Goal: Task Accomplishment & Management: Use online tool/utility

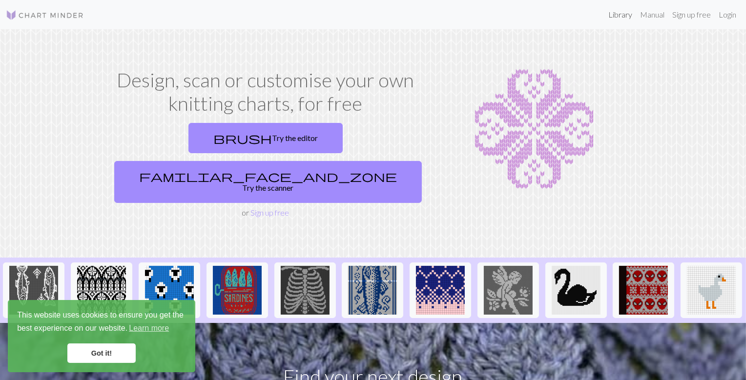
click at [604, 16] on link "Library" at bounding box center [620, 15] width 32 height 20
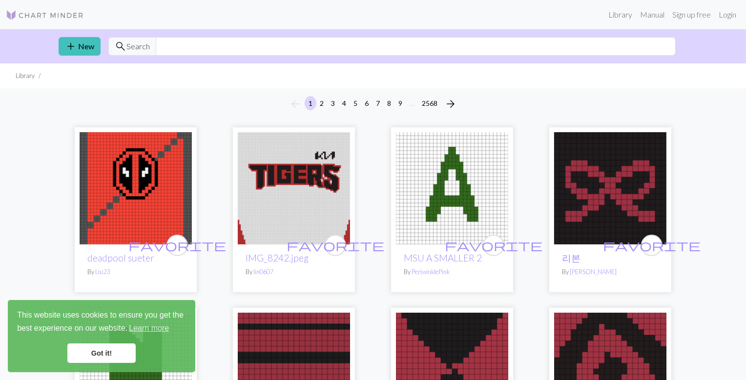
click at [104, 358] on link "Got it!" at bounding box center [101, 354] width 68 height 20
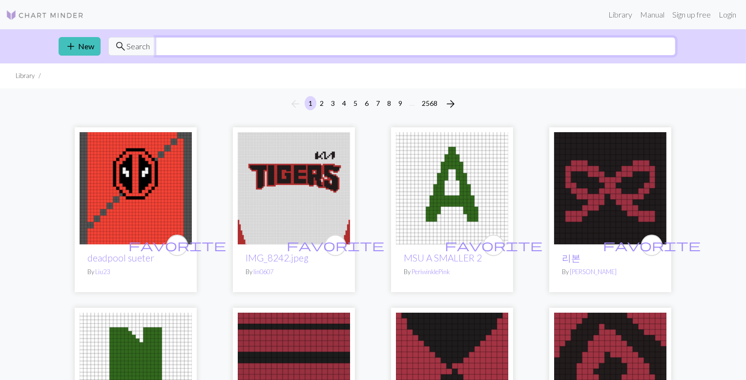
click at [224, 56] on input "text" at bounding box center [416, 46] width 520 height 19
type input "maori"
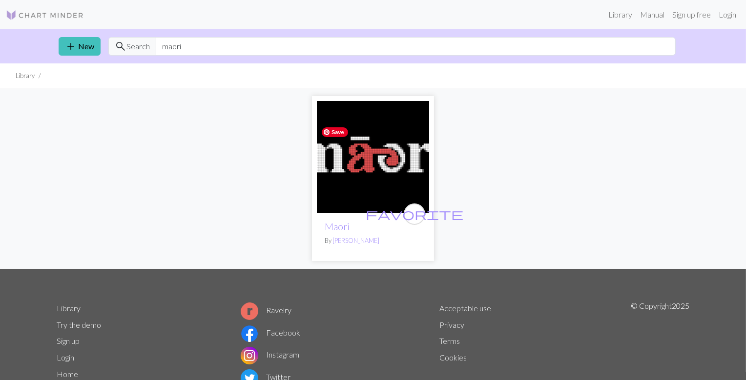
click at [372, 180] on img at bounding box center [373, 157] width 112 height 112
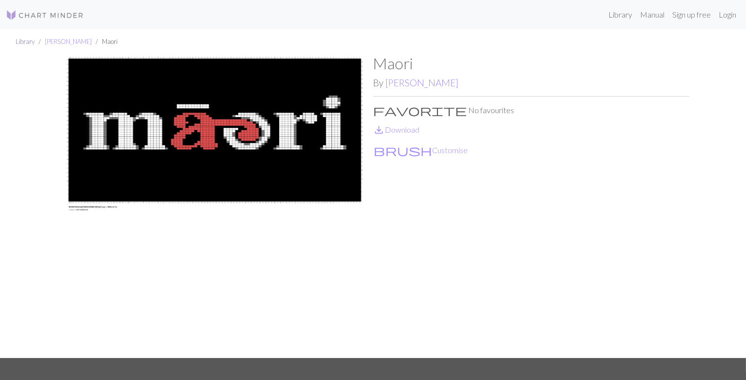
click at [33, 45] on link "Library" at bounding box center [25, 42] width 19 height 8
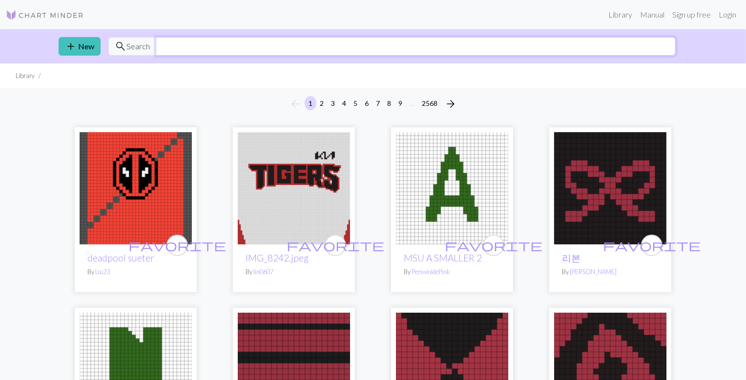
click at [190, 48] on input "text" at bounding box center [416, 46] width 520 height 19
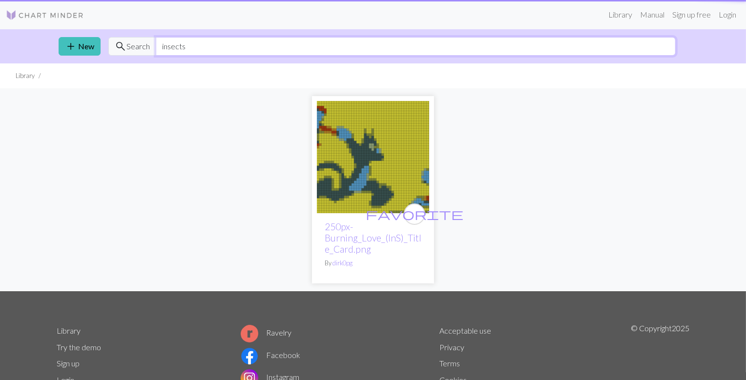
type input "insects"
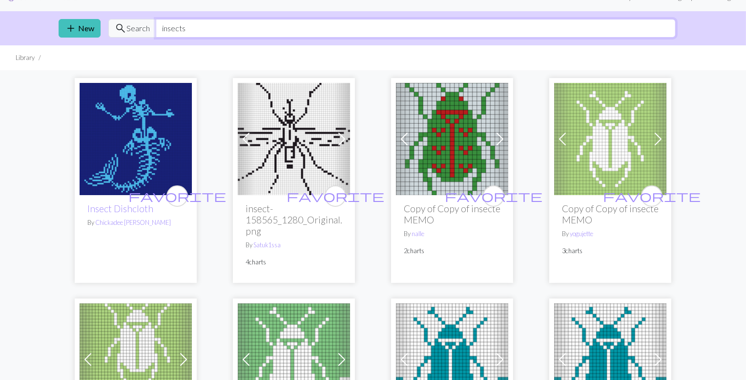
scroll to position [19, 0]
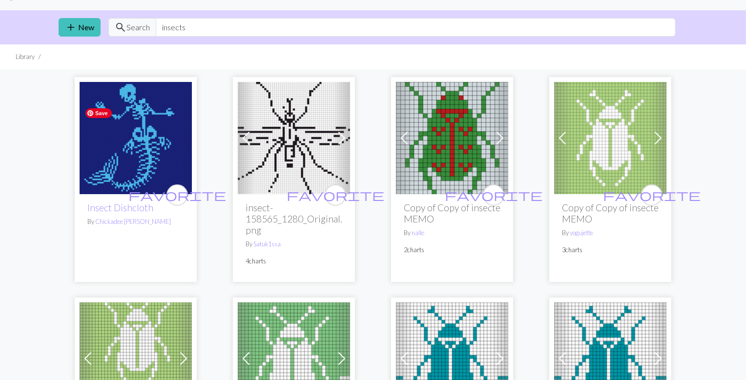
click at [128, 171] on img at bounding box center [136, 138] width 112 height 112
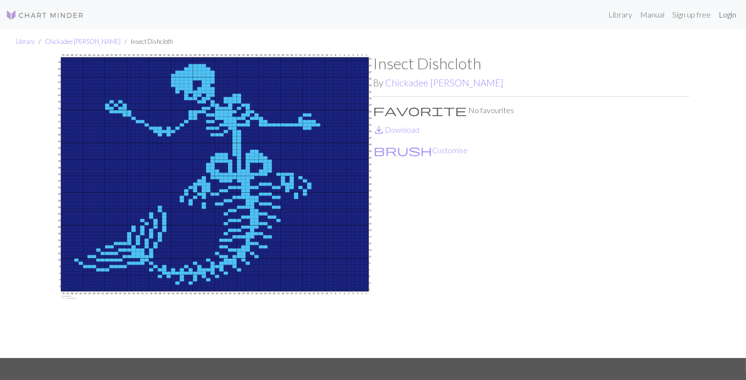
click at [722, 19] on link "Login" at bounding box center [727, 15] width 25 height 20
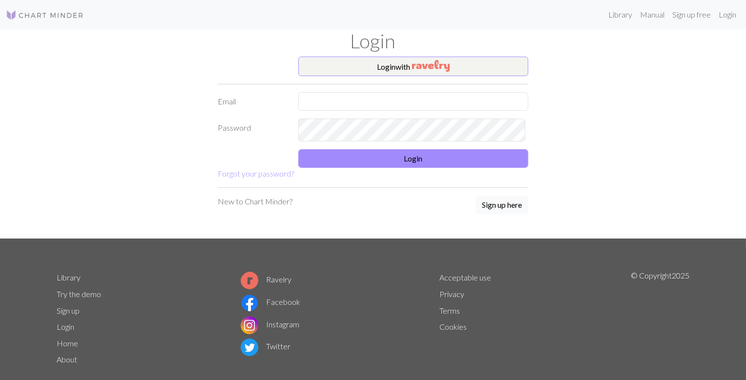
click at [486, 214] on button "Sign up here" at bounding box center [501, 205] width 53 height 19
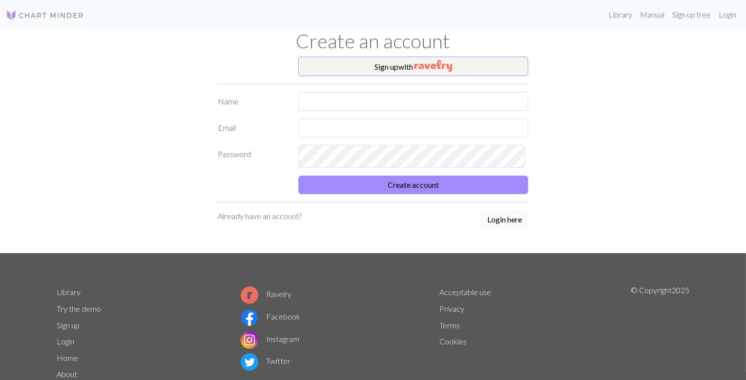
click at [502, 229] on button "Login here" at bounding box center [504, 219] width 47 height 19
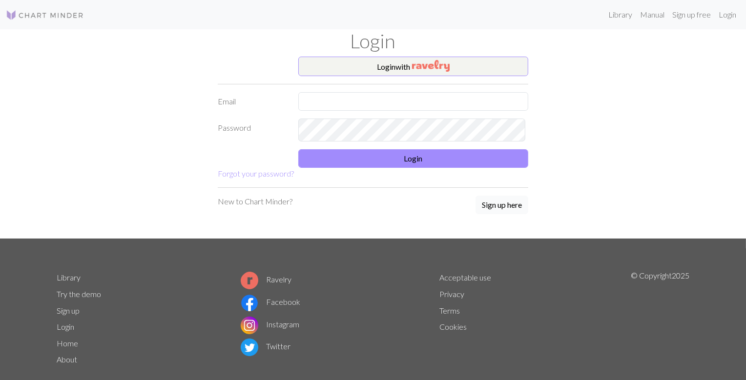
click at [492, 214] on button "Sign up here" at bounding box center [501, 205] width 53 height 19
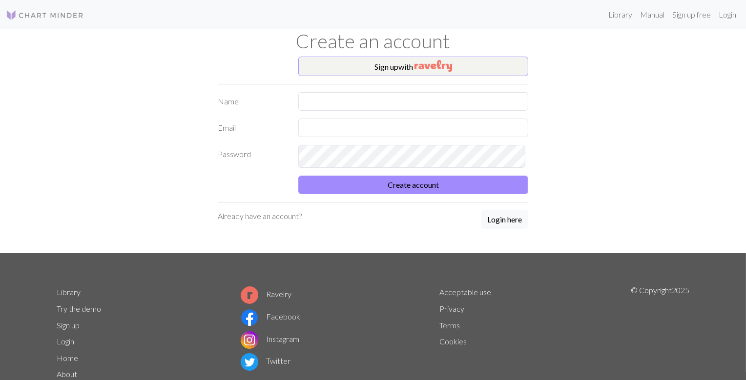
click at [335, 134] on form "Name Email Password Create account" at bounding box center [373, 143] width 310 height 102
click at [329, 111] on input "text" at bounding box center [413, 101] width 230 height 19
type input "[PERSON_NAME]"
click at [342, 137] on input "text" at bounding box center [413, 128] width 230 height 19
type input "linusdean@gmail.com"
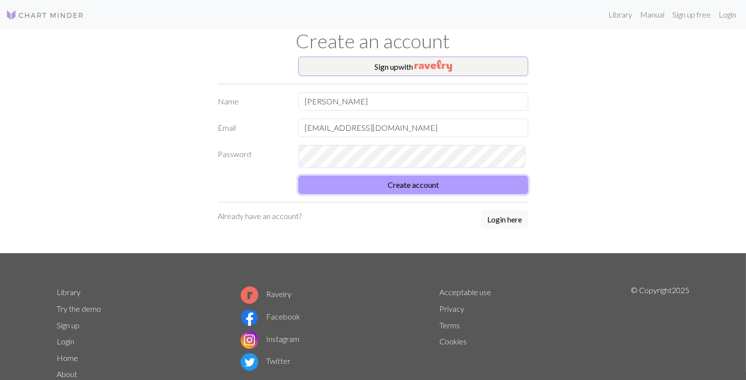
click at [465, 194] on button "Create account" at bounding box center [413, 185] width 230 height 19
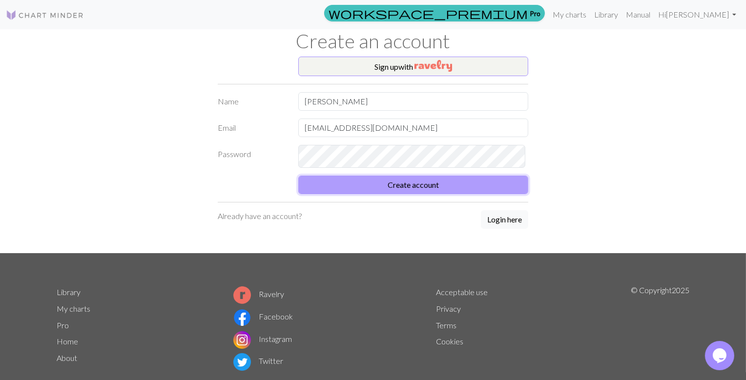
click at [465, 194] on button "Create account" at bounding box center [413, 185] width 230 height 19
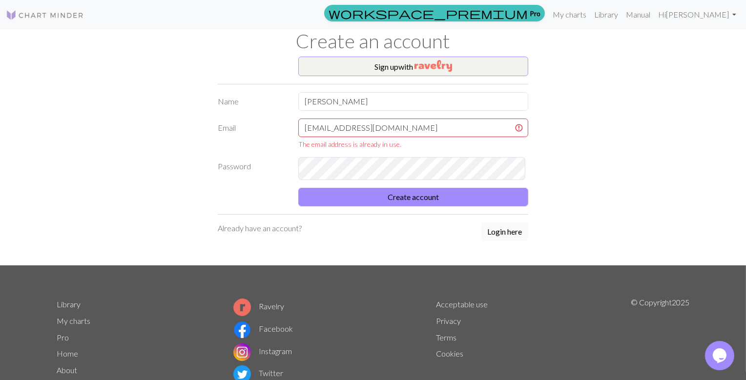
click at [506, 241] on button "Login here" at bounding box center [504, 232] width 47 height 19
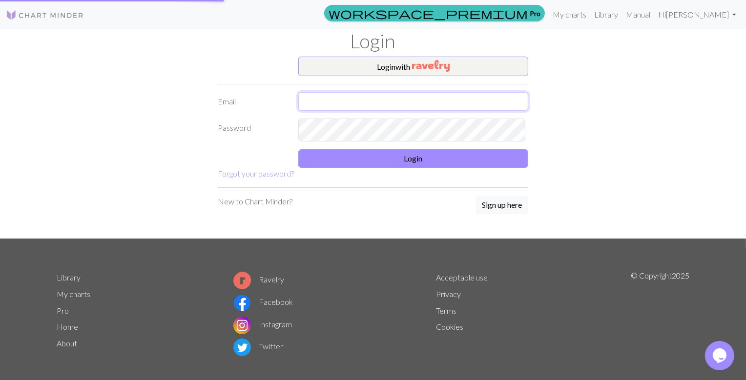
type input "linusdean@gmail.com"
click at [616, 57] on div "Login" at bounding box center [373, 42] width 644 height 27
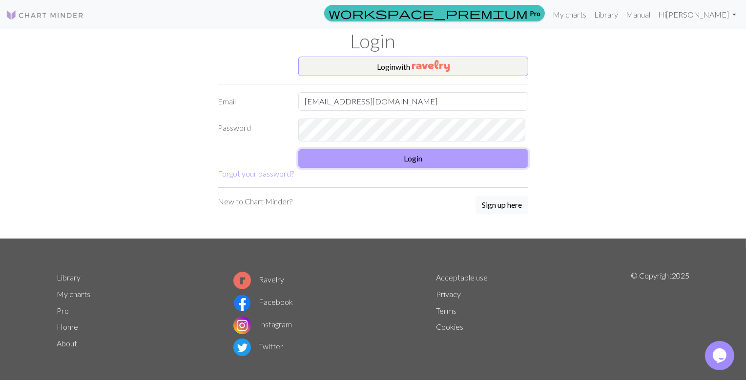
click at [432, 168] on button "Login" at bounding box center [413, 158] width 230 height 19
click at [408, 168] on button "Login" at bounding box center [413, 158] width 230 height 19
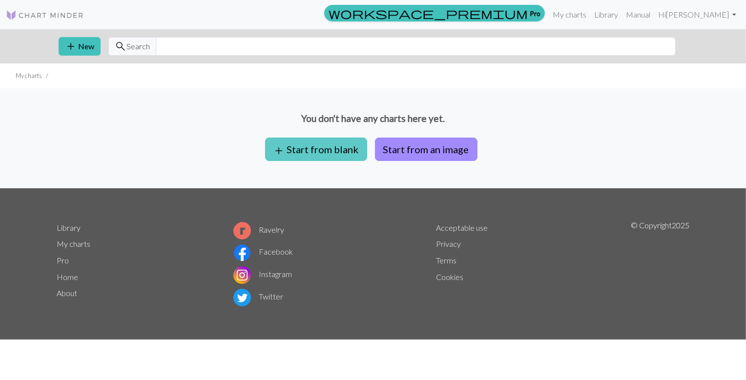
click at [293, 161] on button "add Start from blank" at bounding box center [316, 149] width 102 height 23
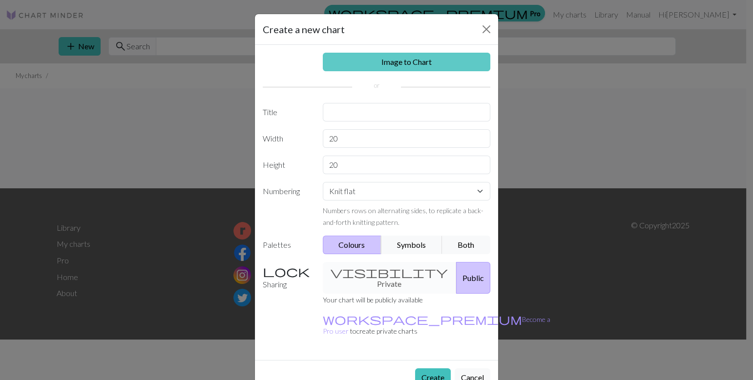
click at [387, 71] on link "Image to Chart" at bounding box center [407, 62] width 168 height 19
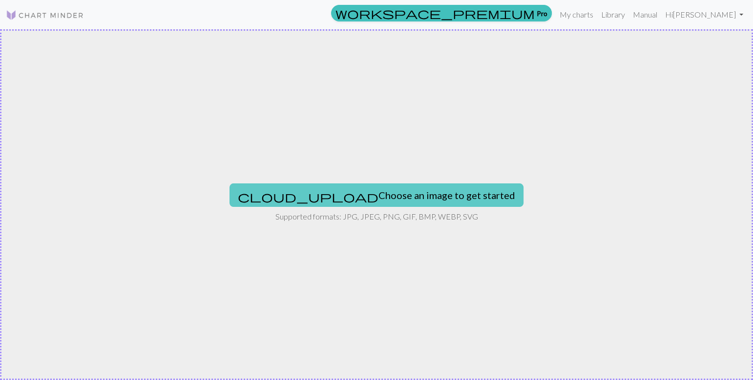
click at [351, 191] on button "cloud_upload Choose an image to get started" at bounding box center [376, 195] width 294 height 23
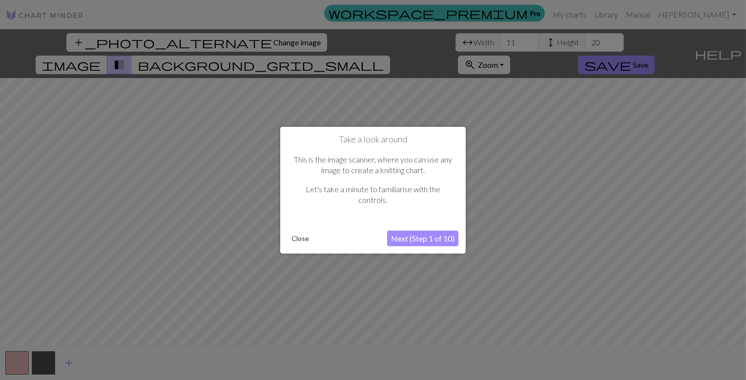
click at [240, 44] on div at bounding box center [373, 192] width 746 height 385
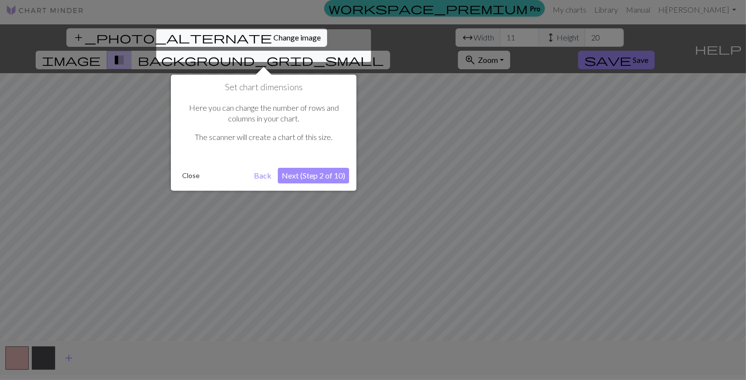
click at [191, 182] on button "Close" at bounding box center [190, 175] width 25 height 15
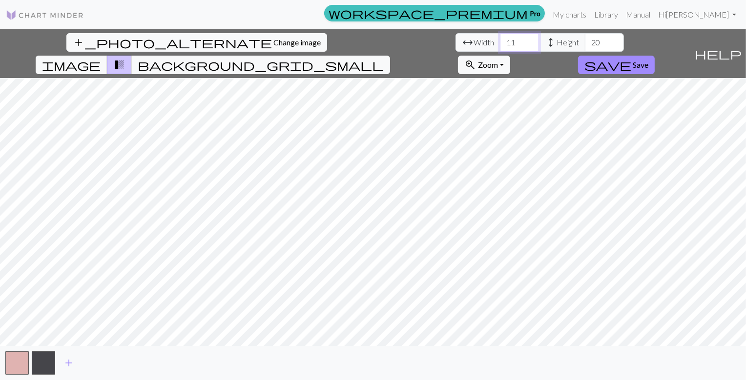
drag, startPoint x: 235, startPoint y: 50, endPoint x: 219, endPoint y: 48, distance: 16.7
click at [500, 48] on input "11" at bounding box center [519, 42] width 39 height 19
type input "33"
drag, startPoint x: 341, startPoint y: 48, endPoint x: 320, endPoint y: 47, distance: 21.0
click at [585, 47] on input "20" at bounding box center [604, 42] width 39 height 19
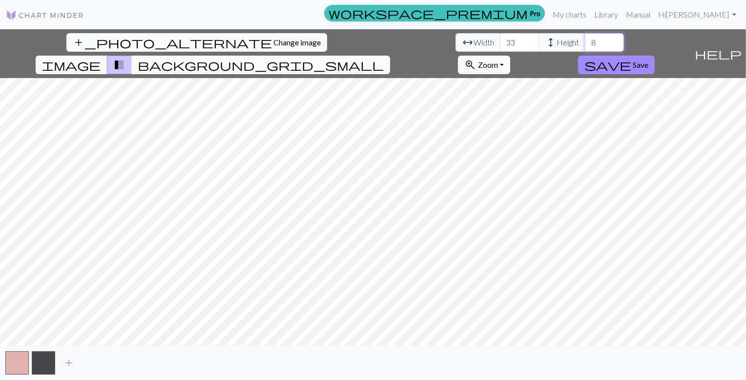
type input "80"
click at [101, 58] on span "image" at bounding box center [71, 65] width 59 height 14
click at [125, 58] on span "transition_fade" at bounding box center [119, 65] width 12 height 14
click at [101, 58] on span "image" at bounding box center [71, 65] width 59 height 14
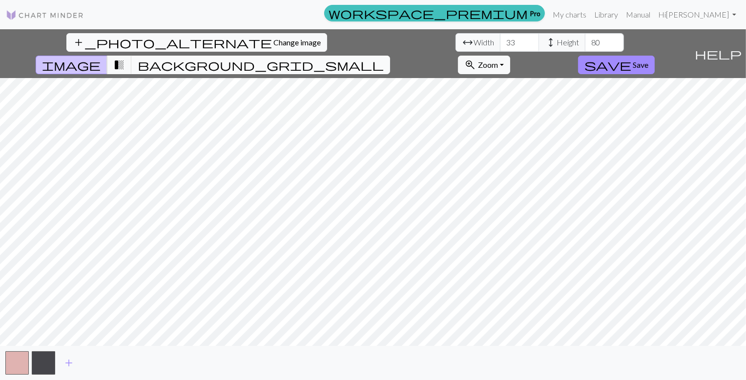
click at [384, 58] on span "background_grid_small" at bounding box center [261, 65] width 246 height 14
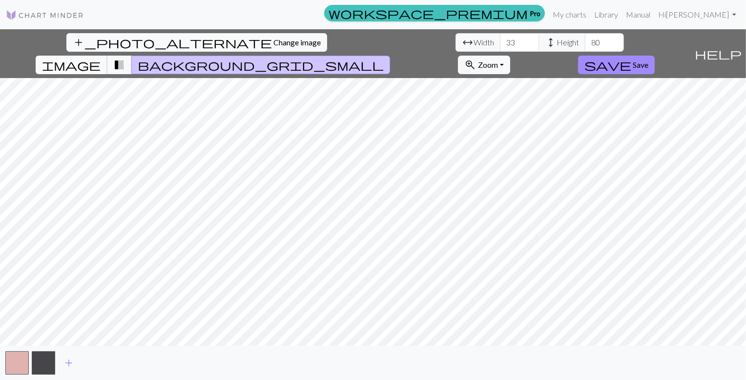
click at [101, 58] on span "image" at bounding box center [71, 65] width 59 height 14
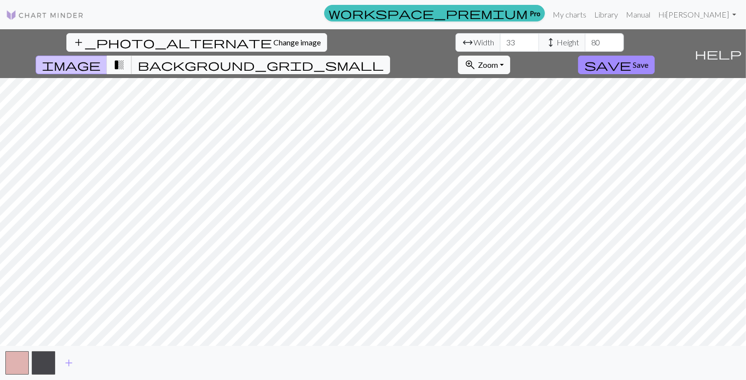
click at [125, 58] on span "transition_fade" at bounding box center [119, 65] width 12 height 14
click at [384, 58] on span "background_grid_small" at bounding box center [261, 65] width 246 height 14
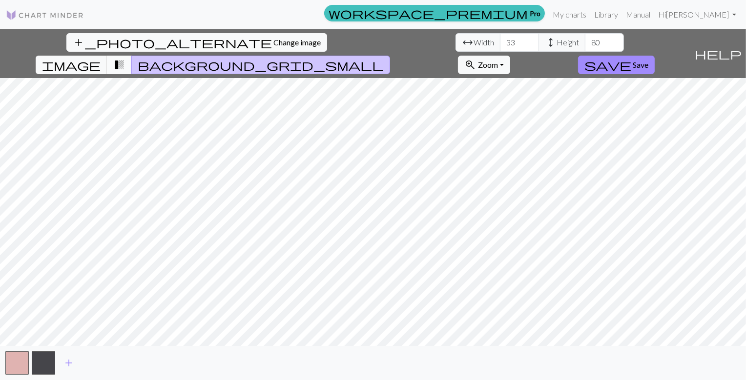
click at [125, 58] on span "transition_fade" at bounding box center [119, 65] width 12 height 14
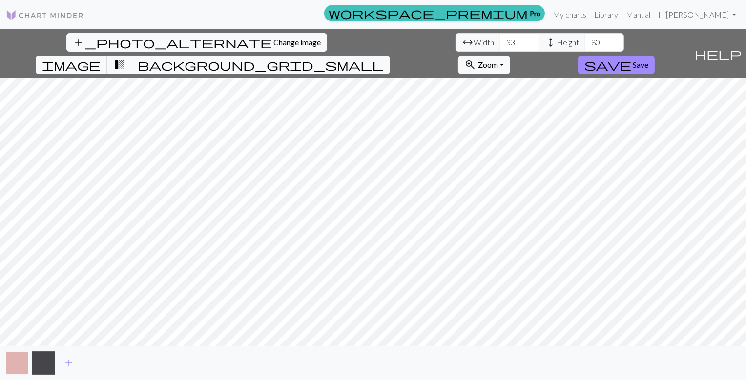
click at [18, 366] on button "button" at bounding box center [16, 362] width 23 height 23
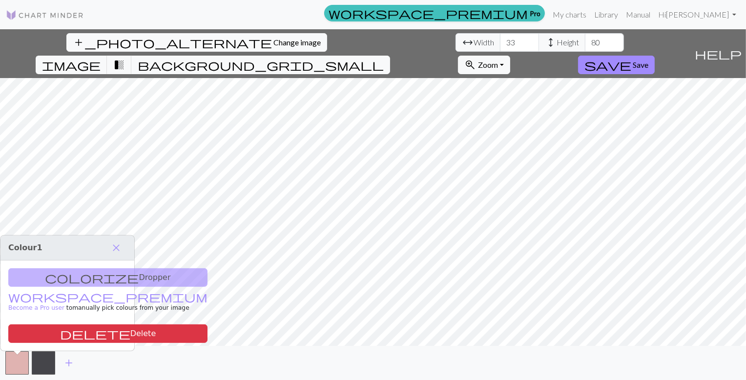
click at [63, 261] on div "colorize Dropper workspace_premium Become a Pro user to manually pick colours f…" at bounding box center [67, 306] width 134 height 90
click at [113, 241] on span "close" at bounding box center [116, 248] width 12 height 14
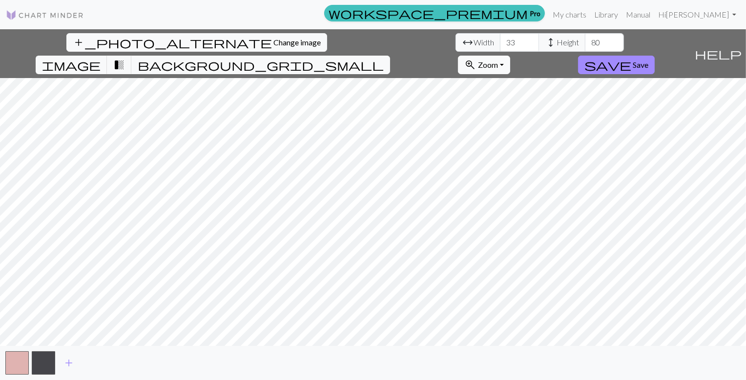
click at [498, 60] on span "Zoom" at bounding box center [488, 64] width 20 height 9
click at [648, 60] on span "Save" at bounding box center [641, 64] width 16 height 9
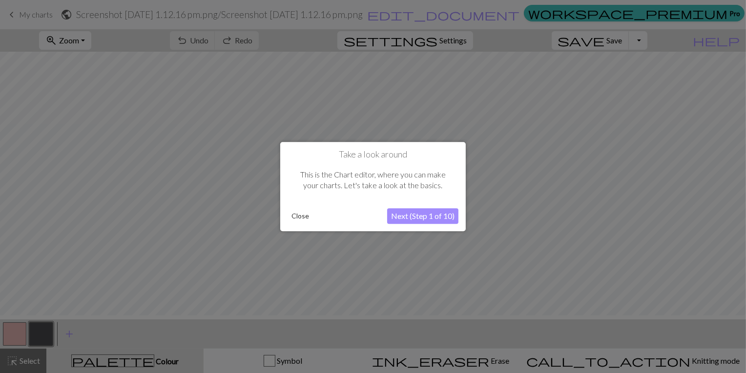
click at [407, 217] on button "Next (Step 1 of 10)" at bounding box center [422, 216] width 71 height 16
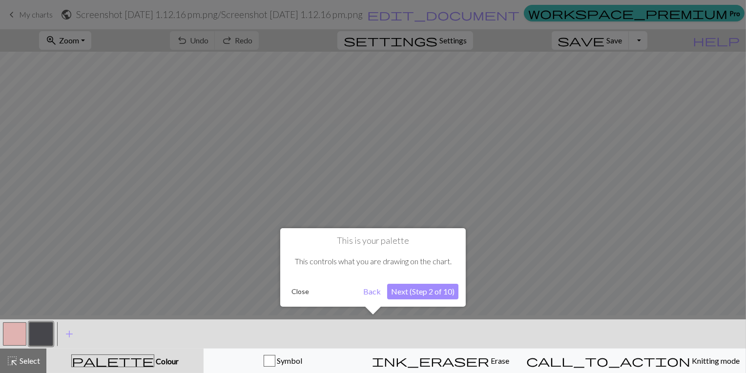
scroll to position [5, 0]
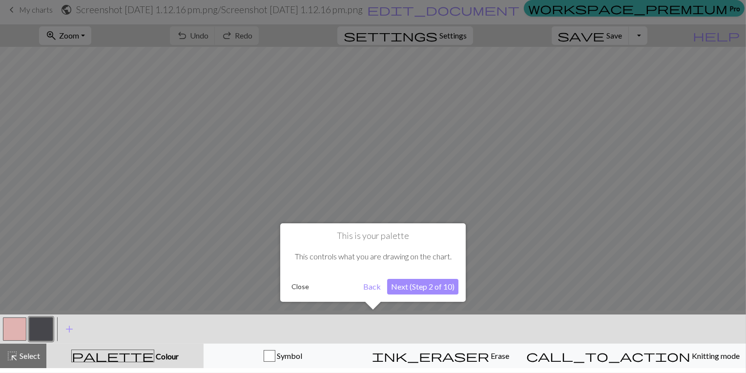
click at [400, 288] on button "Next (Step 2 of 10)" at bounding box center [422, 287] width 71 height 16
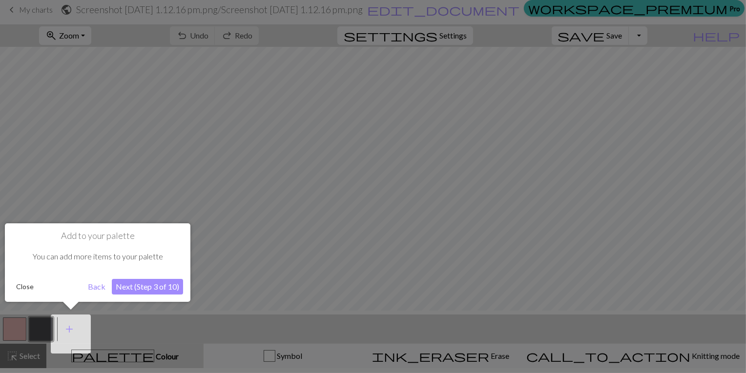
click at [141, 283] on button "Next (Step 3 of 10)" at bounding box center [147, 287] width 71 height 16
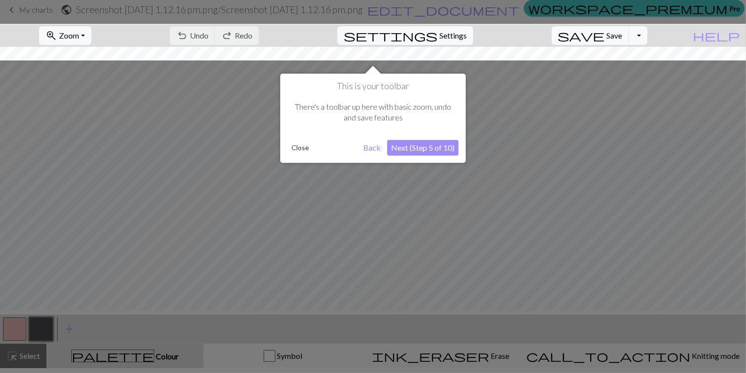
click at [417, 147] on button "Next (Step 5 of 10)" at bounding box center [422, 148] width 71 height 16
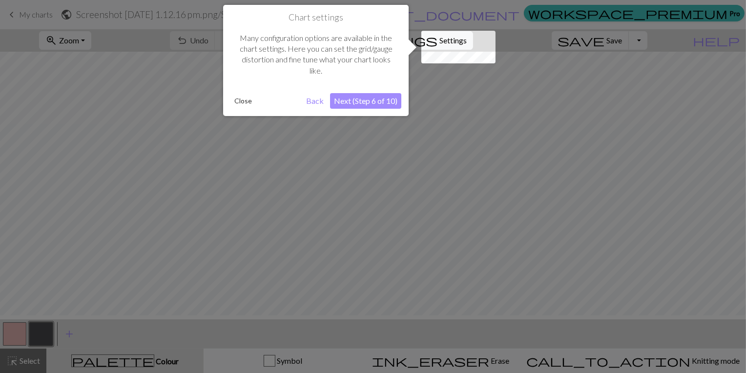
click at [358, 101] on button "Next (Step 6 of 10)" at bounding box center [365, 101] width 71 height 16
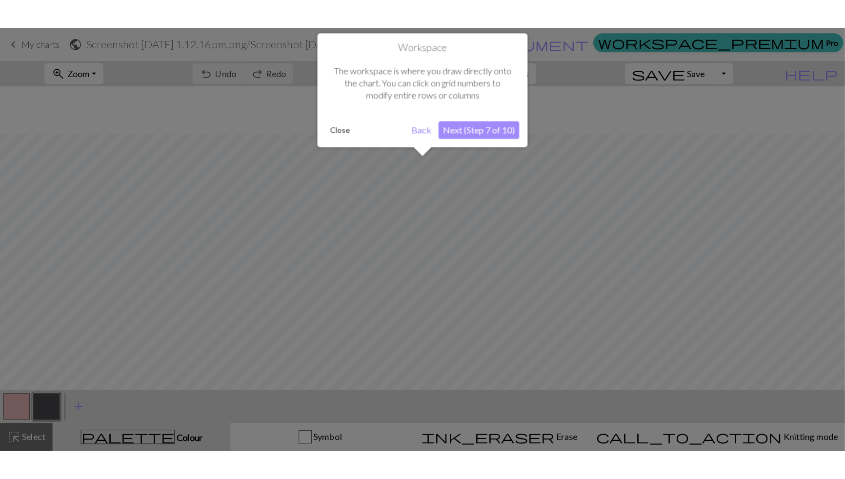
scroll to position [45, 0]
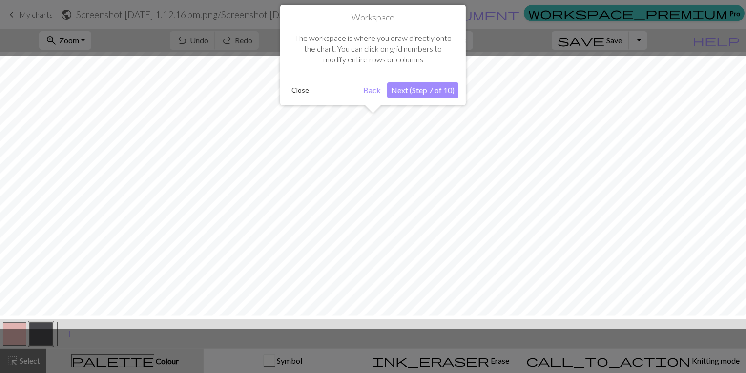
click at [404, 89] on button "Next (Step 7 of 10)" at bounding box center [422, 90] width 71 height 16
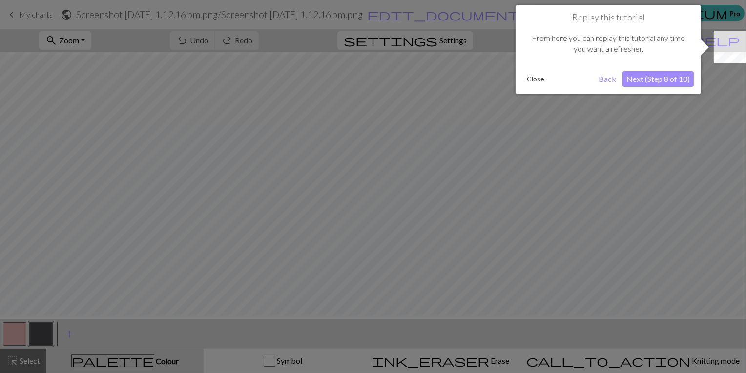
click at [661, 74] on button "Next (Step 8 of 10)" at bounding box center [657, 79] width 71 height 16
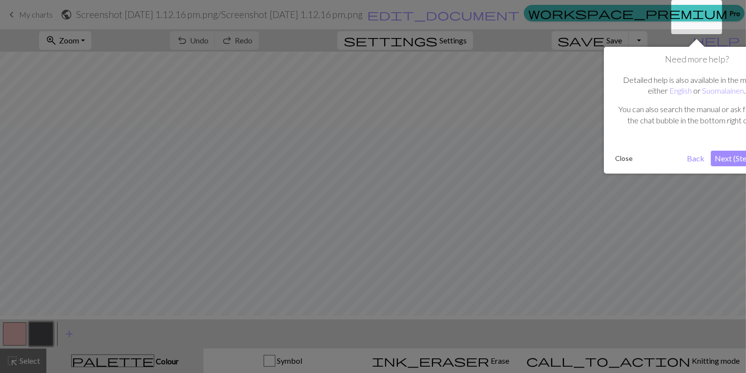
click at [733, 164] on button "Next (Step 9 of 10)" at bounding box center [746, 159] width 71 height 16
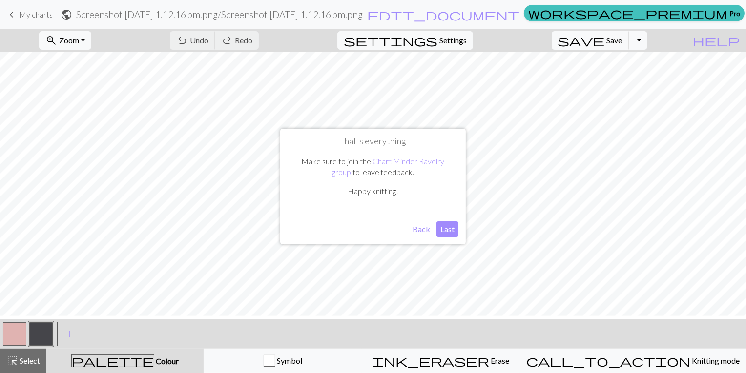
click at [444, 230] on button "Last" at bounding box center [447, 230] width 22 height 16
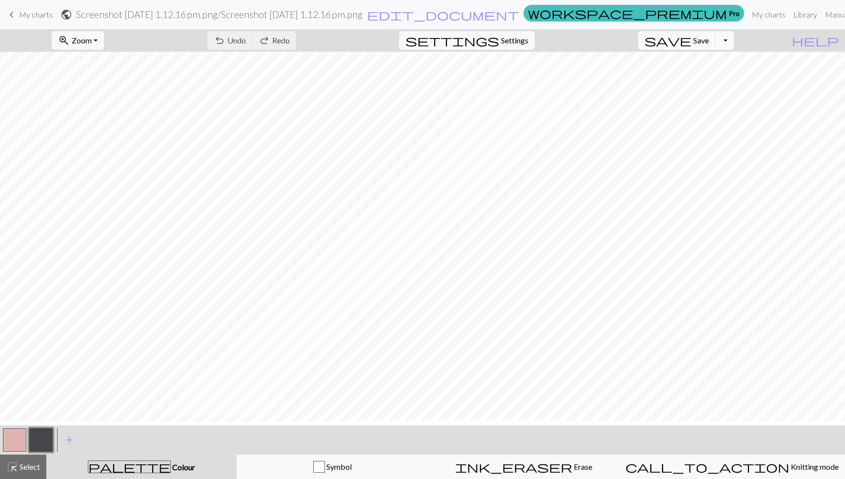
scroll to position [5, 0]
click at [171, 380] on span "Colour" at bounding box center [183, 467] width 24 height 9
click at [143, 380] on span "palette" at bounding box center [129, 467] width 82 height 14
click at [21, 380] on button "button" at bounding box center [14, 440] width 23 height 23
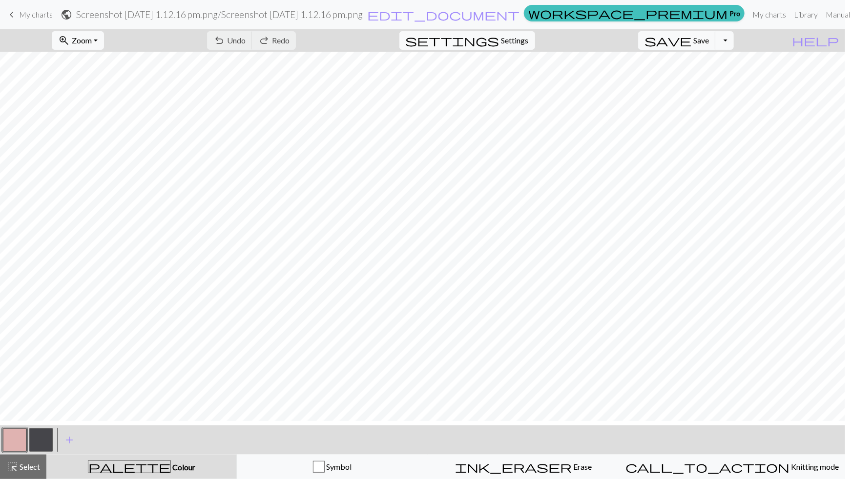
click at [21, 380] on div "Edit colour Name MC Use advanced picker workspace_premium Become a Pro user to …" at bounding box center [426, 239] width 852 height 479
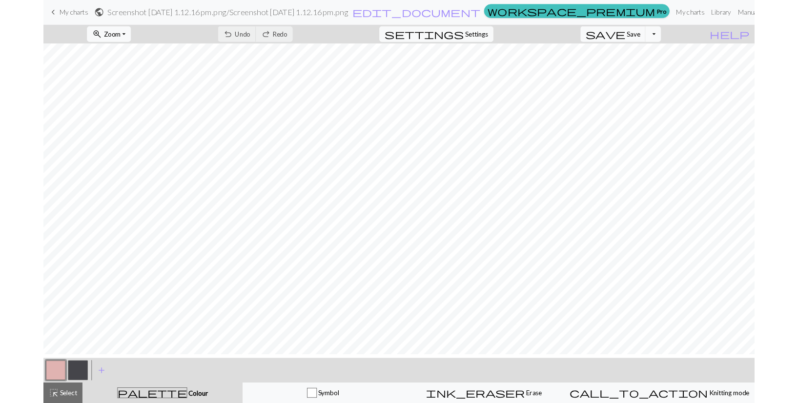
scroll to position [0, 0]
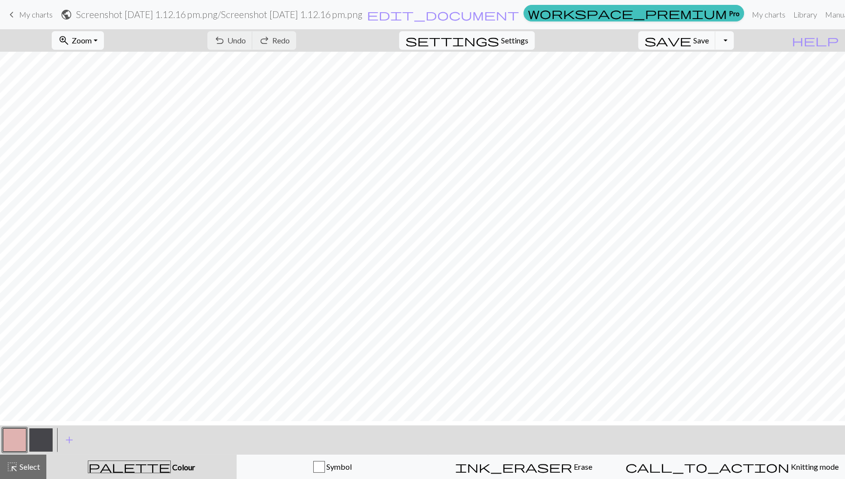
click at [284, 46] on div "undo Undo Undo redo Redo Redo" at bounding box center [251, 40] width 103 height 22
click at [266, 50] on div "undo Undo Undo redo Redo Redo" at bounding box center [251, 40] width 103 height 22
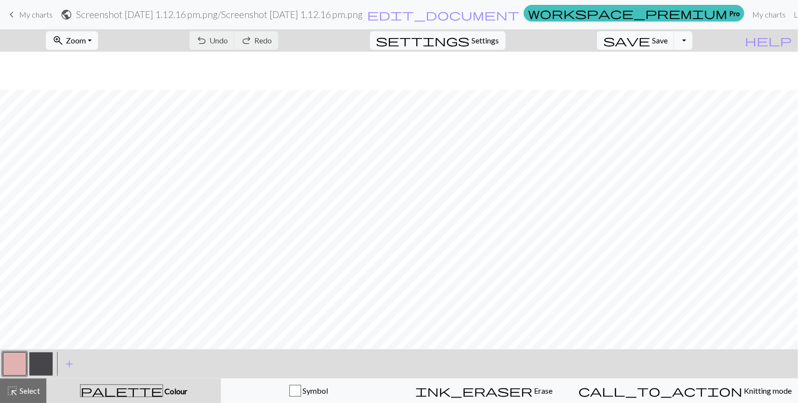
scroll to position [201, 0]
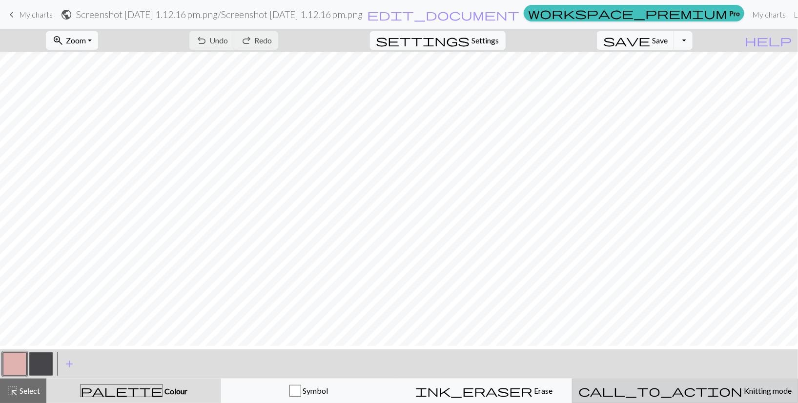
click at [742, 380] on span "Knitting mode" at bounding box center [766, 390] width 49 height 9
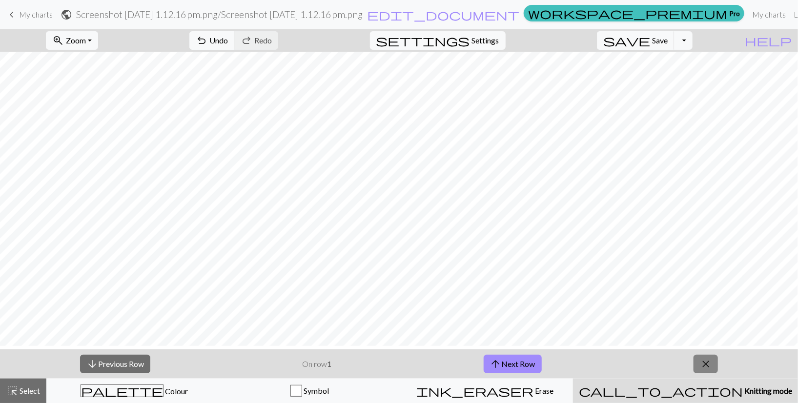
click at [710, 368] on span "close" at bounding box center [706, 364] width 12 height 14
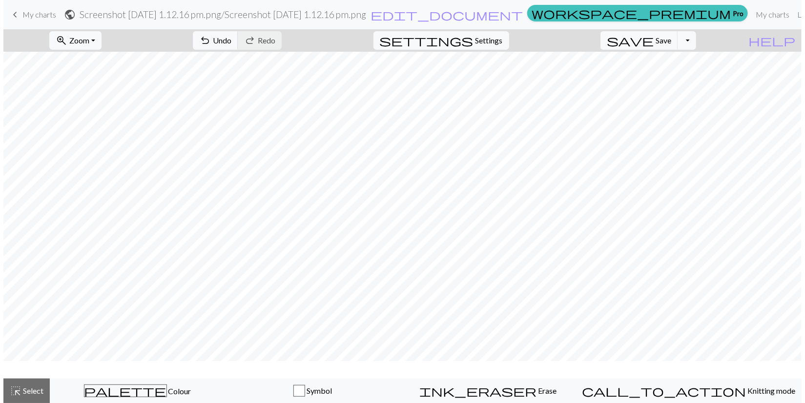
scroll to position [0, 0]
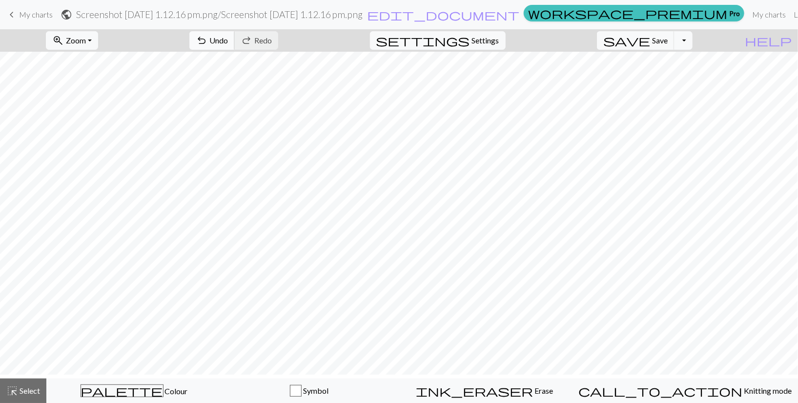
click at [207, 46] on span "undo" at bounding box center [202, 41] width 12 height 14
click at [254, 45] on div "undo Undo Undo redo Redo Redo" at bounding box center [233, 40] width 103 height 22
click at [86, 45] on span "Zoom" at bounding box center [76, 40] width 20 height 9
click at [486, 42] on span "Settings" at bounding box center [485, 41] width 27 height 12
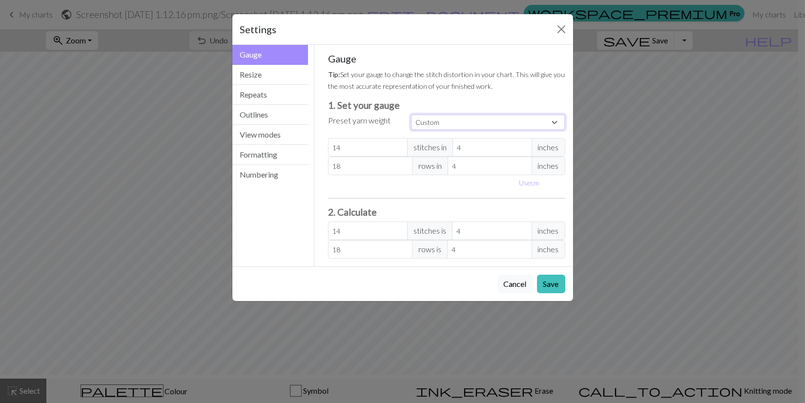
click at [485, 130] on select "Custom Square Lace Light Fingering Fingering Sport Double knit Worsted Aran Bul…" at bounding box center [488, 122] width 154 height 15
select select "dk"
click at [411, 130] on select "Custom Square Lace Light Fingering Fingering Sport Double knit Worsted Aran Bul…" at bounding box center [488, 122] width 154 height 15
type input "22"
type input "30"
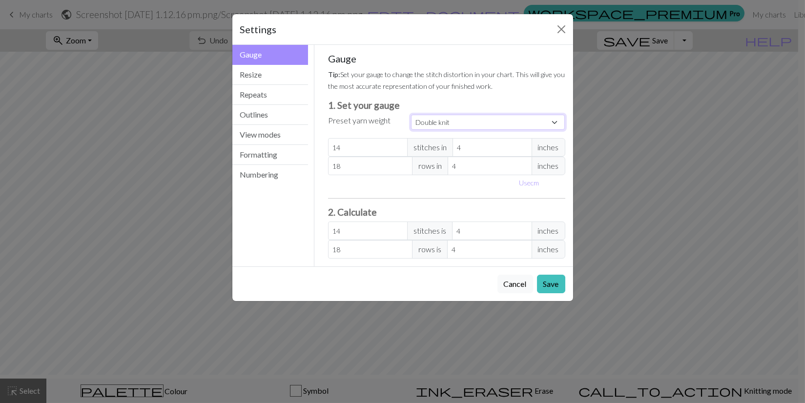
type input "22"
type input "30"
click at [266, 125] on button "Outlines" at bounding box center [270, 115] width 76 height 20
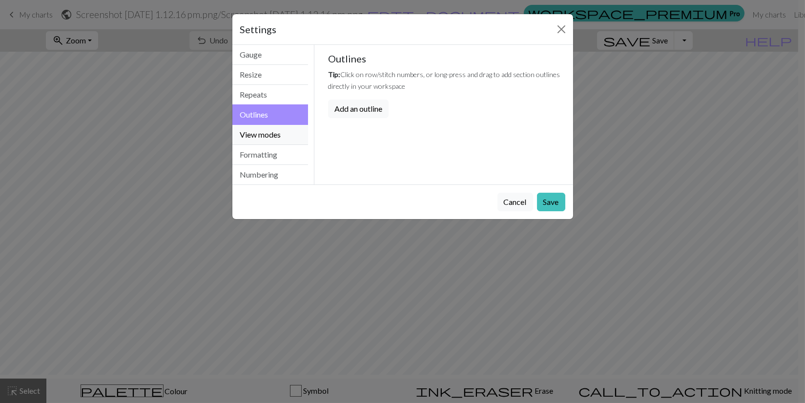
click at [267, 145] on button "View modes" at bounding box center [270, 135] width 76 height 20
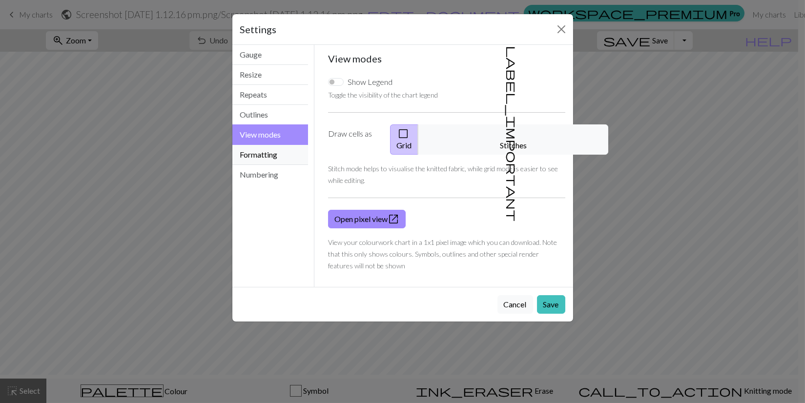
click at [267, 165] on button "Formatting" at bounding box center [270, 155] width 76 height 20
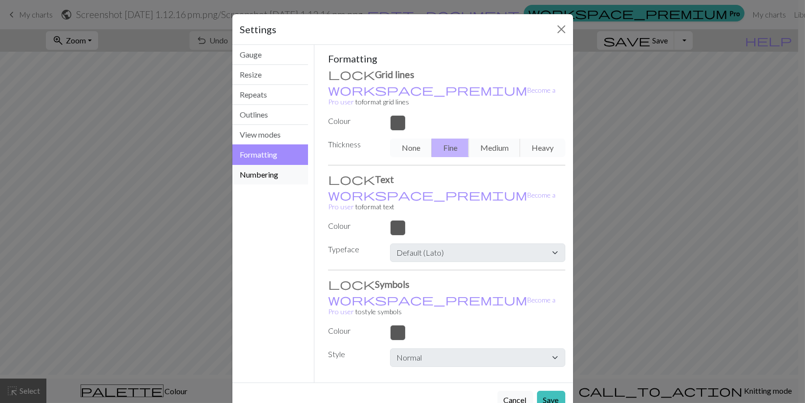
click at [275, 185] on button "Numbering" at bounding box center [270, 175] width 76 height 20
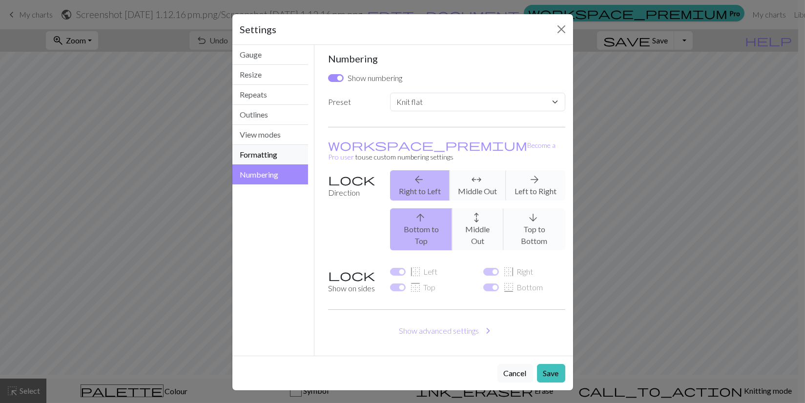
click at [261, 165] on button "Formatting" at bounding box center [270, 155] width 76 height 20
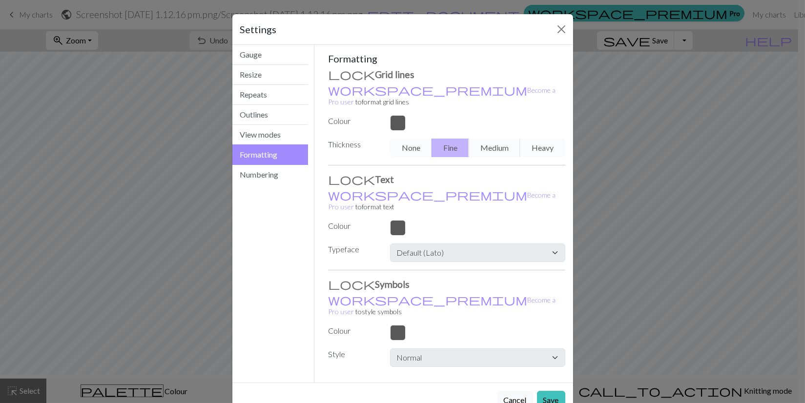
click at [484, 157] on div "None Fine Medium Heavy" at bounding box center [477, 148] width 186 height 19
click at [487, 157] on div "None Fine Medium Heavy" at bounding box center [477, 148] width 186 height 19
click at [250, 65] on button "Gauge" at bounding box center [270, 55] width 76 height 20
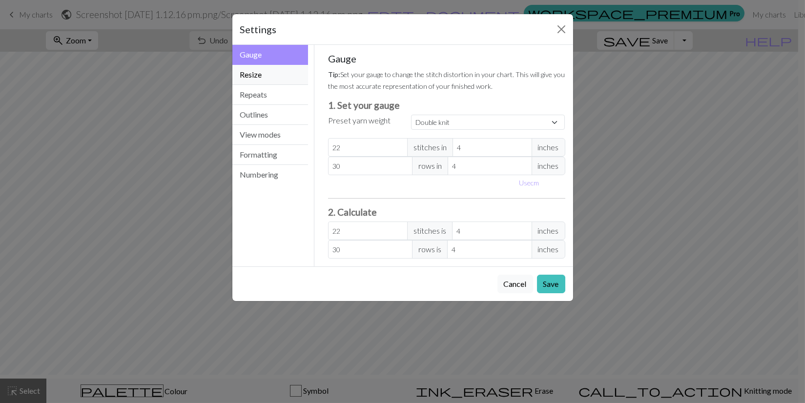
click at [252, 85] on button "Resize" at bounding box center [270, 75] width 76 height 20
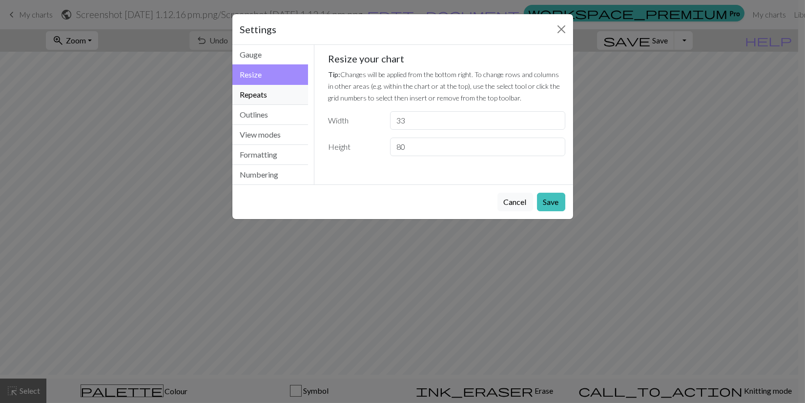
click at [258, 105] on button "Repeats" at bounding box center [270, 95] width 76 height 20
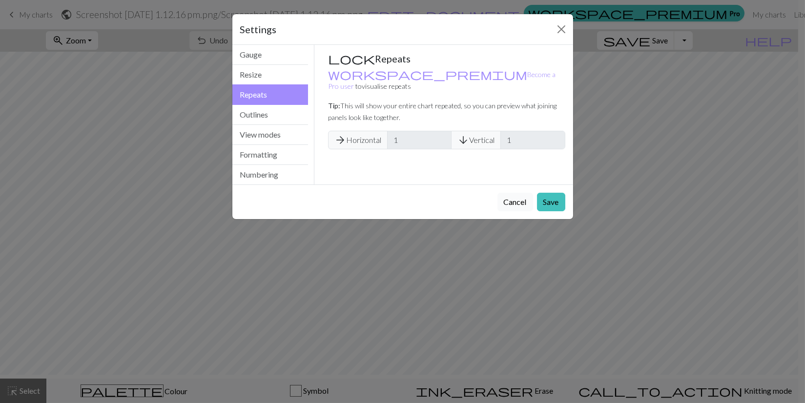
click at [506, 211] on button "Cancel" at bounding box center [515, 202] width 36 height 19
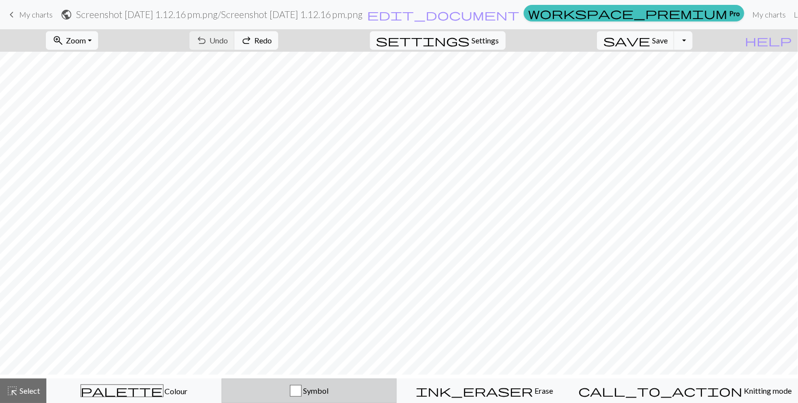
click at [302, 380] on div "button" at bounding box center [296, 391] width 12 height 12
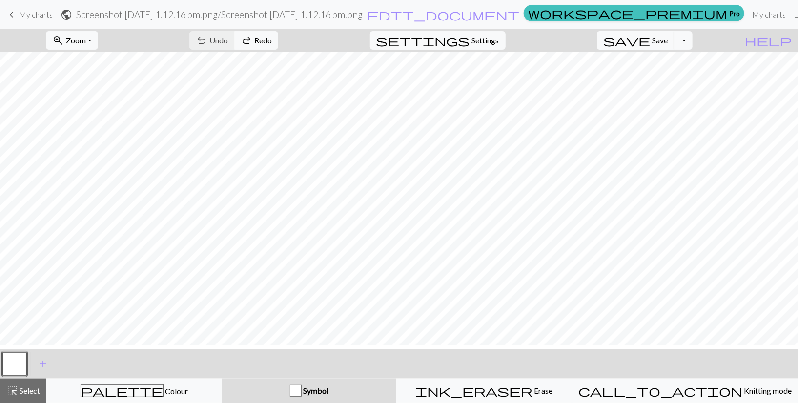
click at [302, 380] on div "button" at bounding box center [296, 391] width 12 height 12
click at [693, 47] on button "Toggle Dropdown" at bounding box center [683, 40] width 19 height 19
click at [19, 20] on link "keyboard_arrow_left My charts" at bounding box center [29, 14] width 47 height 17
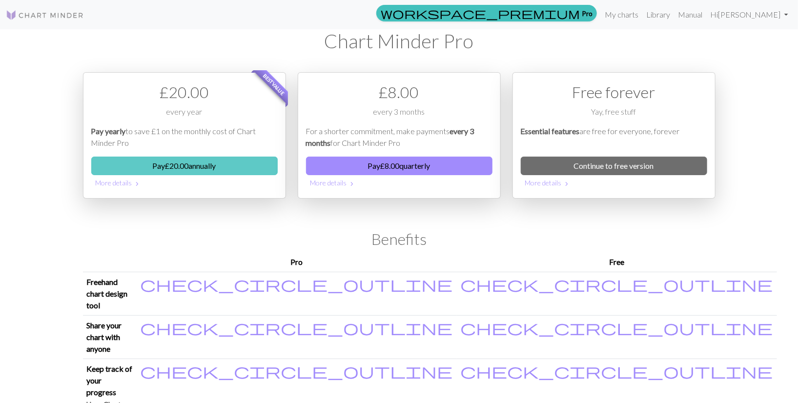
click at [168, 175] on button "Pay £ 20.00 annually" at bounding box center [184, 166] width 186 height 19
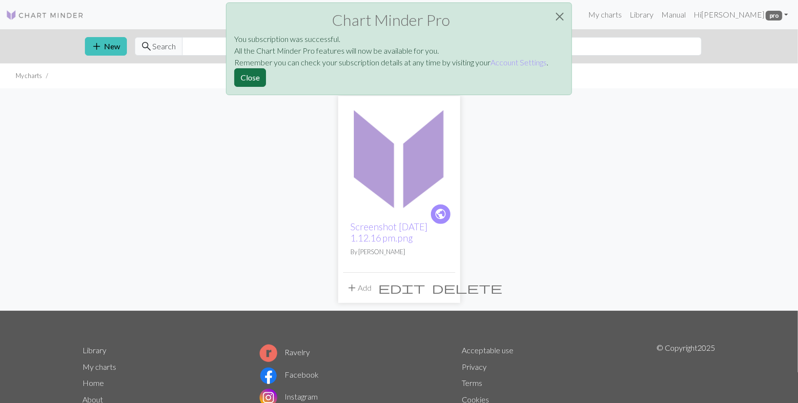
click at [234, 87] on button "Close" at bounding box center [250, 77] width 32 height 19
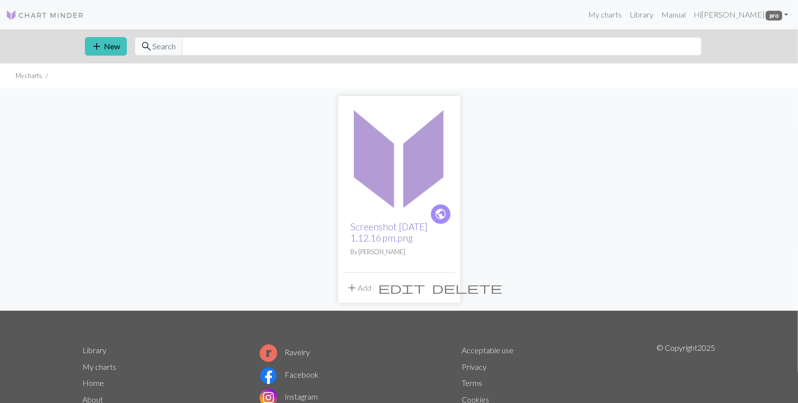
click at [383, 244] on link "Screenshot [DATE] 1.12.16 pm.png" at bounding box center [389, 232] width 77 height 22
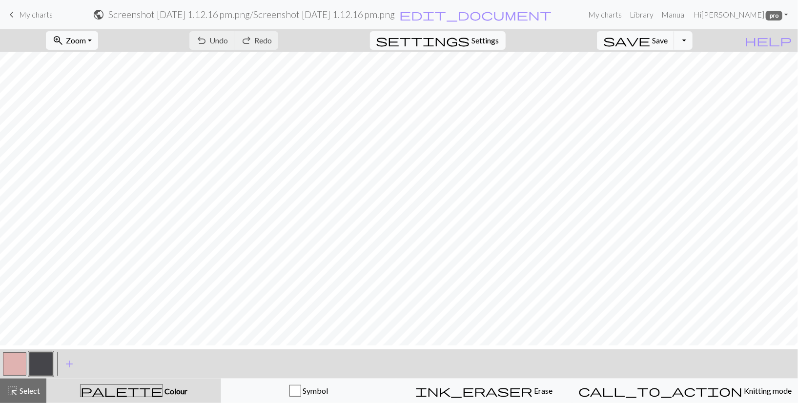
click at [32, 17] on span "My charts" at bounding box center [36, 14] width 34 height 9
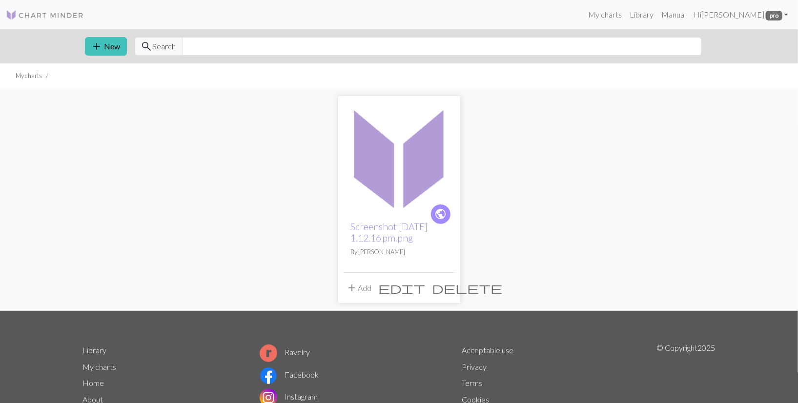
click at [444, 295] on span "delete" at bounding box center [467, 288] width 70 height 14
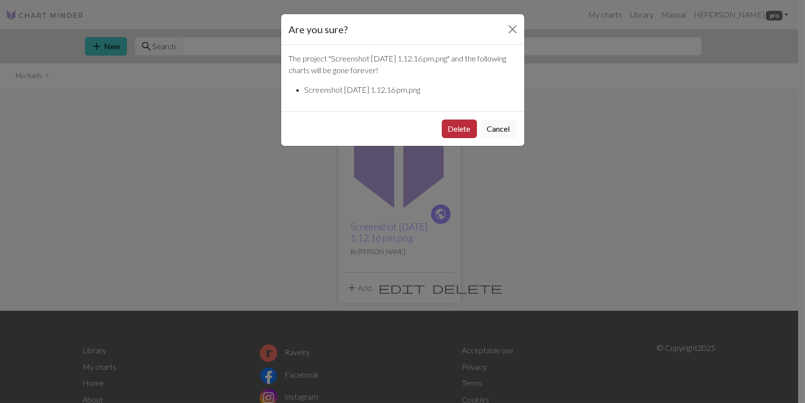
click at [445, 138] on button "Delete" at bounding box center [459, 129] width 35 height 19
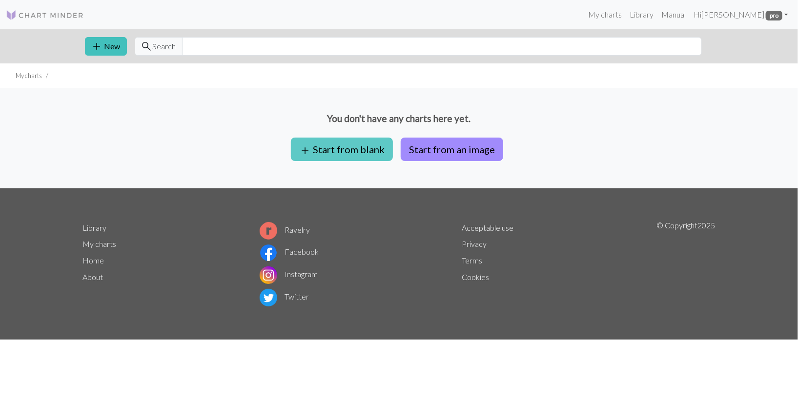
click at [322, 161] on button "add Start from blank" at bounding box center [342, 149] width 102 height 23
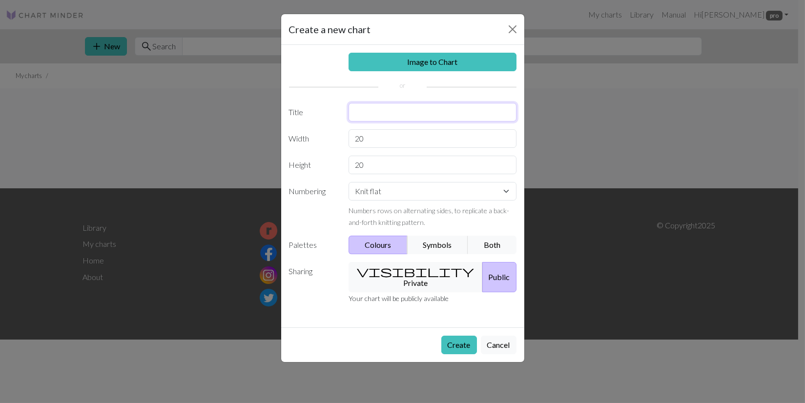
click at [359, 122] on input "text" at bounding box center [433, 112] width 168 height 19
type input "Maori Scarf 1"
drag, startPoint x: 370, startPoint y: 174, endPoint x: 345, endPoint y: 175, distance: 24.9
click at [349, 148] on input "20" at bounding box center [433, 138] width 168 height 19
type input "37"
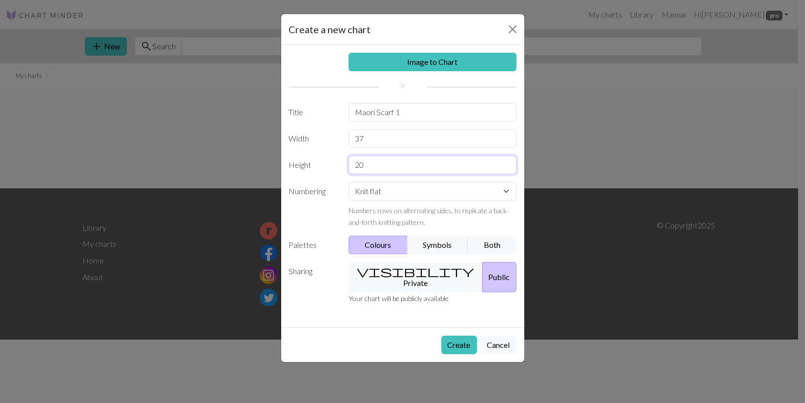
drag, startPoint x: 371, startPoint y: 206, endPoint x: 344, endPoint y: 205, distance: 27.4
click at [346, 174] on div "20" at bounding box center [433, 165] width 180 height 19
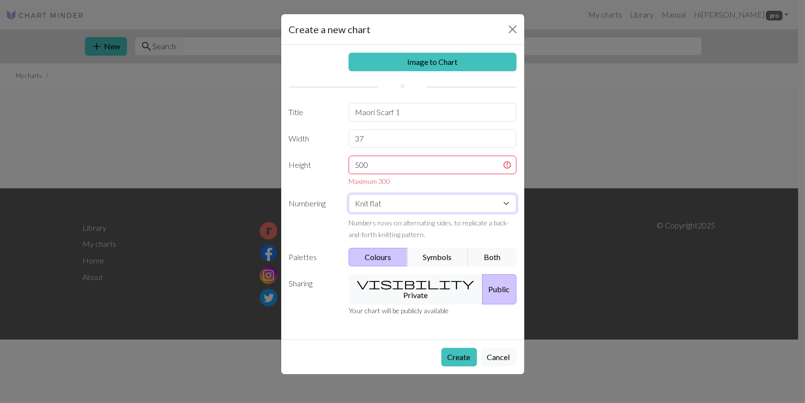
click at [453, 213] on select "Knit flat Knit in the round Lace knitting Cross stitch" at bounding box center [433, 203] width 168 height 19
click at [500, 213] on select "Knit flat Knit in the round Lace knitting Cross stitch" at bounding box center [433, 203] width 168 height 19
click at [435, 267] on button "Symbols" at bounding box center [438, 257] width 62 height 19
click at [373, 267] on button "Colours" at bounding box center [378, 257] width 59 height 19
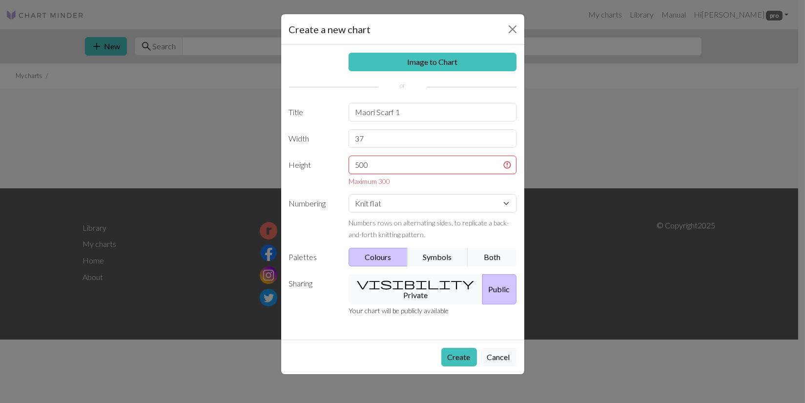
click at [395, 305] on button "visibility Private" at bounding box center [416, 289] width 134 height 30
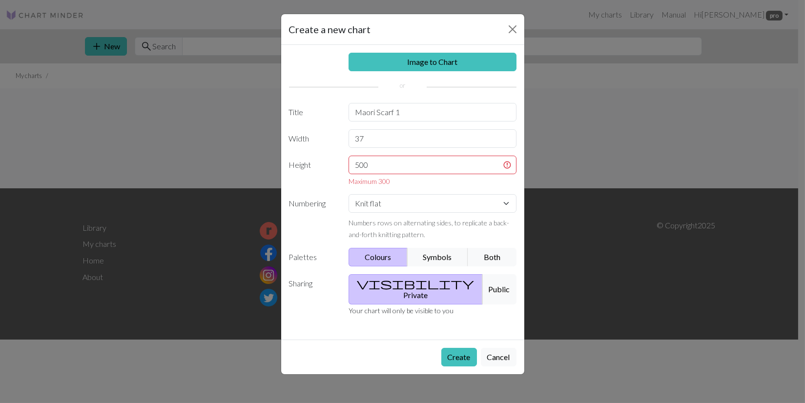
scroll to position [14, 0]
drag, startPoint x: 385, startPoint y: 195, endPoint x: 349, endPoint y: 194, distance: 36.6
click at [349, 174] on input "500" at bounding box center [433, 165] width 168 height 19
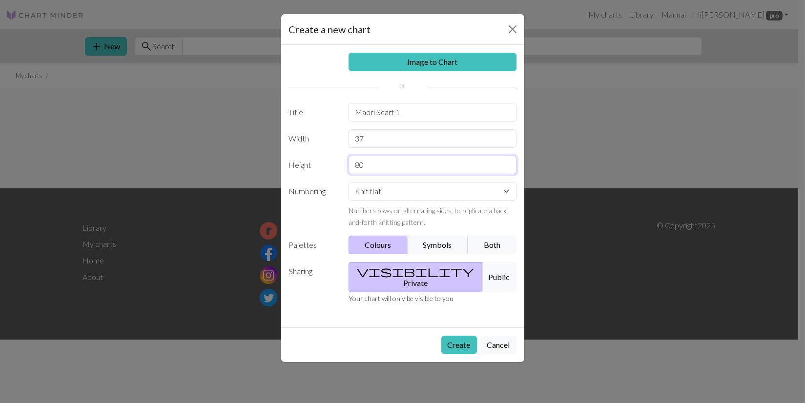
drag, startPoint x: 380, startPoint y: 190, endPoint x: 307, endPoint y: 190, distance: 73.2
click at [307, 174] on div "Height 80" at bounding box center [402, 165] width 239 height 19
type input "82"
click at [486, 201] on select "Knit flat Knit in the round Lace knitting Cross stitch" at bounding box center [433, 191] width 168 height 19
click at [500, 201] on select "Knit flat Knit in the round Lace knitting Cross stitch" at bounding box center [433, 191] width 168 height 19
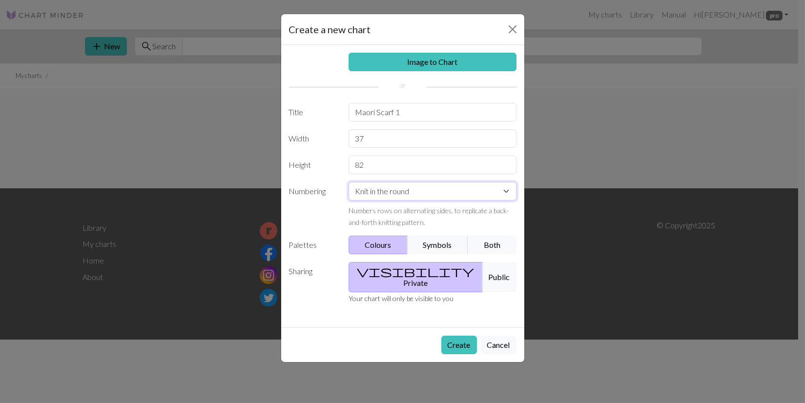
click at [349, 201] on select "Knit flat Knit in the round Lace knitting Cross stitch" at bounding box center [433, 191] width 168 height 19
click at [497, 201] on select "Knit flat Knit in the round Lace knitting Cross stitch" at bounding box center [433, 191] width 168 height 19
select select "flat"
click at [349, 201] on select "Knit flat Knit in the round Lace knitting Cross stitch" at bounding box center [433, 191] width 168 height 19
click at [486, 254] on button "Both" at bounding box center [492, 245] width 49 height 19
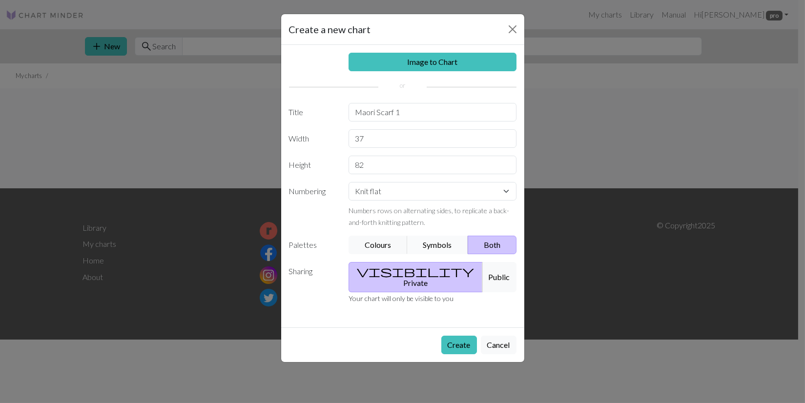
scroll to position [49, 0]
drag, startPoint x: 449, startPoint y: 366, endPoint x: 328, endPoint y: 188, distance: 215.4
click at [328, 188] on form "Create a new chart Image to Chart Title Maori Scarf 1 Width 37 Height 82 Number…" at bounding box center [402, 188] width 243 height 348
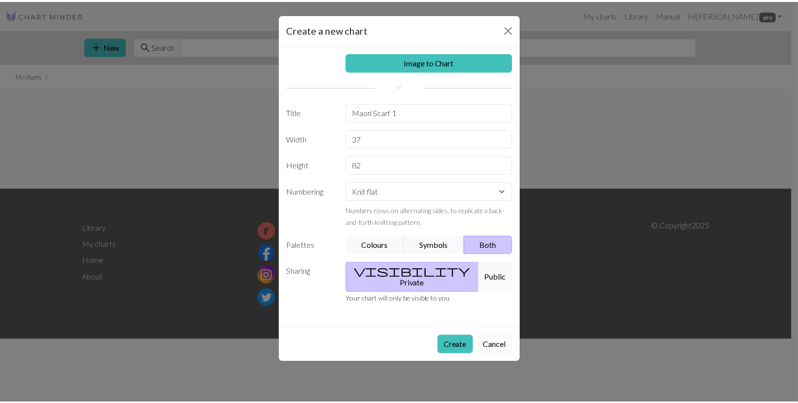
scroll to position [0, 0]
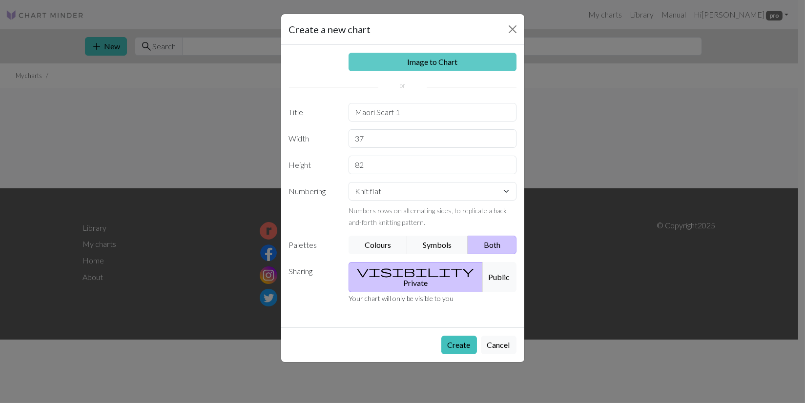
click at [415, 71] on link "Image to Chart" at bounding box center [433, 62] width 168 height 19
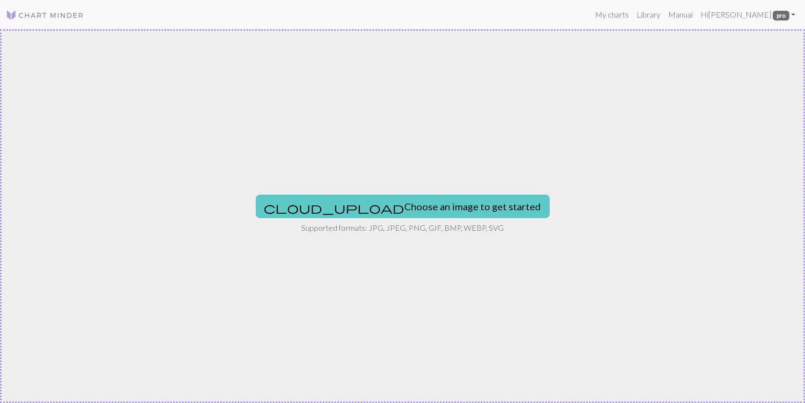
click at [384, 208] on button "cloud_upload Choose an image to get started" at bounding box center [403, 206] width 294 height 23
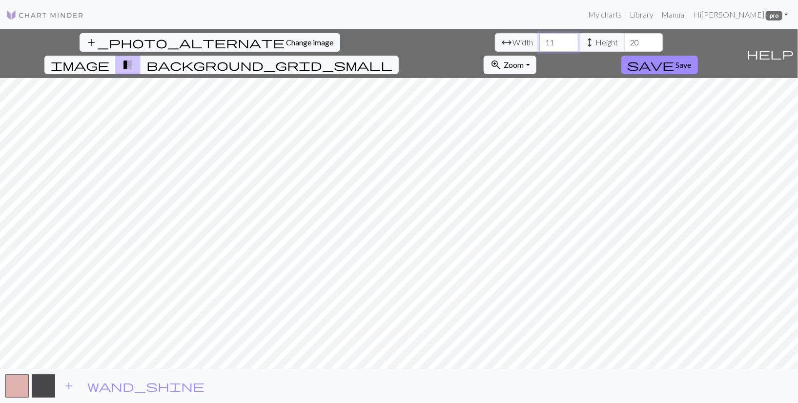
drag, startPoint x: 256, startPoint y: 53, endPoint x: 229, endPoint y: 54, distance: 27.3
click at [539, 52] on input "11" at bounding box center [558, 42] width 39 height 19
type input "37"
drag, startPoint x: 359, startPoint y: 52, endPoint x: 333, endPoint y: 52, distance: 25.9
click at [624, 52] on input "20" at bounding box center [643, 42] width 39 height 19
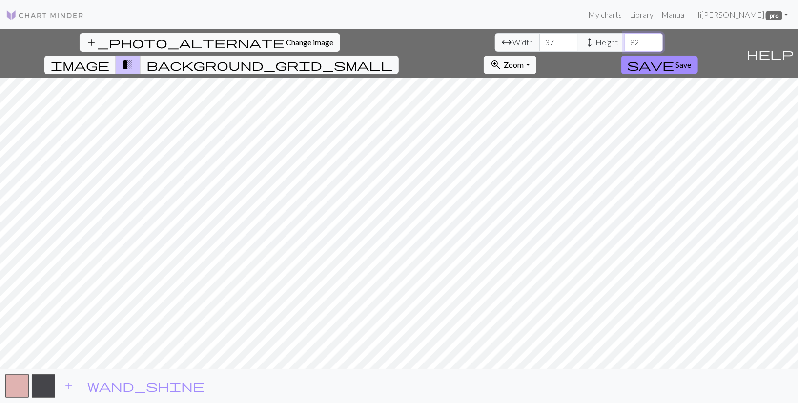
type input "82"
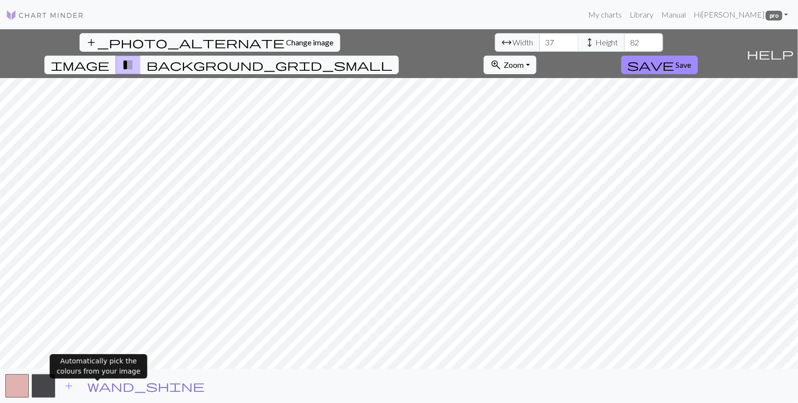
click at [100, 393] on span "wand_shine" at bounding box center [145, 386] width 117 height 14
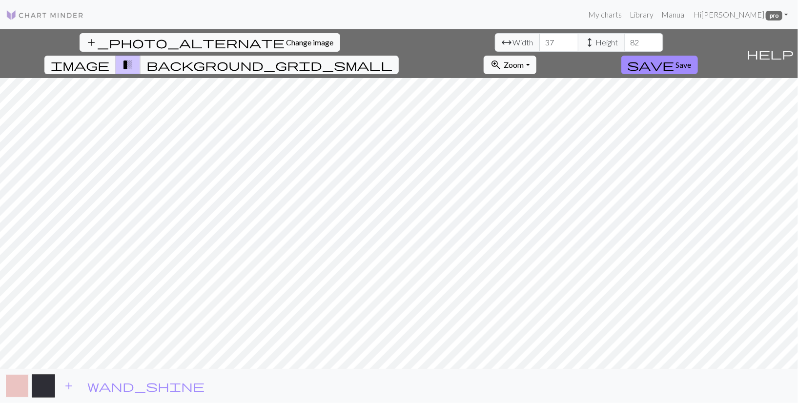
click at [22, 395] on button "button" at bounding box center [16, 385] width 23 height 23
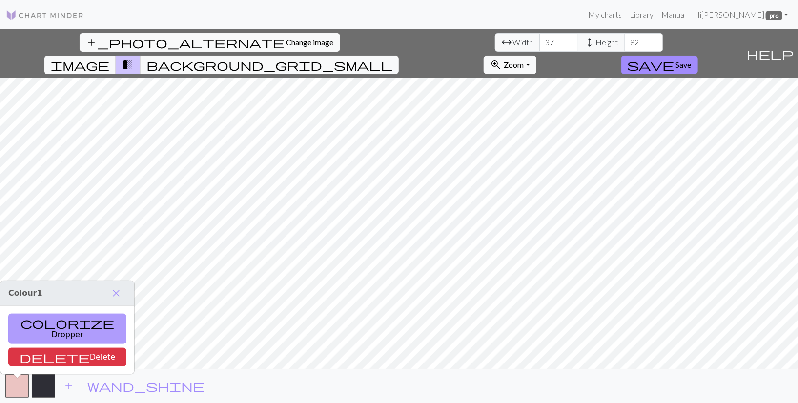
click at [47, 324] on button "colorize Dropper" at bounding box center [67, 329] width 118 height 30
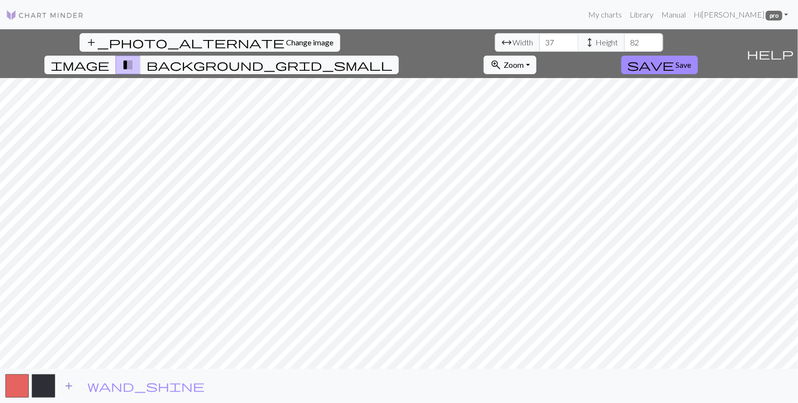
click at [70, 392] on span "add" at bounding box center [69, 386] width 12 height 14
click at [692, 60] on span "Save" at bounding box center [684, 64] width 16 height 9
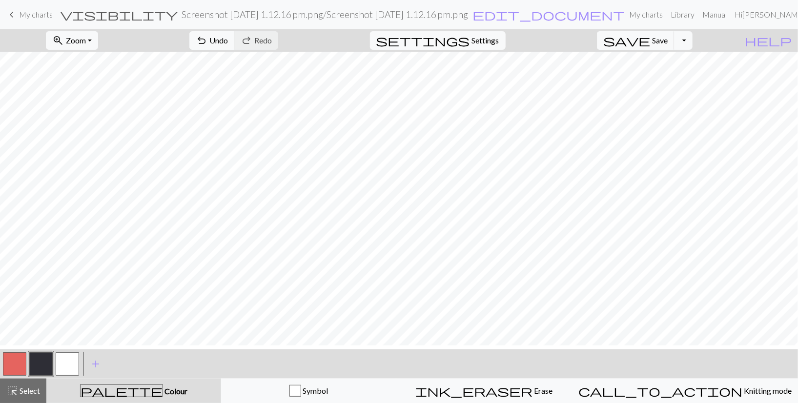
click at [64, 370] on button "button" at bounding box center [67, 363] width 23 height 23
click at [65, 369] on button "button" at bounding box center [67, 363] width 23 height 23
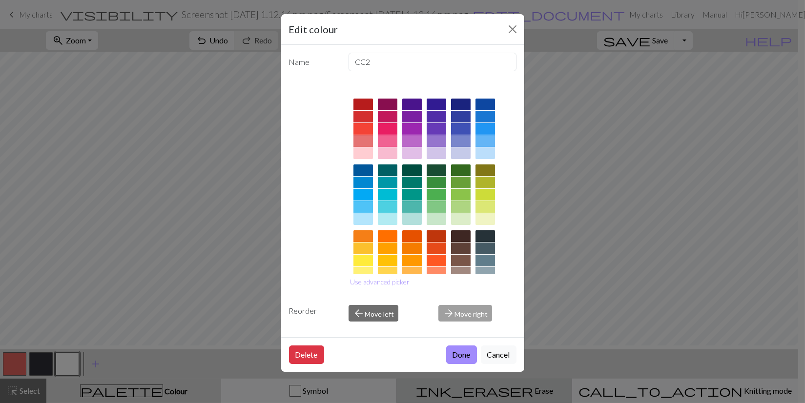
click at [488, 364] on button "Cancel" at bounding box center [499, 355] width 36 height 19
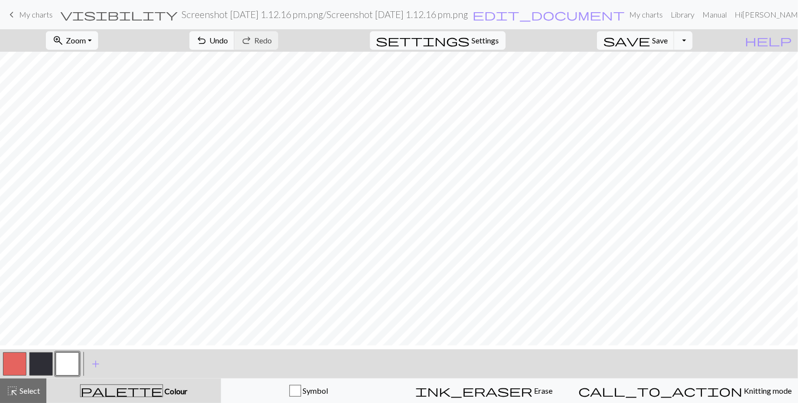
click at [19, 368] on button "button" at bounding box center [14, 363] width 23 height 23
drag, startPoint x: 46, startPoint y: 364, endPoint x: 77, endPoint y: 356, distance: 31.3
click at [47, 364] on button "button" at bounding box center [40, 363] width 23 height 23
click at [69, 363] on button "button" at bounding box center [67, 363] width 23 height 23
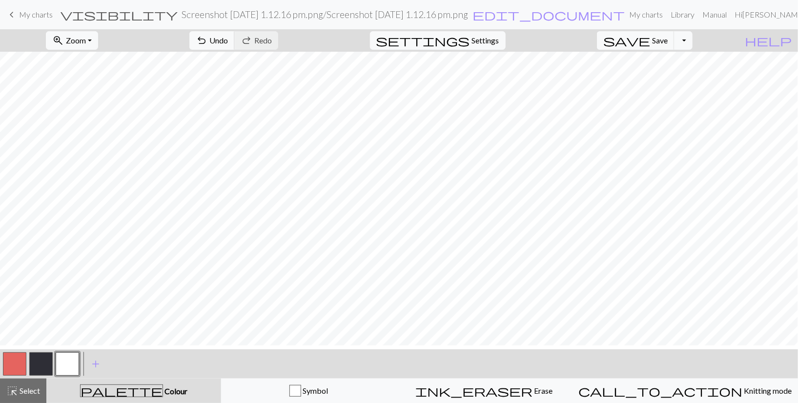
drag, startPoint x: 41, startPoint y: 370, endPoint x: 54, endPoint y: 367, distance: 13.6
click at [42, 371] on button "button" at bounding box center [40, 363] width 23 height 23
click at [69, 370] on button "button" at bounding box center [67, 363] width 23 height 23
click at [42, 370] on button "button" at bounding box center [40, 363] width 23 height 23
click at [71, 368] on button "button" at bounding box center [67, 363] width 23 height 23
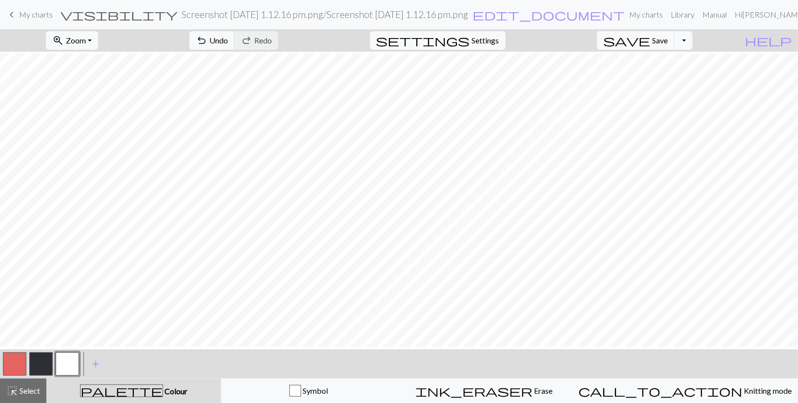
scroll to position [394, 0]
drag, startPoint x: 38, startPoint y: 369, endPoint x: 57, endPoint y: 361, distance: 20.6
click at [38, 369] on button "button" at bounding box center [40, 363] width 23 height 23
click at [69, 369] on button "button" at bounding box center [67, 363] width 23 height 23
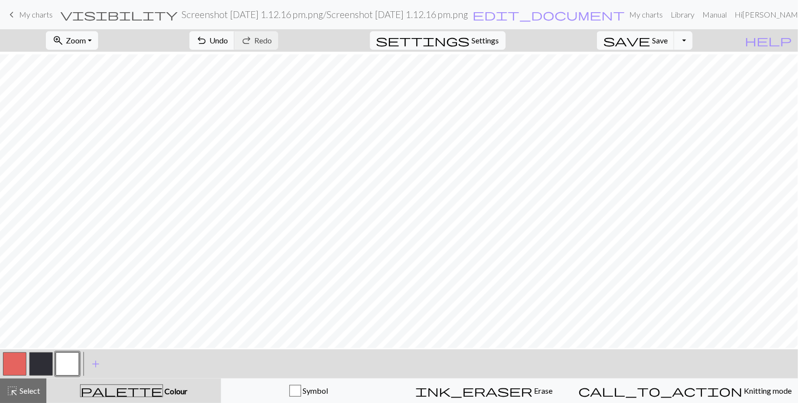
drag, startPoint x: 42, startPoint y: 371, endPoint x: 77, endPoint y: 351, distance: 40.3
click at [43, 371] on button "button" at bounding box center [40, 363] width 23 height 23
click at [69, 370] on button "button" at bounding box center [67, 363] width 23 height 23
drag, startPoint x: 46, startPoint y: 369, endPoint x: 90, endPoint y: 353, distance: 46.5
click at [47, 369] on button "button" at bounding box center [40, 363] width 23 height 23
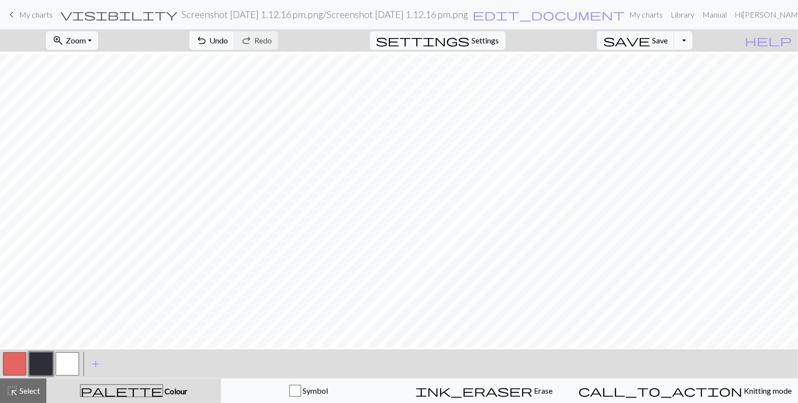
drag, startPoint x: 66, startPoint y: 365, endPoint x: 83, endPoint y: 352, distance: 21.0
click at [67, 364] on button "button" at bounding box center [67, 363] width 23 height 23
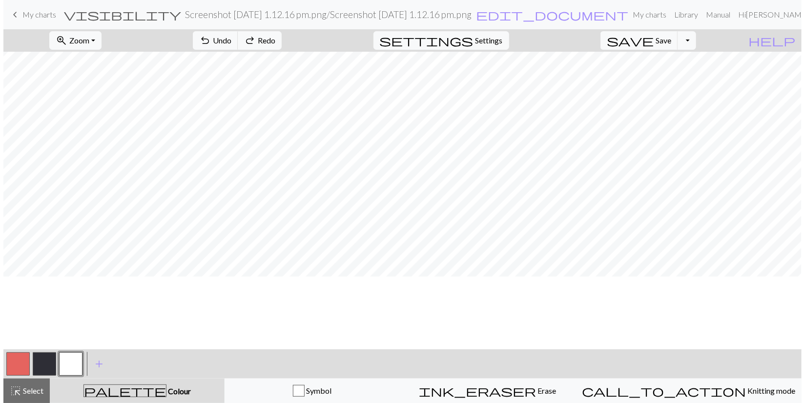
scroll to position [0, 0]
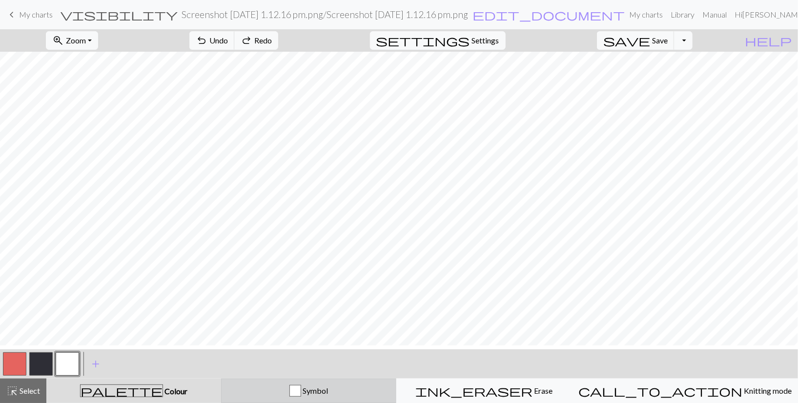
click at [301, 395] on div "button" at bounding box center [295, 391] width 12 height 12
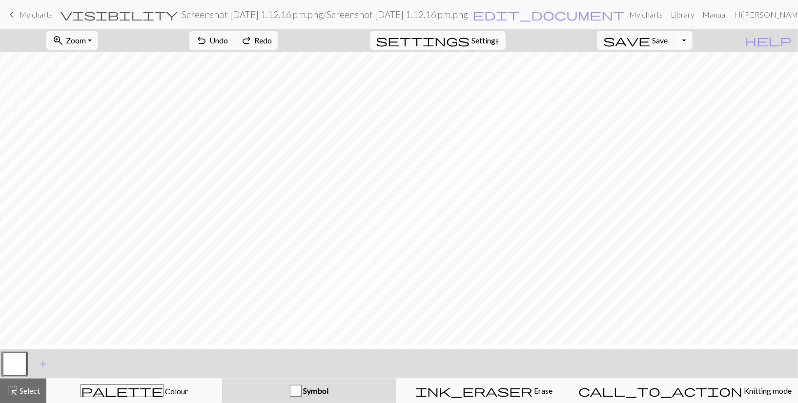
click at [18, 369] on button "button" at bounding box center [14, 363] width 23 height 23
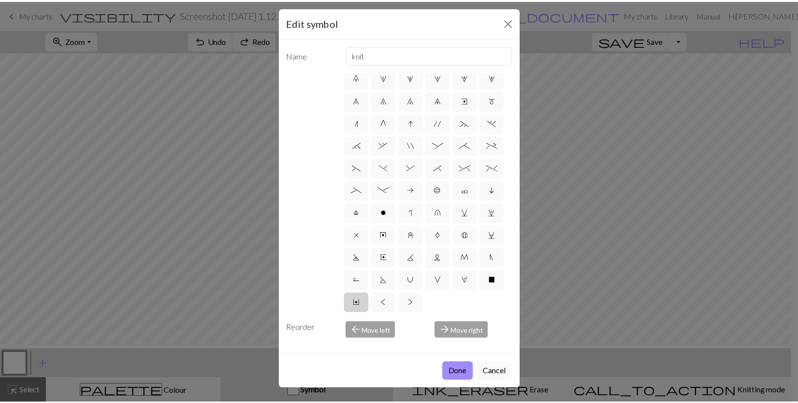
scroll to position [21, 0]
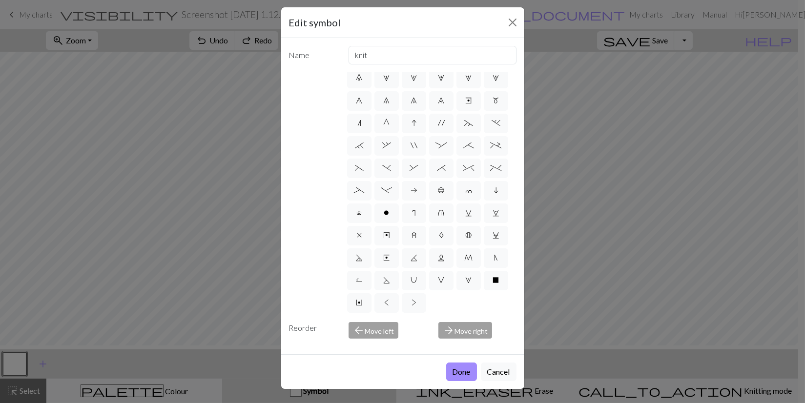
click at [456, 338] on div "arrow_forward Move right" at bounding box center [477, 330] width 90 height 17
click at [361, 339] on div "arrow_back Move left" at bounding box center [388, 330] width 90 height 17
click at [356, 339] on div "arrow_back Move left" at bounding box center [388, 330] width 90 height 17
click at [483, 381] on button "Cancel" at bounding box center [499, 372] width 36 height 19
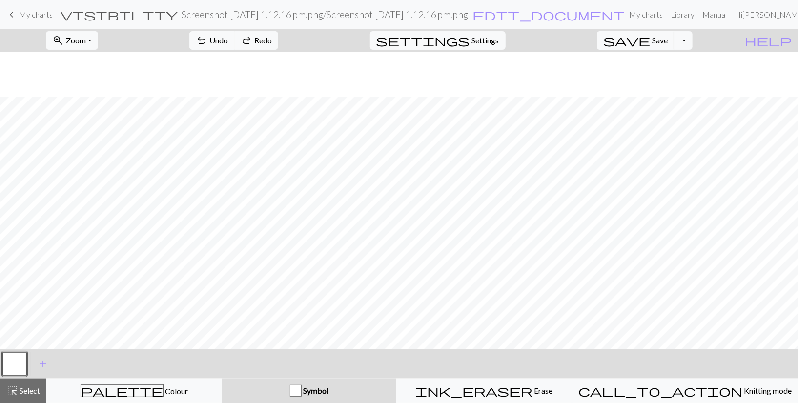
scroll to position [308, 0]
click at [86, 43] on span "Zoom" at bounding box center [76, 40] width 20 height 9
click at [91, 105] on button "Fit height" at bounding box center [84, 98] width 77 height 16
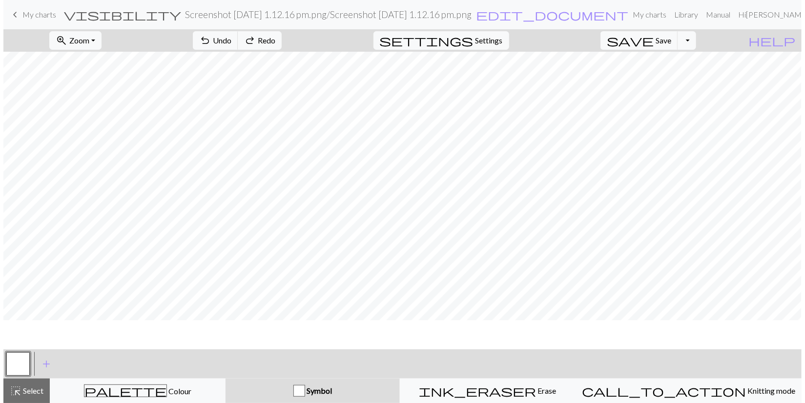
scroll to position [0, 0]
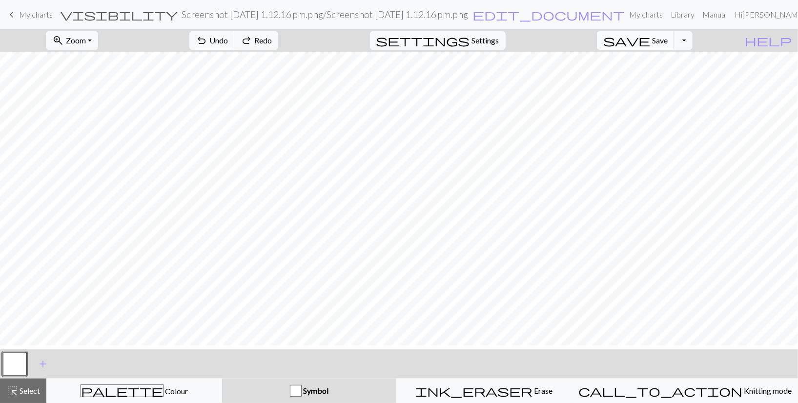
click at [668, 43] on span "Save" at bounding box center [660, 40] width 16 height 9
click at [492, 46] on span "Settings" at bounding box center [485, 41] width 27 height 12
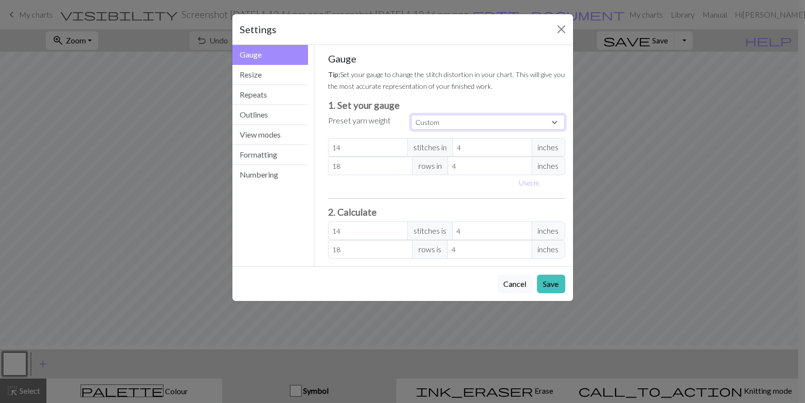
click at [478, 130] on select "Custom Square Lace Light Fingering Fingering Sport Double knit Worsted Aran Bul…" at bounding box center [488, 122] width 154 height 15
click at [546, 130] on select "Custom Square Lace Light Fingering Fingering Sport Double knit Worsted Aran Bul…" at bounding box center [488, 122] width 154 height 15
drag, startPoint x: 345, startPoint y: 216, endPoint x: 331, endPoint y: 214, distance: 14.3
click at [331, 157] on input "14" at bounding box center [368, 147] width 80 height 19
type input "2"
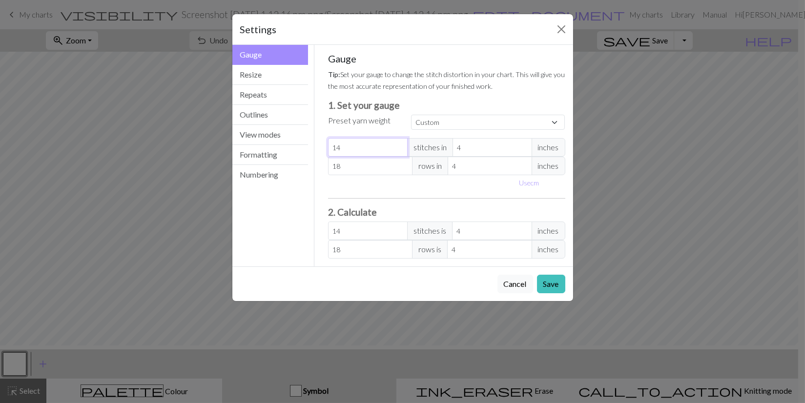
type input "2"
type input "27"
drag, startPoint x: 355, startPoint y: 238, endPoint x: 313, endPoint y: 237, distance: 41.5
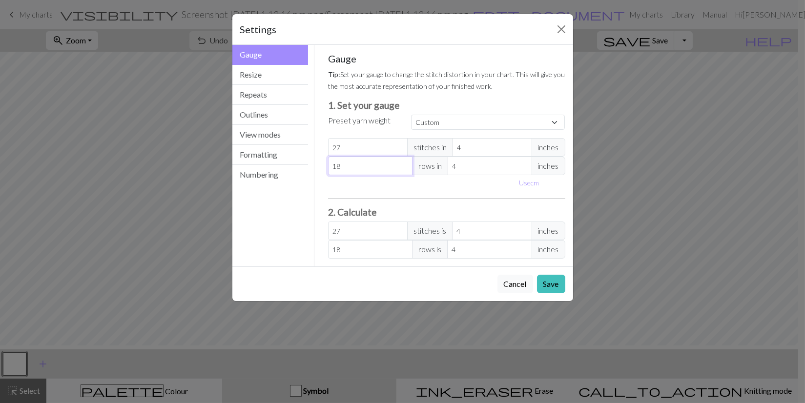
click at [314, 237] on div "Gauge Tip: Set your gauge to change the stitch distortion in your chart. This w…" at bounding box center [446, 156] width 265 height 222
type input "3"
type input "33"
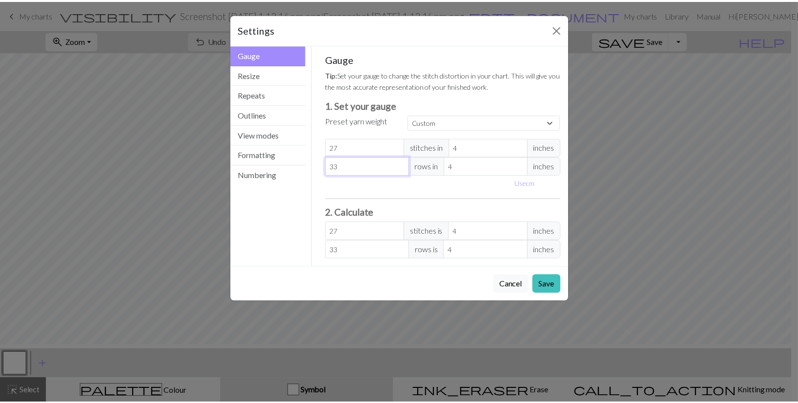
scroll to position [17, 0]
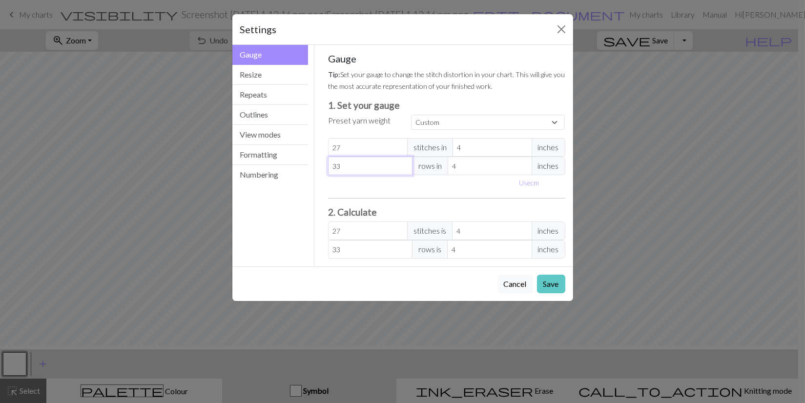
type input "33"
drag, startPoint x: 545, startPoint y: 363, endPoint x: 398, endPoint y: 179, distance: 235.5
click at [398, 179] on div "Settings Gauge Gauge Resize Repeats Outlines View modes Formatting Numbering Ga…" at bounding box center [403, 158] width 342 height 288
click at [548, 130] on select "Custom Square Lace Light Fingering Fingering Sport Double knit Worsted Aran Bul…" at bounding box center [488, 122] width 154 height 15
select select "dk"
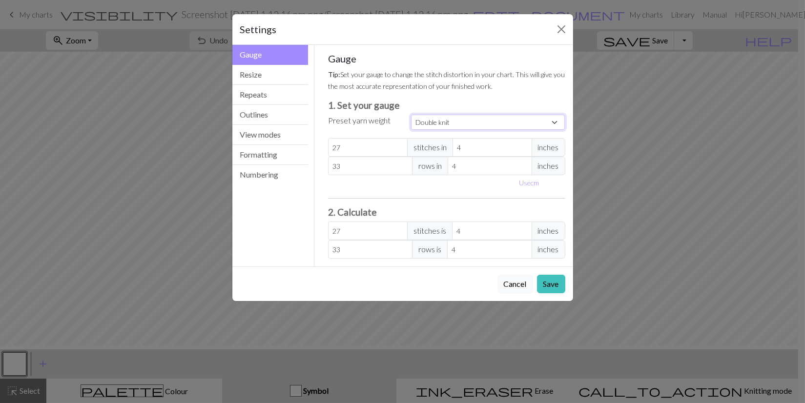
click at [411, 130] on select "Custom Square Lace Light Fingering Fingering Sport Double knit Worsted Aran Bul…" at bounding box center [488, 122] width 154 height 15
type input "22"
type input "30"
type input "22"
type input "30"
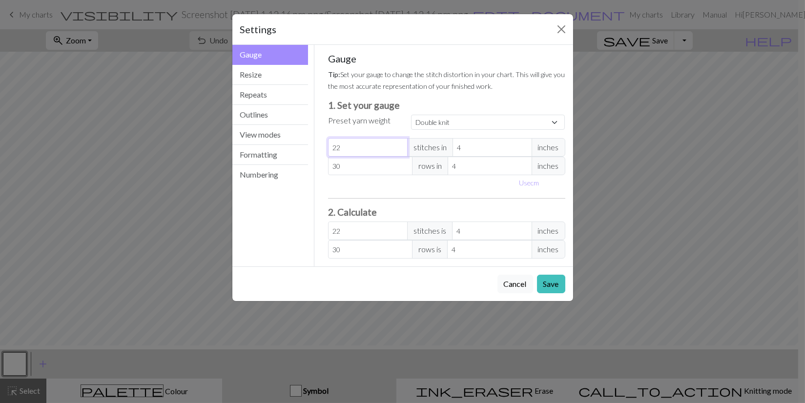
drag, startPoint x: 354, startPoint y: 200, endPoint x: 319, endPoint y: 200, distance: 35.1
click at [320, 200] on div "Gauge Tip: Set your gauge to change the stitch distortion in your chart. This w…" at bounding box center [446, 156] width 253 height 222
select select "custom"
type input "2"
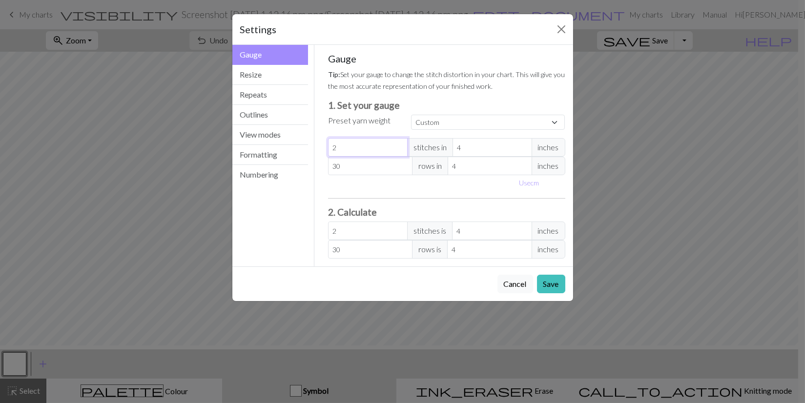
type input "27"
drag, startPoint x: 350, startPoint y: 225, endPoint x: 309, endPoint y: 224, distance: 40.5
click at [309, 224] on div "Gauge Gauge Resize Repeats Outlines View modes Formatting Numbering Gauge Resiz…" at bounding box center [402, 156] width 352 height 222
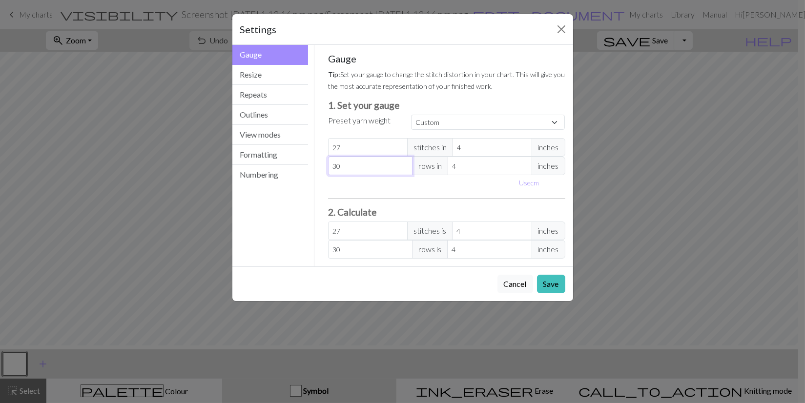
type input "3"
type input "33"
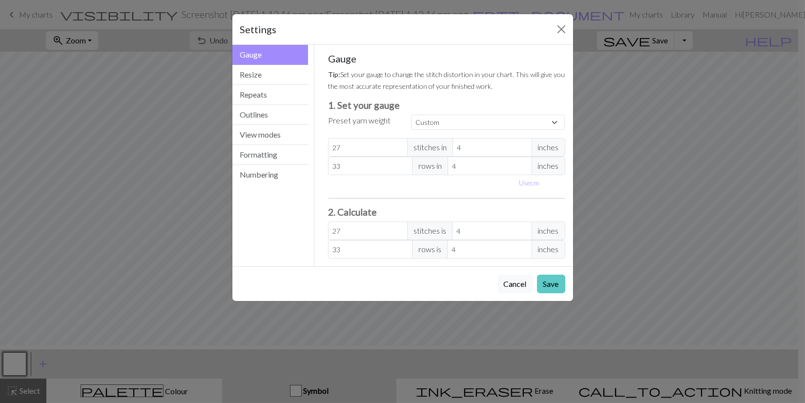
click at [549, 293] on button "Save" at bounding box center [551, 284] width 28 height 19
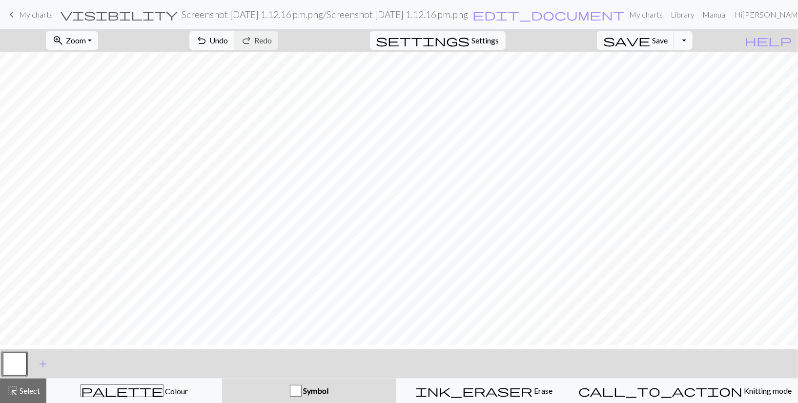
click at [98, 45] on button "zoom_in Zoom Zoom" at bounding box center [72, 40] width 52 height 19
click at [111, 145] on button "100%" at bounding box center [84, 137] width 77 height 16
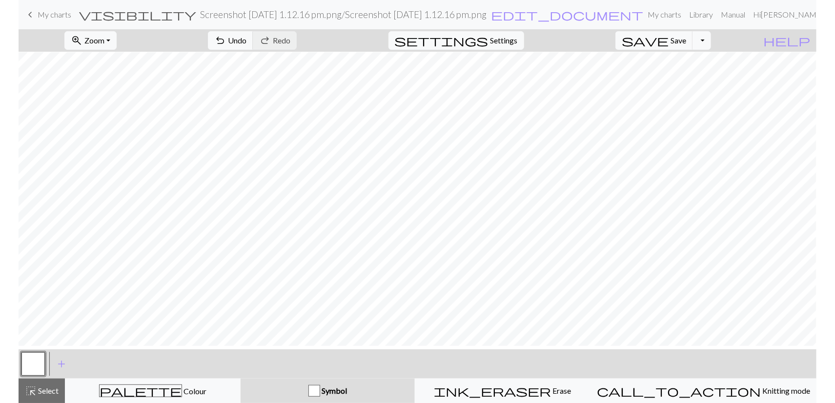
scroll to position [557, 0]
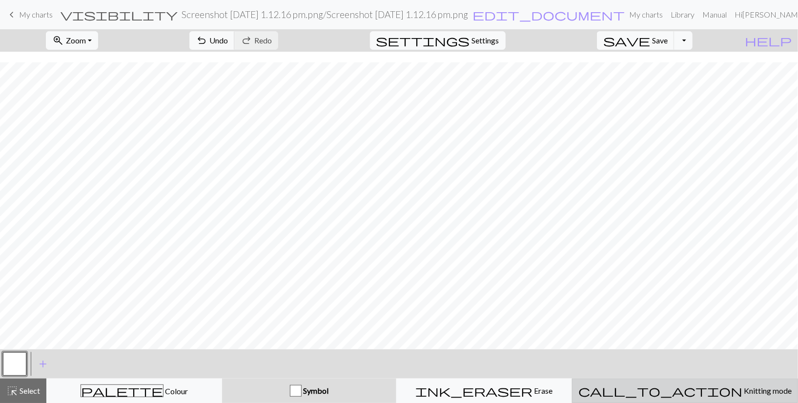
click at [731, 389] on div "call_to_action Knitting mode Knitting mode" at bounding box center [684, 391] width 213 height 12
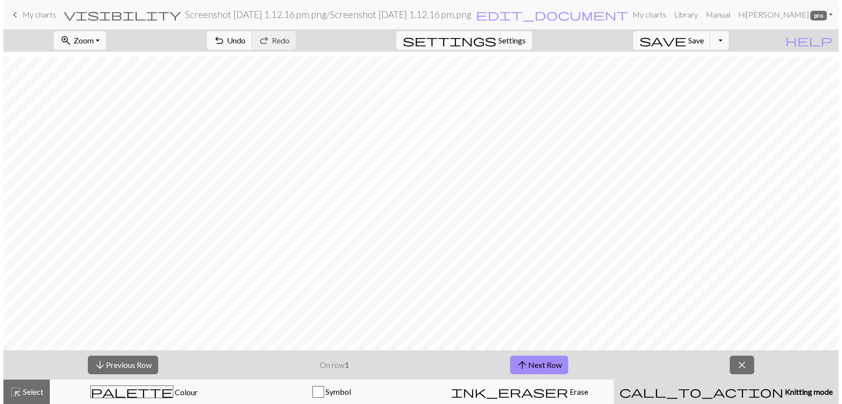
scroll to position [5, 0]
click at [383, 360] on div "arrow_downward Previous Row On row 1 arrow_upward Next Row close" at bounding box center [417, 364] width 835 height 29
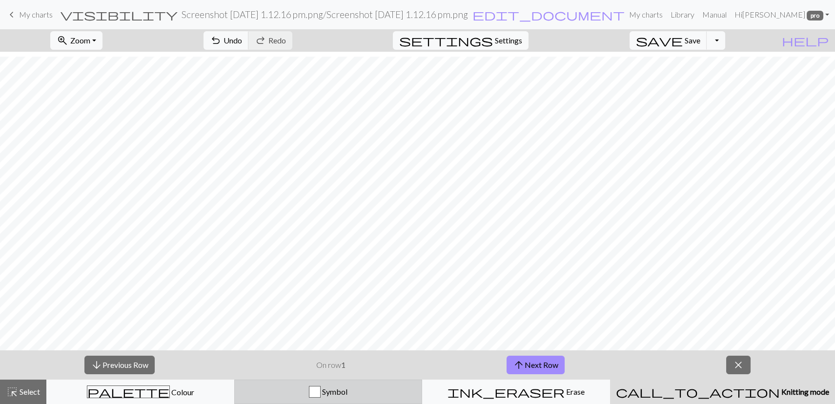
click at [321, 390] on div "button" at bounding box center [315, 392] width 12 height 12
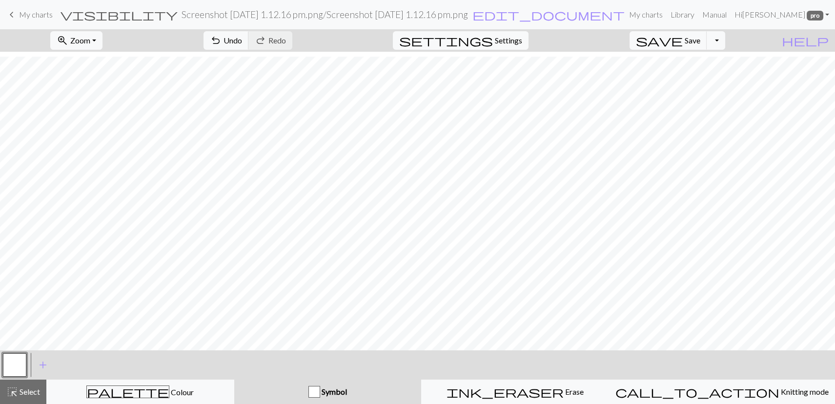
click at [320, 392] on div "button" at bounding box center [314, 392] width 12 height 12
click at [11, 369] on button "button" at bounding box center [14, 364] width 23 height 23
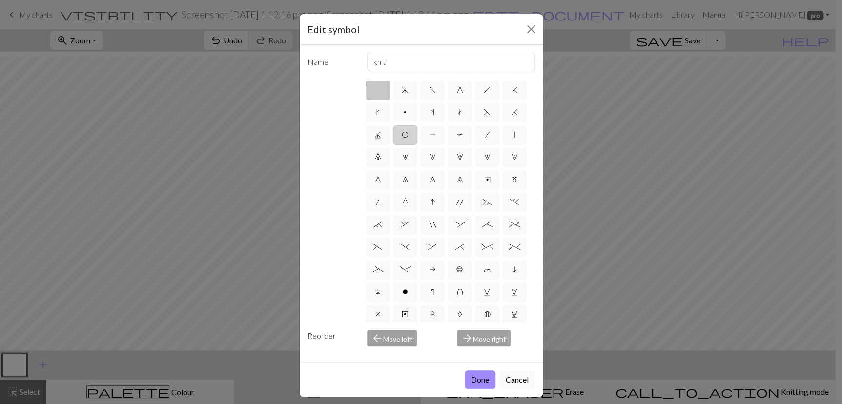
click at [409, 139] on span "O" at bounding box center [405, 135] width 7 height 8
click at [408, 135] on input "O" at bounding box center [405, 132] width 6 height 6
radio input "true"
type input "yo"
click at [381, 139] on span "J" at bounding box center [377, 135] width 7 height 8
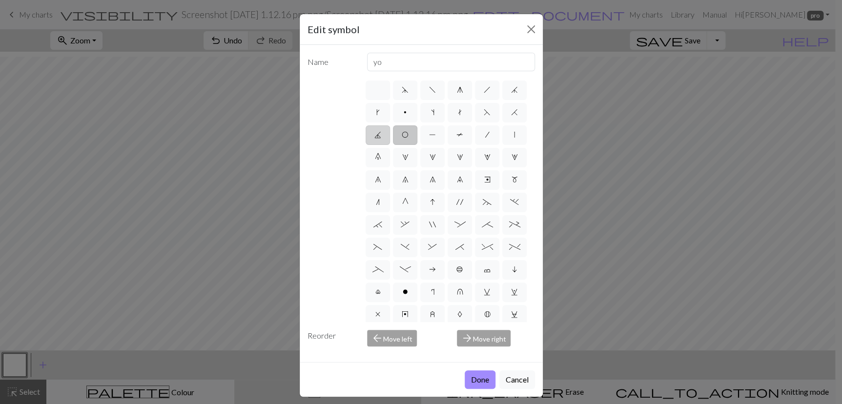
click at [381, 135] on input "J" at bounding box center [377, 132] width 6 height 6
radio input "true"
type input "p3tog"
click at [393, 190] on label "7" at bounding box center [405, 180] width 24 height 20
click at [402, 180] on input "7" at bounding box center [405, 177] width 6 height 6
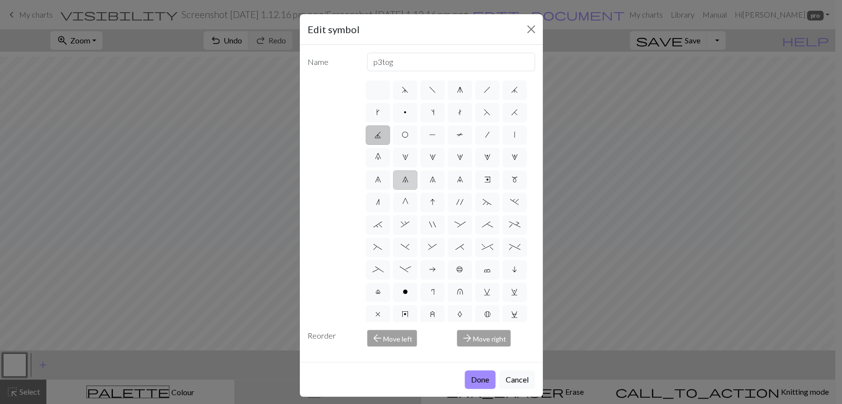
radio input "true"
type input "decrease 2"
click at [372, 100] on label at bounding box center [378, 91] width 24 height 20
click at [378, 90] on input "radio" at bounding box center [381, 87] width 6 height 6
radio input "true"
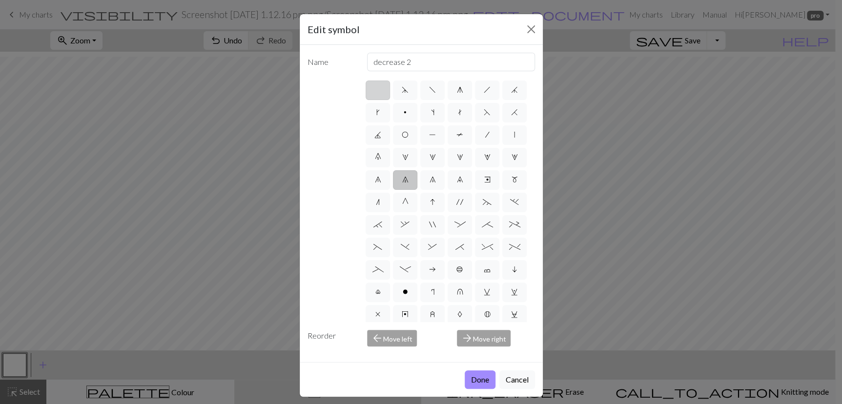
type input "Knit"
click at [448, 298] on label "V" at bounding box center [460, 289] width 24 height 20
click at [457, 353] on input "V" at bounding box center [460, 356] width 6 height 6
radio input "true"
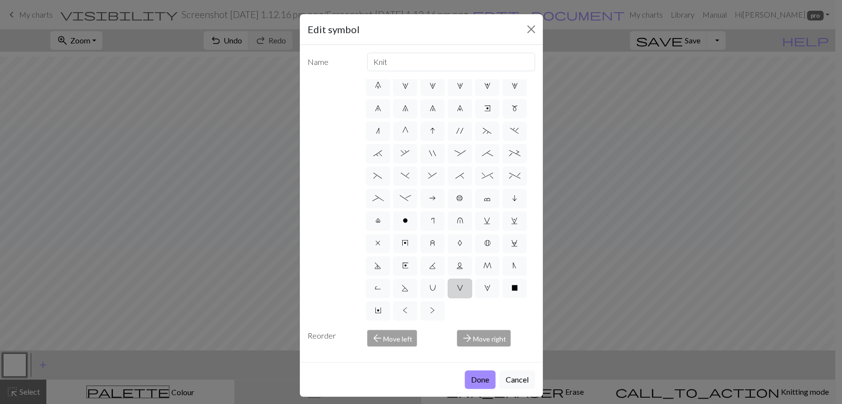
type input "sl1 purlwise"
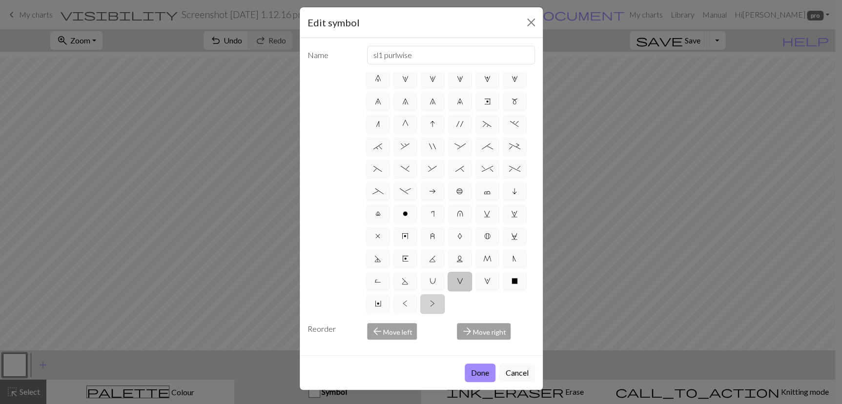
click at [420, 294] on label ">" at bounding box center [432, 304] width 24 height 20
click at [430, 369] on input ">" at bounding box center [433, 372] width 6 height 6
radio input "true"
type input "twisted purl"
click at [484, 277] on span "W" at bounding box center [487, 281] width 6 height 8
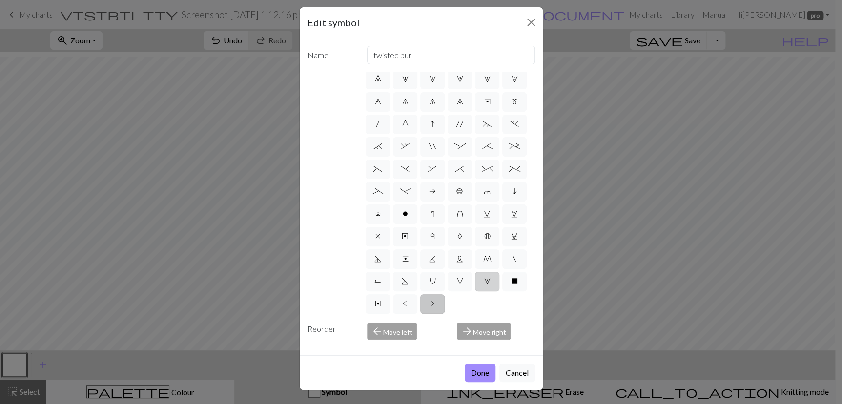
click at [484, 347] on input "W" at bounding box center [487, 350] width 6 height 6
radio input "true"
type input "k1, yo, k1"
click at [417, 294] on label "<" at bounding box center [405, 304] width 24 height 20
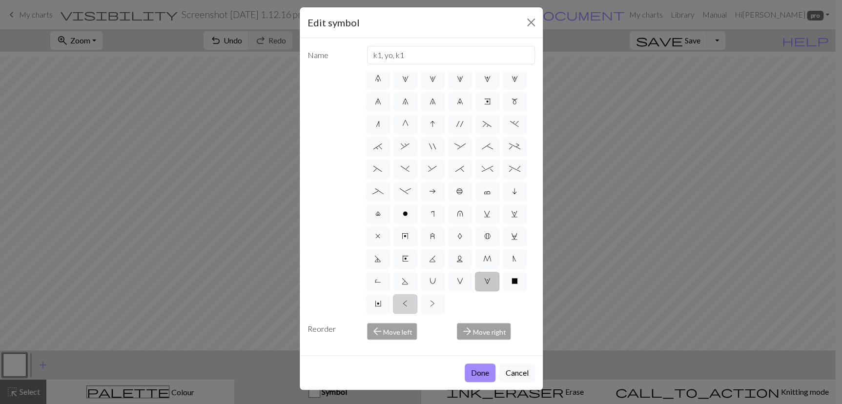
click at [409, 369] on input "<" at bounding box center [406, 372] width 6 height 6
radio input "true"
type input "twisted knit"
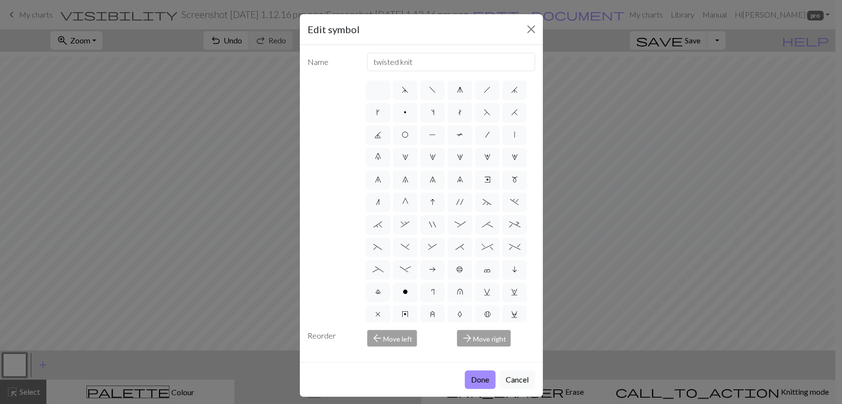
click at [478, 347] on div "arrow_forward Move right" at bounding box center [496, 338] width 90 height 17
click at [407, 347] on div "arrow_back Move left" at bounding box center [406, 338] width 90 height 17
click at [511, 94] on span "j" at bounding box center [514, 90] width 7 height 8
click at [511, 90] on input "j" at bounding box center [514, 87] width 6 height 6
radio input "true"
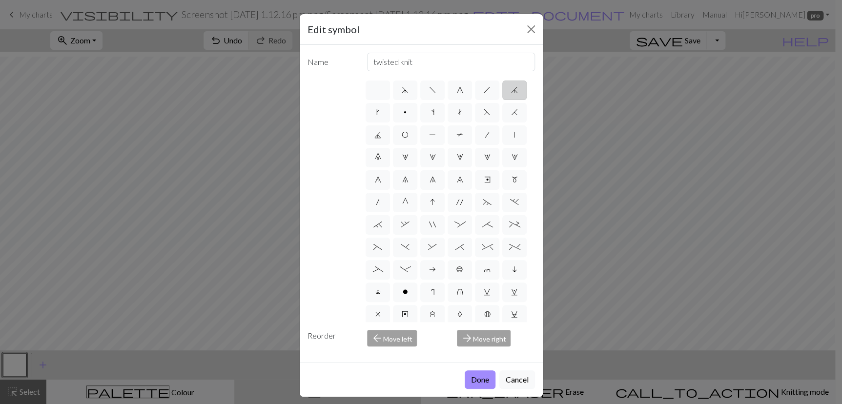
type input "k3tog"
click at [390, 123] on label "k" at bounding box center [378, 113] width 24 height 20
click at [383, 113] on input "k" at bounding box center [379, 109] width 6 height 6
radio input "true"
type input "right leaning increase"
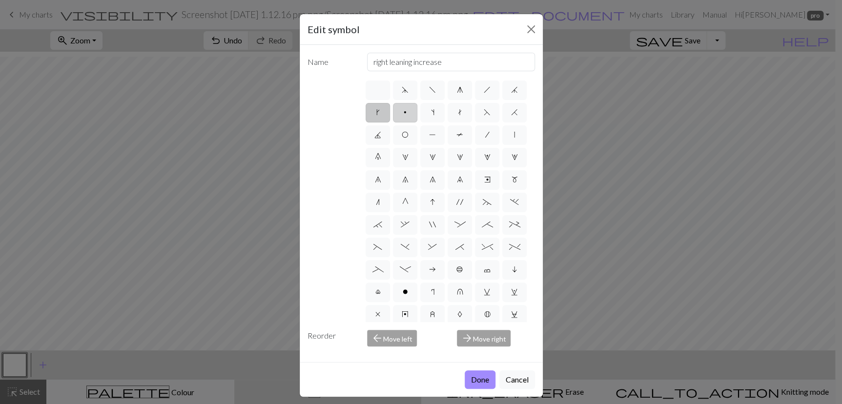
click at [417, 123] on label "p" at bounding box center [405, 113] width 24 height 20
click at [410, 113] on input "p" at bounding box center [407, 109] width 6 height 6
radio input "true"
type input "purl"
click at [381, 139] on span "J" at bounding box center [377, 135] width 7 height 8
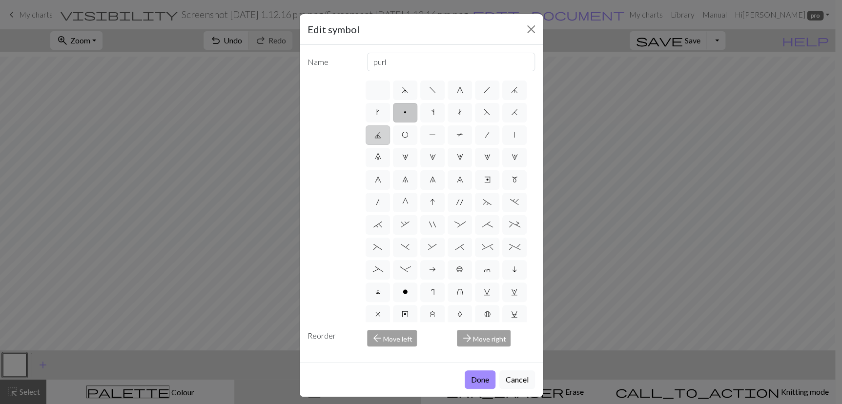
click at [381, 135] on input "J" at bounding box center [377, 132] width 6 height 6
radio input "true"
type input "p3tog"
click at [409, 139] on span "O" at bounding box center [405, 135] width 7 height 8
click at [408, 135] on input "O" at bounding box center [405, 132] width 6 height 6
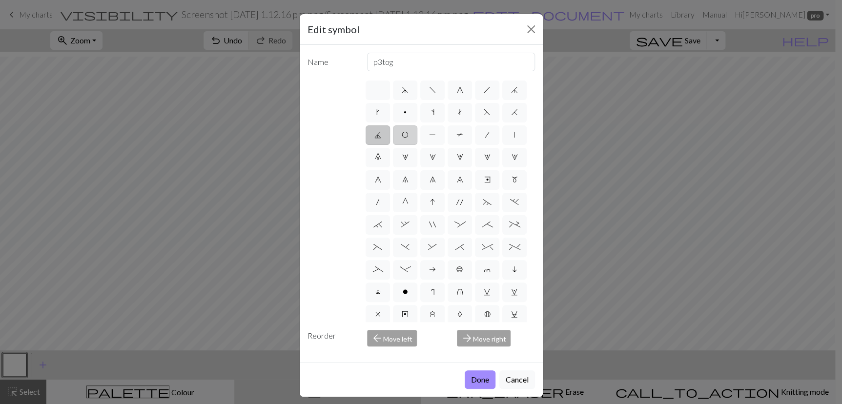
radio input "true"
type input "yo"
click at [431, 206] on span "I" at bounding box center [432, 202] width 5 height 8
click at [431, 203] on input "I" at bounding box center [433, 199] width 6 height 6
radio input "true"
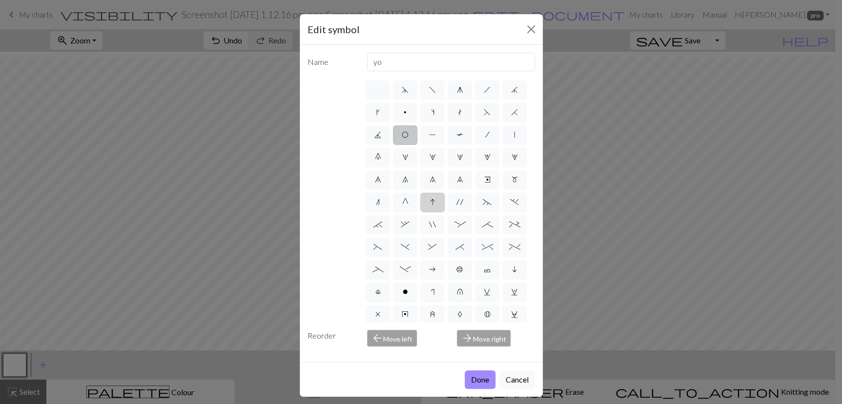
type input "sk2p"
click at [407, 212] on label "G" at bounding box center [405, 203] width 24 height 20
click at [407, 203] on input "G" at bounding box center [405, 199] width 6 height 6
radio input "true"
type input "psso"
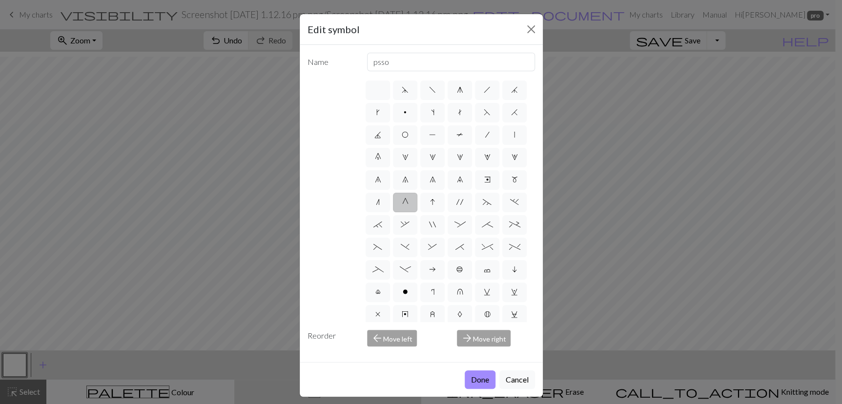
click at [407, 212] on label "G" at bounding box center [405, 203] width 24 height 20
click at [407, 203] on input "G" at bounding box center [405, 199] width 6 height 6
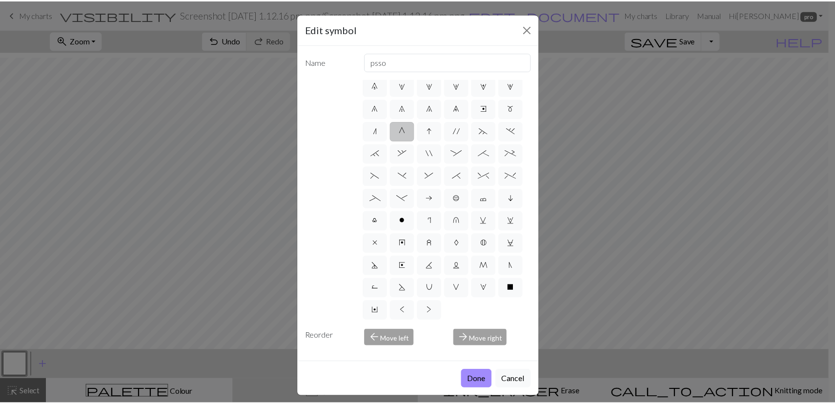
scroll to position [143, 0]
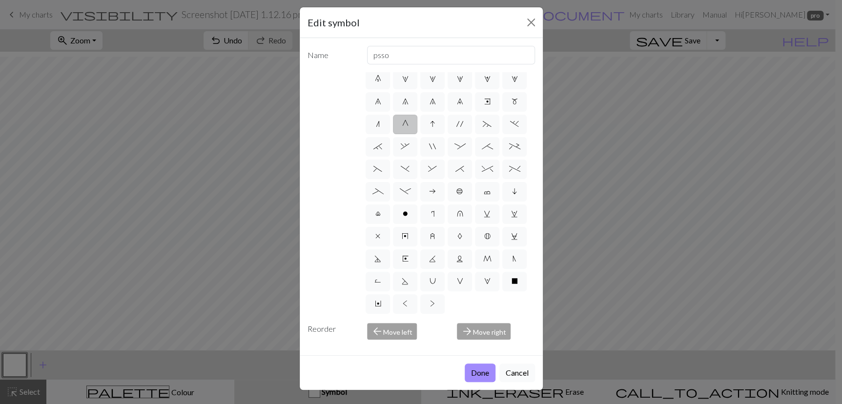
click at [499, 364] on button "Cancel" at bounding box center [517, 373] width 36 height 19
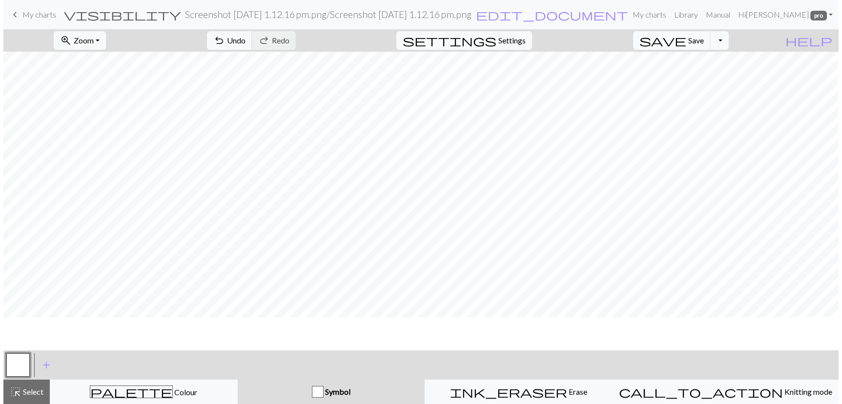
scroll to position [550, 0]
click at [20, 368] on button "button" at bounding box center [14, 364] width 23 height 23
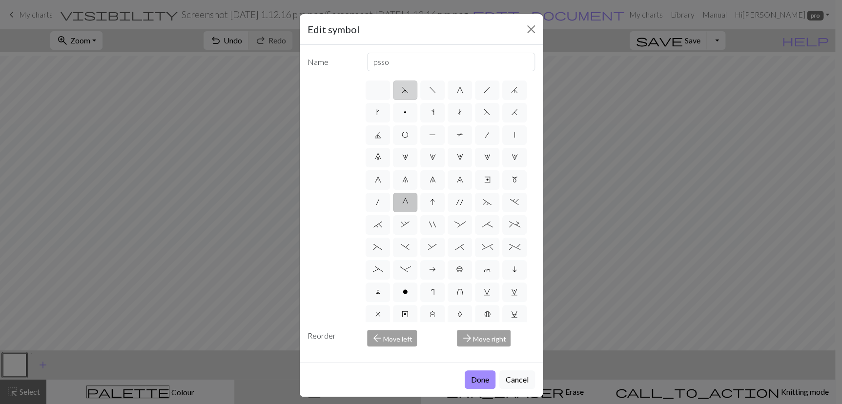
click at [402, 94] on span "d" at bounding box center [405, 90] width 7 height 8
click at [402, 90] on input "d" at bounding box center [405, 87] width 6 height 6
radio input "true"
drag, startPoint x: 397, startPoint y: 78, endPoint x: 363, endPoint y: 76, distance: 34.2
click at [363, 71] on div "sk2p" at bounding box center [451, 62] width 180 height 19
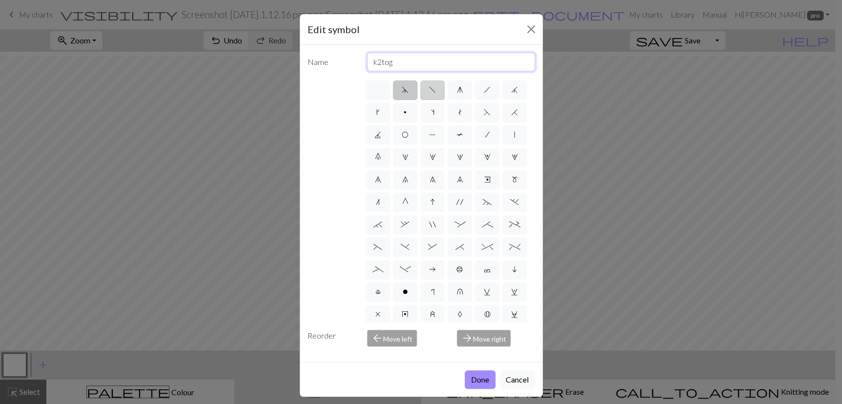
type input "k2tog"
click at [429, 94] on span "f" at bounding box center [432, 90] width 7 height 8
click at [429, 90] on input "f" at bounding box center [432, 87] width 6 height 6
radio input "true"
type input "left leaning decrease"
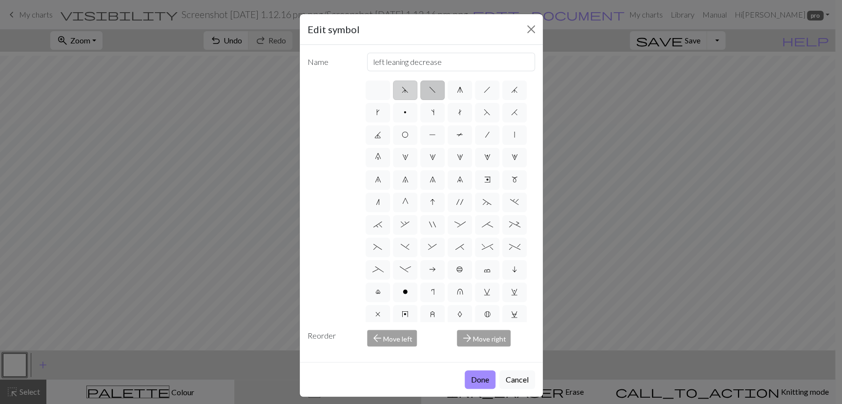
click at [402, 94] on span "d" at bounding box center [405, 90] width 7 height 8
click at [402, 90] on input "d" at bounding box center [405, 87] width 6 height 6
radio input "true"
type input "sk2p"
drag, startPoint x: 487, startPoint y: 112, endPoint x: 488, endPoint y: 128, distance: 16.6
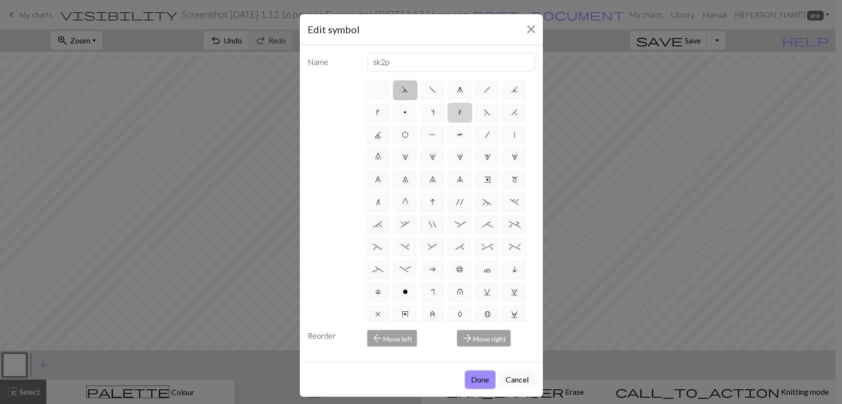
click at [485, 94] on span "h" at bounding box center [487, 90] width 7 height 8
click at [485, 90] on input "h" at bounding box center [487, 87] width 6 height 6
radio input "true"
type input "right leaning decrease"
click at [472, 123] on label "t" at bounding box center [460, 113] width 24 height 20
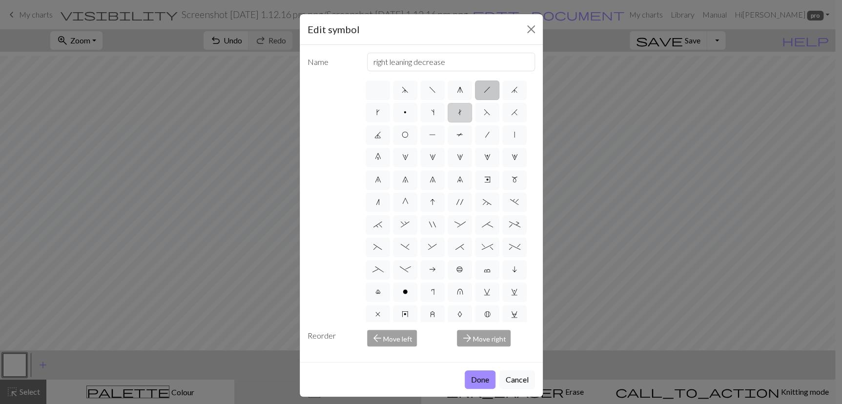
click at [464, 113] on input "t" at bounding box center [461, 109] width 6 height 6
radio input "true"
type input "ktbl"
click at [445, 123] on label "s" at bounding box center [432, 113] width 24 height 20
click at [437, 113] on input "s" at bounding box center [434, 109] width 6 height 6
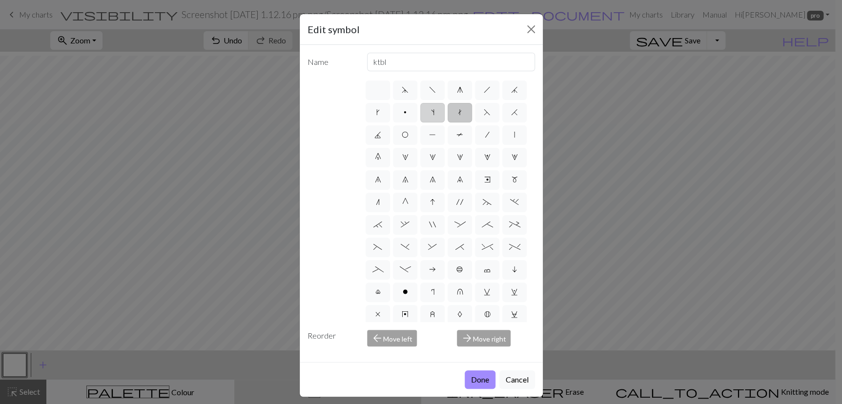
radio input "true"
type input "increase one left leaning"
click at [417, 123] on label "p" at bounding box center [405, 113] width 24 height 20
click at [410, 113] on input "p" at bounding box center [407, 109] width 6 height 6
radio input "true"
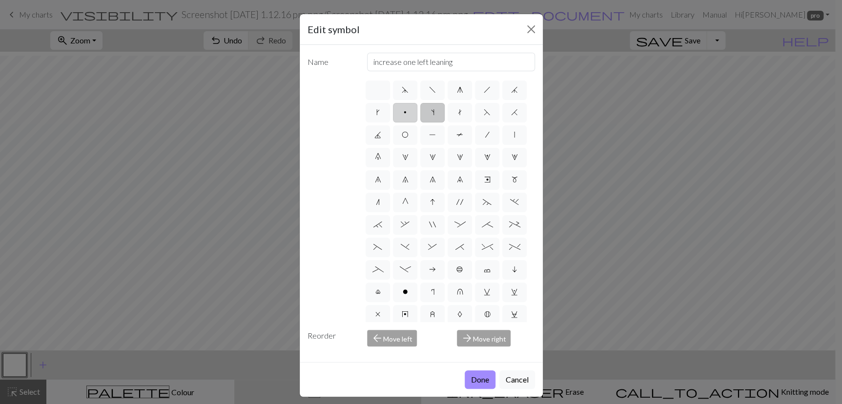
type input "purl"
drag, startPoint x: 405, startPoint y: 135, endPoint x: 386, endPoint y: 139, distance: 19.5
click at [380, 116] on span "k" at bounding box center [377, 112] width 3 height 8
click at [383, 113] on input "k" at bounding box center [379, 109] width 6 height 6
radio input "true"
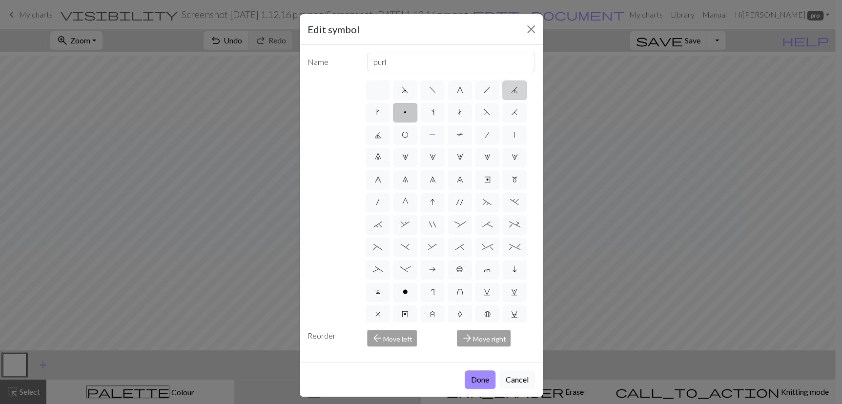
type input "right leaning increase"
click at [511, 94] on span "j" at bounding box center [514, 90] width 7 height 8
click at [511, 90] on input "j" at bounding box center [514, 87] width 6 height 6
radio input "true"
type input "k3tog"
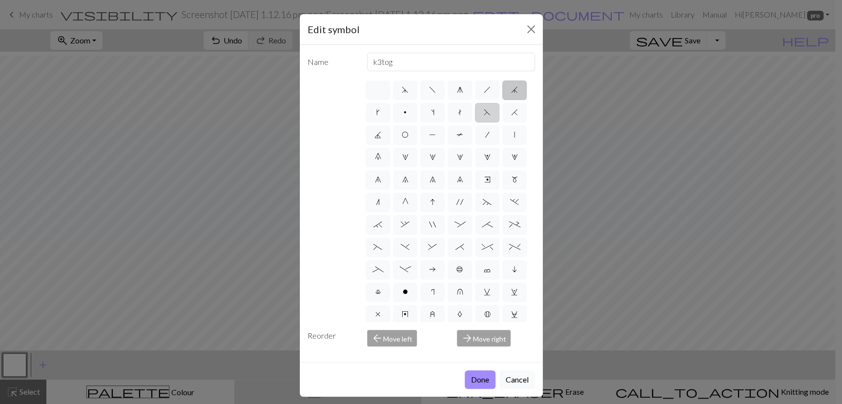
click at [484, 116] on span "F" at bounding box center [487, 112] width 7 height 8
click at [484, 113] on input "F" at bounding box center [487, 109] width 6 height 6
radio input "true"
type input "ssk"
click at [511, 94] on span "j" at bounding box center [514, 90] width 7 height 8
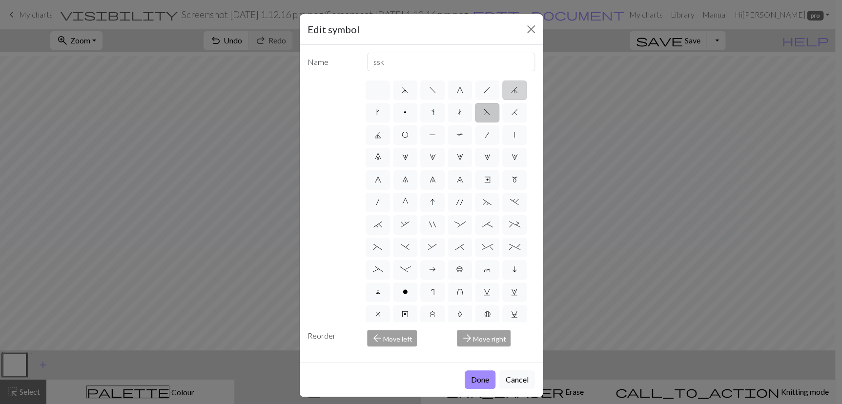
click at [511, 90] on input "j" at bounding box center [514, 87] width 6 height 6
radio input "true"
type input "k3tog"
click at [484, 94] on span "h" at bounding box center [487, 90] width 7 height 8
click at [484, 90] on input "h" at bounding box center [487, 87] width 6 height 6
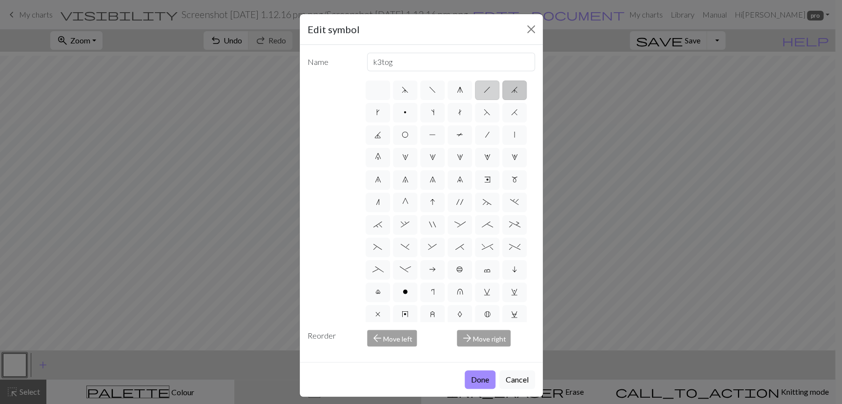
radio input "true"
type input "right leaning decrease"
click at [511, 94] on span "j" at bounding box center [514, 90] width 7 height 8
click at [511, 90] on input "j" at bounding box center [514, 87] width 6 height 6
radio input "true"
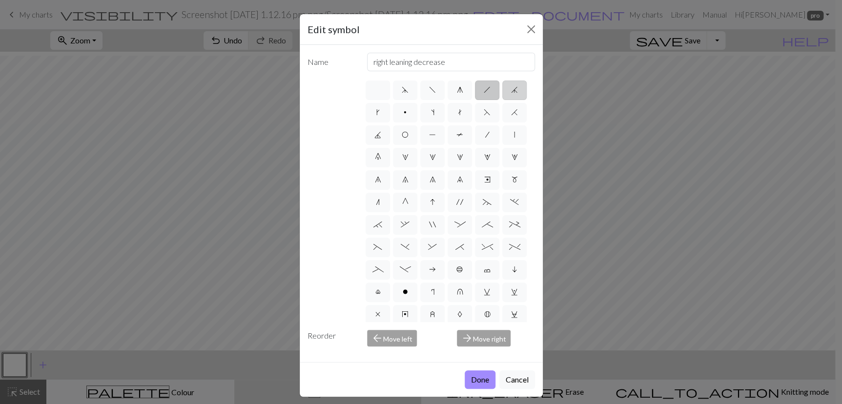
type input "k3tog"
click at [484, 116] on span "F" at bounding box center [487, 112] width 7 height 8
click at [484, 113] on input "F" at bounding box center [487, 109] width 6 height 6
radio input "true"
type input "ssk"
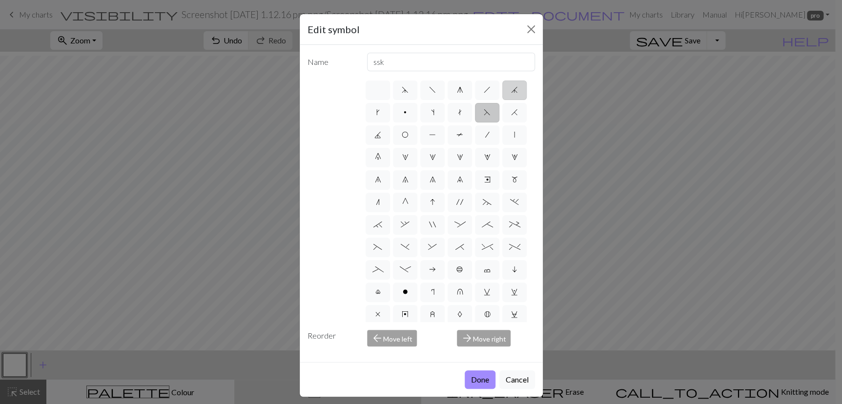
click at [511, 94] on span "j" at bounding box center [514, 90] width 7 height 8
click at [511, 90] on input "j" at bounding box center [514, 87] width 6 height 6
radio input "true"
type input "k3tog"
click at [511, 116] on span "H" at bounding box center [514, 112] width 7 height 8
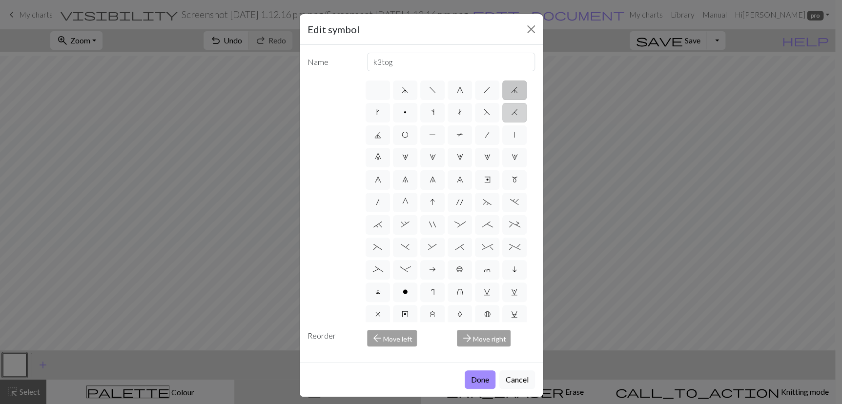
click at [511, 113] on input "H" at bounding box center [514, 109] width 6 height 6
radio input "true"
type input "k2tog"
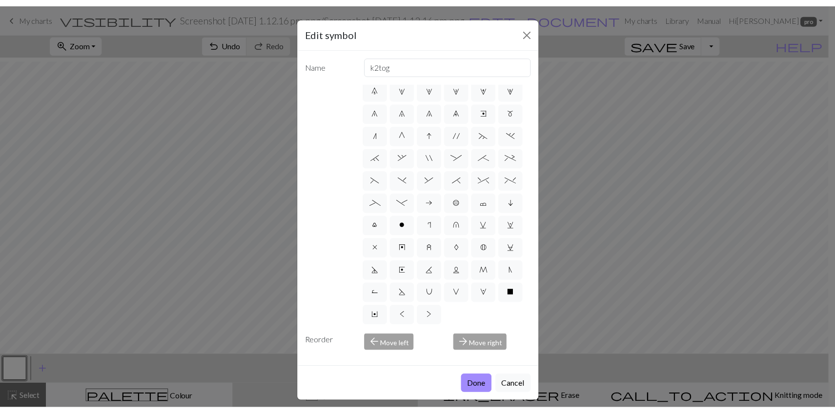
scroll to position [547, 0]
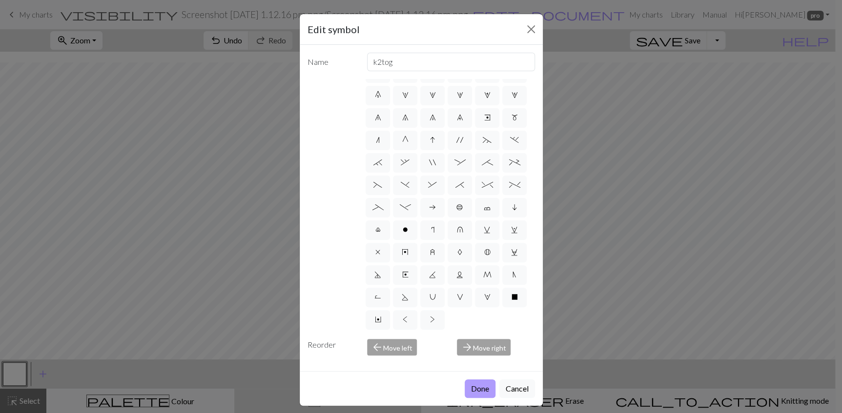
click at [468, 398] on button "Done" at bounding box center [480, 389] width 31 height 19
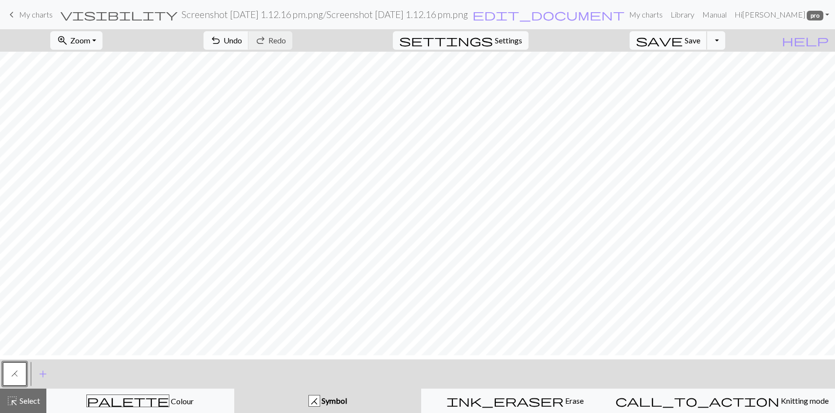
scroll to position [540, 0]
click at [697, 45] on span "Save" at bounding box center [693, 40] width 16 height 9
click at [700, 44] on span "Save" at bounding box center [693, 40] width 16 height 9
click at [725, 41] on button "Toggle Dropdown" at bounding box center [716, 40] width 19 height 19
click at [677, 87] on button "save_alt Download" at bounding box center [644, 82] width 161 height 16
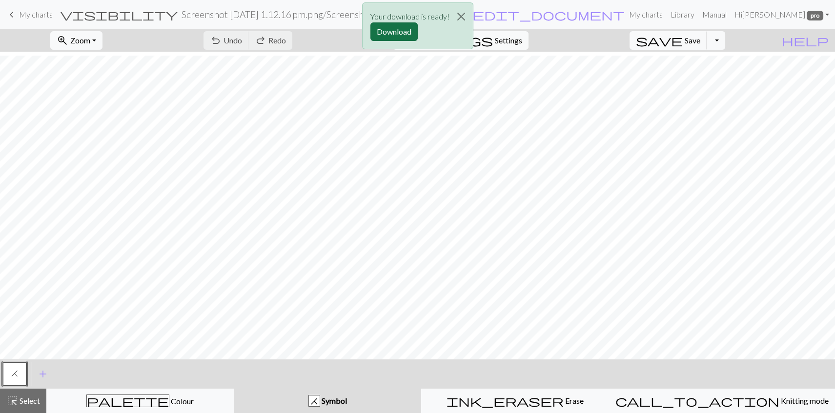
click at [399, 41] on button "Download" at bounding box center [393, 31] width 47 height 19
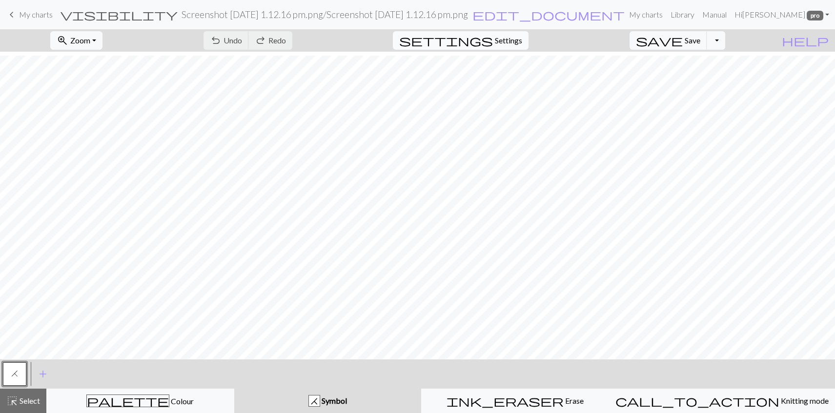
click at [519, 43] on span "Settings" at bounding box center [508, 41] width 27 height 12
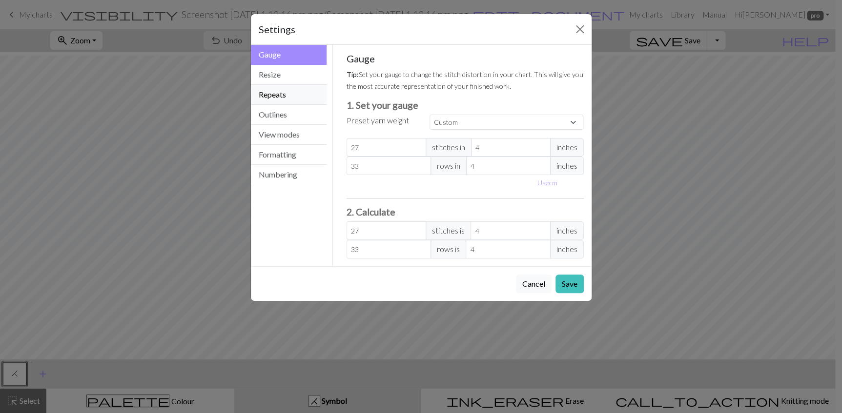
click at [272, 105] on button "Repeats" at bounding box center [289, 95] width 76 height 20
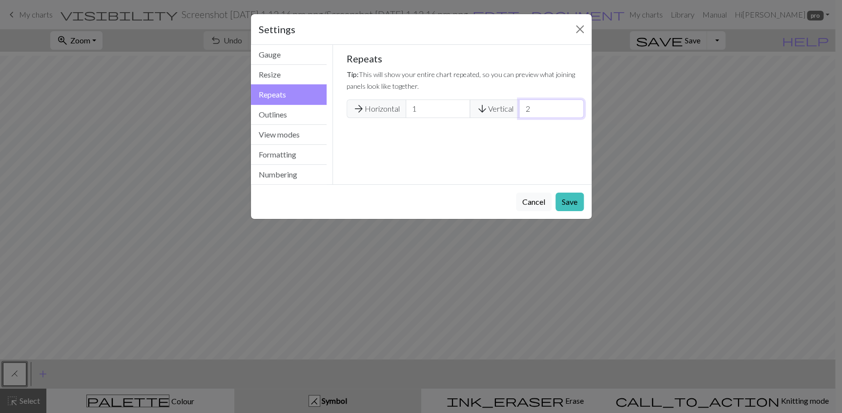
click at [570, 118] on input "2" at bounding box center [551, 109] width 64 height 19
click at [570, 118] on input "3" at bounding box center [551, 109] width 64 height 19
type input "4"
click at [570, 118] on input "4" at bounding box center [551, 109] width 64 height 19
click at [562, 211] on button "Save" at bounding box center [569, 202] width 28 height 19
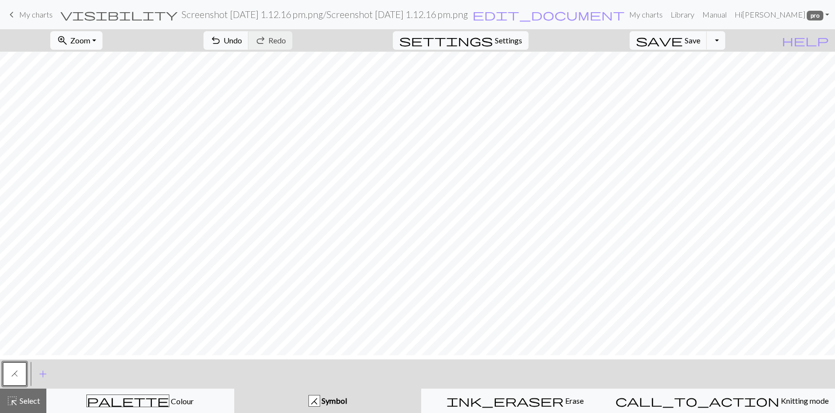
click at [90, 42] on span "Zoom" at bounding box center [80, 40] width 20 height 9
click at [93, 74] on button "Fit all" at bounding box center [89, 67] width 77 height 16
click at [90, 45] on span "Zoom" at bounding box center [80, 40] width 20 height 9
click at [96, 90] on button "Fit width" at bounding box center [89, 82] width 77 height 16
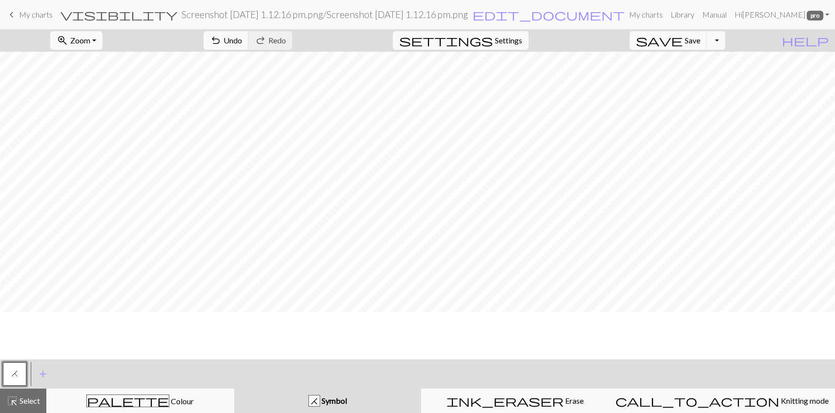
scroll to position [1230, 0]
click at [98, 36] on button "zoom_in Zoom Zoom" at bounding box center [76, 40] width 52 height 19
click at [93, 74] on button "Fit all" at bounding box center [89, 67] width 77 height 16
click at [514, 46] on span "Settings" at bounding box center [508, 41] width 27 height 12
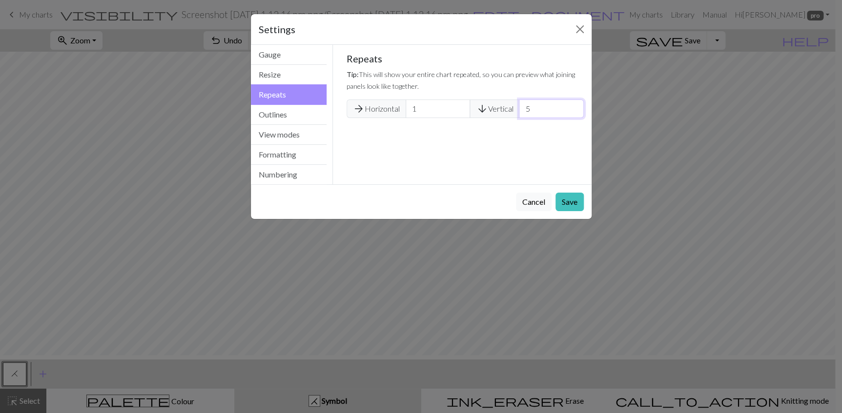
type input "5"
click at [569, 118] on input "5" at bounding box center [551, 109] width 64 height 19
click at [563, 211] on button "Save" at bounding box center [569, 202] width 28 height 19
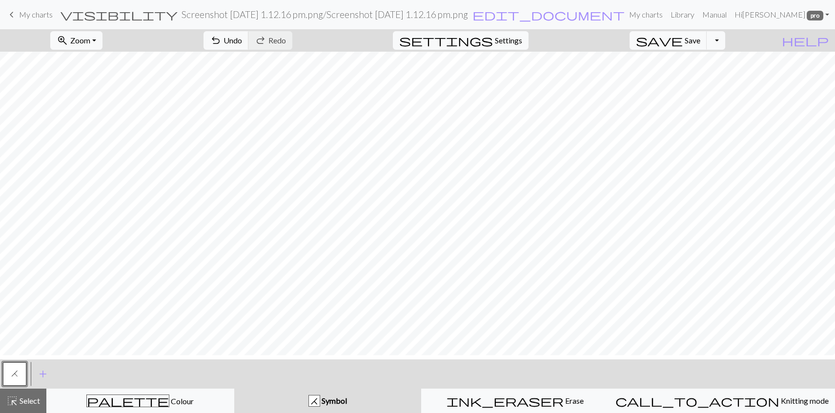
scroll to position [1652, 0]
click at [516, 46] on span "Settings" at bounding box center [508, 41] width 27 height 12
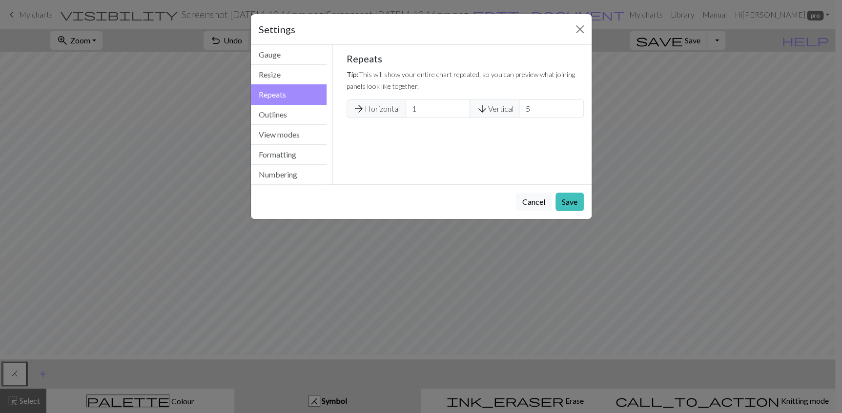
click at [137, 115] on div "Settings Repeats Gauge Resize Repeats Outlines View modes Formatting Numbering …" at bounding box center [421, 206] width 842 height 413
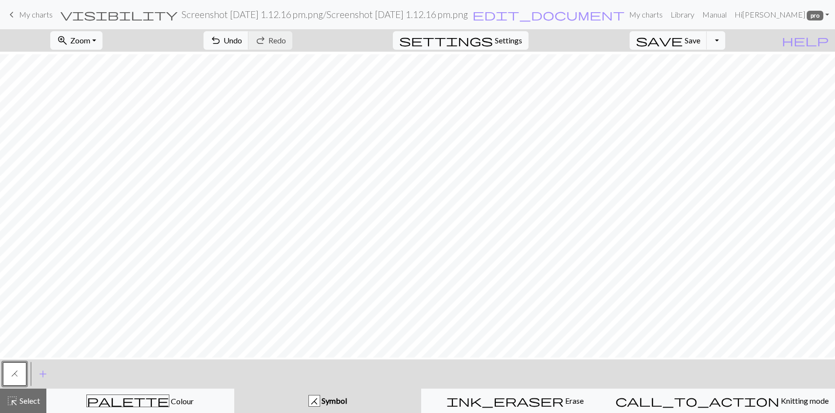
scroll to position [201, 0]
click at [725, 50] on button "Toggle Dropdown" at bounding box center [716, 40] width 19 height 19
click at [700, 45] on span "Save" at bounding box center [693, 40] width 16 height 9
click at [41, 16] on div "Chart saved" at bounding box center [417, 19] width 835 height 39
click at [22, 19] on span "My charts" at bounding box center [36, 14] width 34 height 9
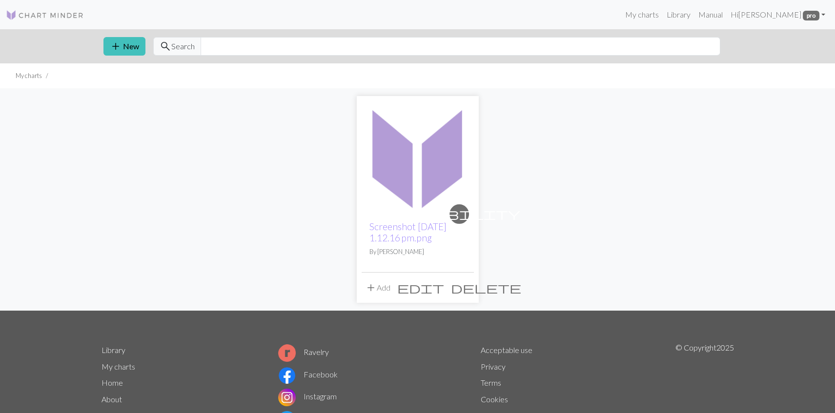
click at [467, 295] on span "delete" at bounding box center [486, 288] width 70 height 14
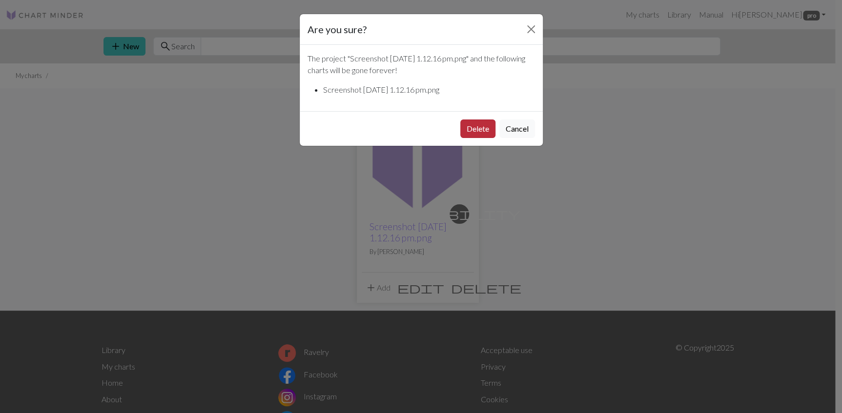
click at [466, 138] on button "Delete" at bounding box center [477, 129] width 35 height 19
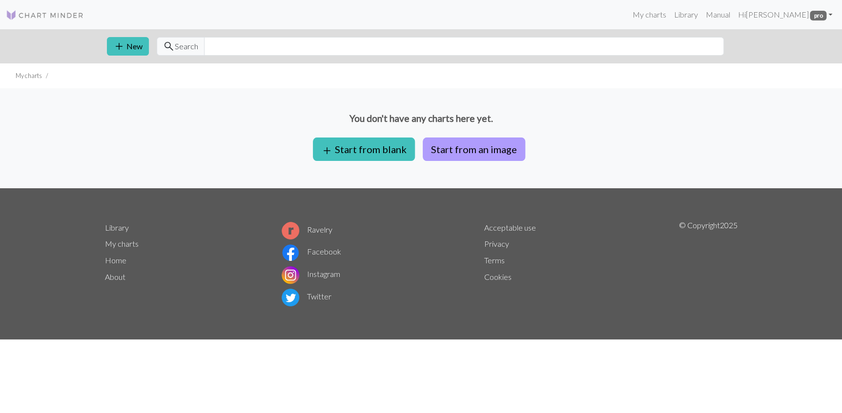
click at [478, 161] on button "Start from an image" at bounding box center [474, 149] width 103 height 23
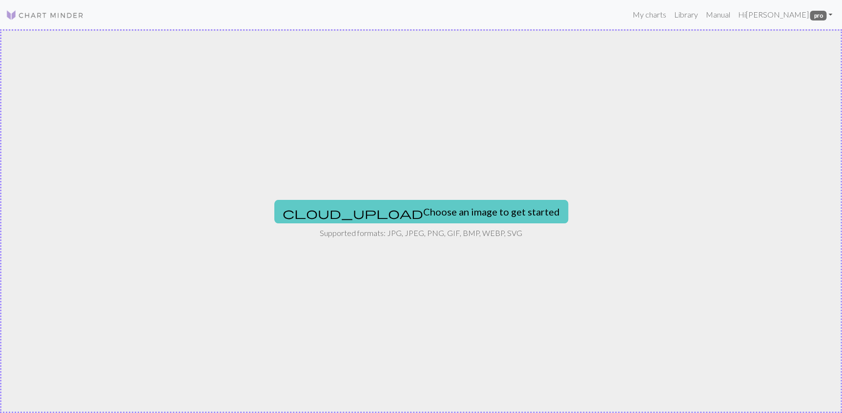
click at [373, 211] on button "cloud_upload Choose an image to get started" at bounding box center [421, 211] width 294 height 23
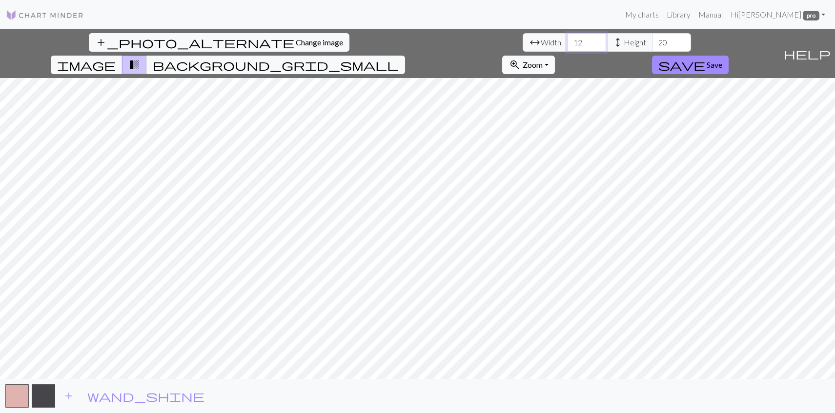
drag, startPoint x: 260, startPoint y: 49, endPoint x: 247, endPoint y: 47, distance: 12.3
click at [567, 47] on input "12" at bounding box center [586, 42] width 39 height 19
drag, startPoint x: 267, startPoint y: 50, endPoint x: 240, endPoint y: 49, distance: 27.8
click at [567, 50] on input "12" at bounding box center [586, 42] width 39 height 19
type input "37"
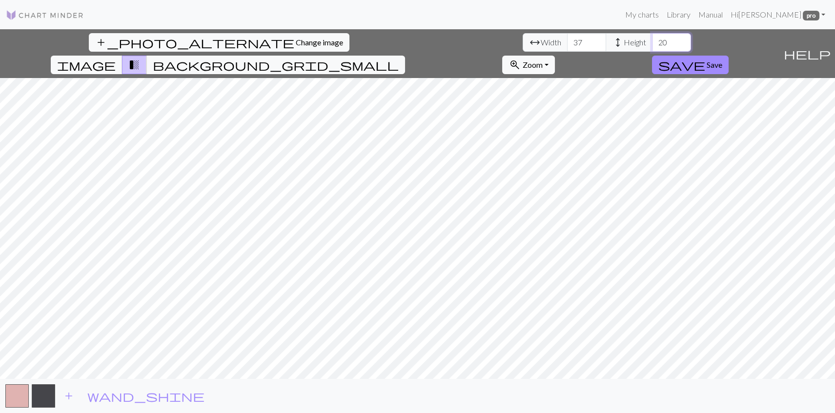
drag, startPoint x: 367, startPoint y: 54, endPoint x: 348, endPoint y: 52, distance: 19.6
click at [652, 52] on input "20" at bounding box center [671, 42] width 39 height 19
type input "80"
click at [73, 401] on span "add" at bounding box center [69, 397] width 12 height 14
click at [105, 43] on button "add_photo_alternate Change image" at bounding box center [219, 42] width 261 height 19
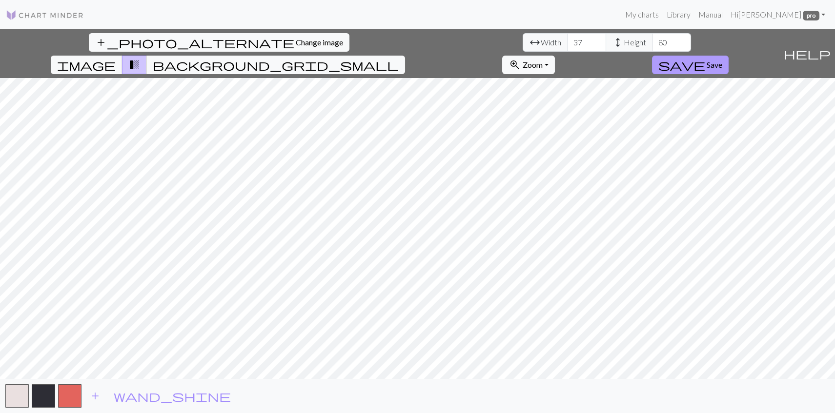
click at [722, 60] on span "Save" at bounding box center [715, 64] width 16 height 9
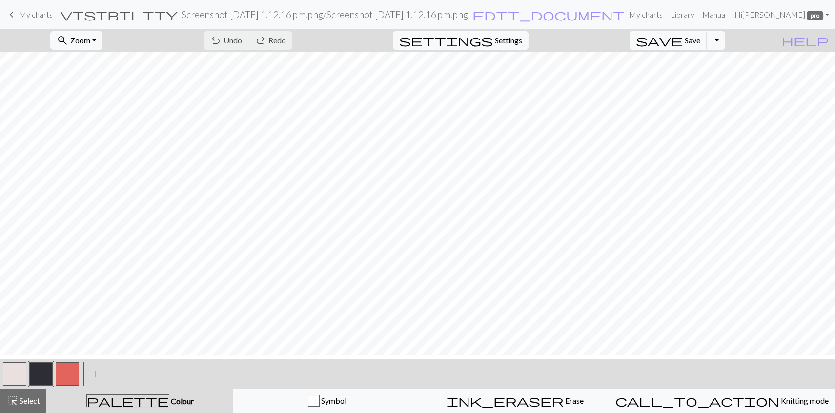
click at [16, 382] on button "button" at bounding box center [14, 374] width 23 height 23
click at [64, 376] on button "button" at bounding box center [67, 374] width 23 height 23
click at [18, 382] on button "button" at bounding box center [14, 374] width 23 height 23
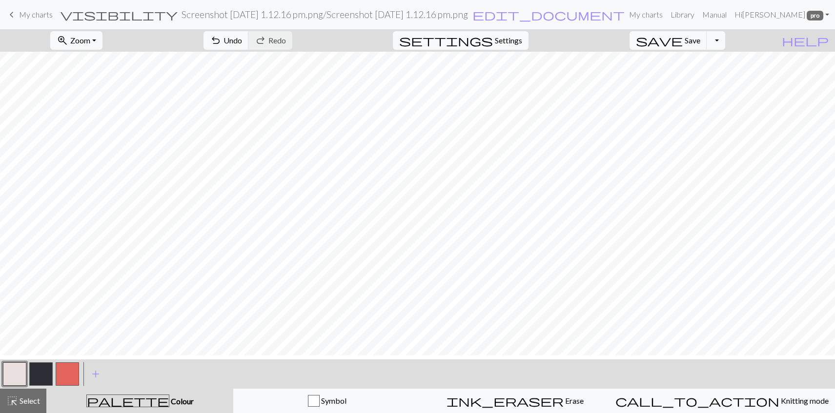
click at [46, 380] on button "button" at bounding box center [40, 374] width 23 height 23
click at [21, 380] on button "button" at bounding box center [14, 374] width 23 height 23
click at [41, 378] on button "button" at bounding box center [40, 374] width 23 height 23
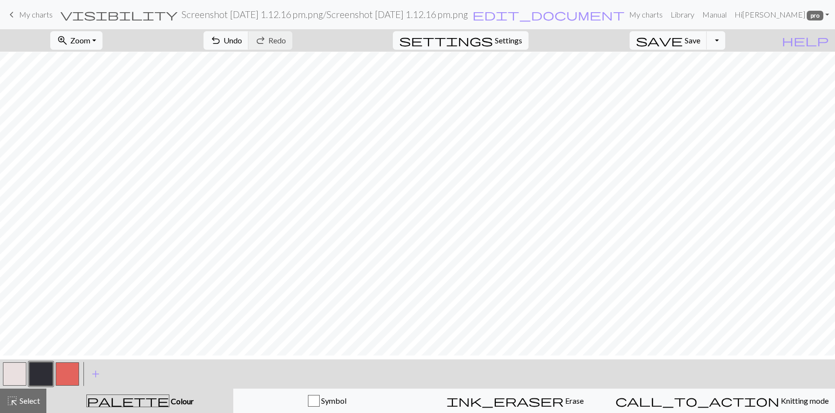
click at [19, 378] on button "button" at bounding box center [14, 374] width 23 height 23
click at [101, 50] on button "zoom_in Zoom Zoom" at bounding box center [76, 40] width 52 height 19
click at [101, 105] on button "Fit height" at bounding box center [89, 98] width 77 height 16
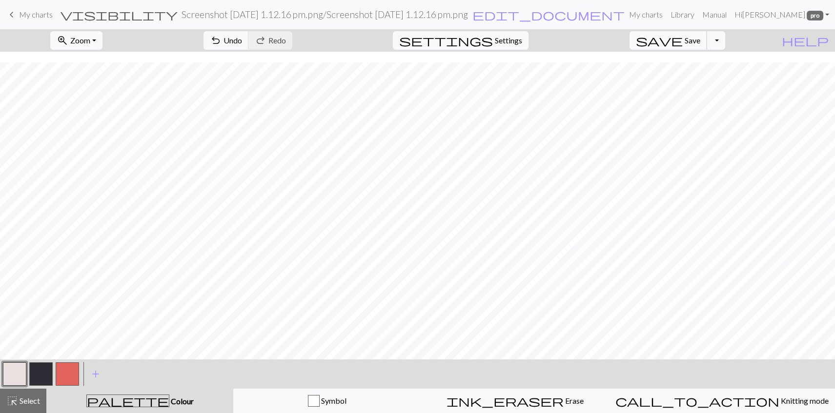
click at [700, 45] on span "Save" at bounding box center [693, 40] width 16 height 9
click at [725, 48] on button "Toggle Dropdown" at bounding box center [716, 40] width 19 height 19
click at [556, 21] on span "edit_document" at bounding box center [548, 15] width 152 height 14
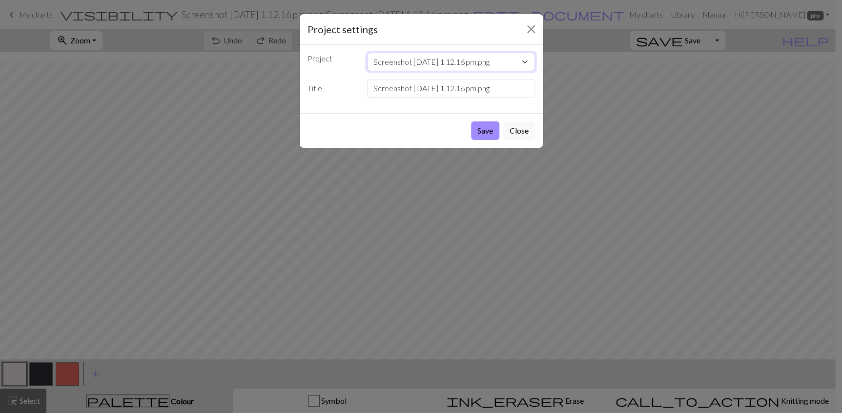
click at [393, 71] on select "Screenshot [DATE] 1.12.16 pm.png" at bounding box center [451, 62] width 168 height 19
click at [397, 98] on input "Screenshot [DATE] 1.12.16 pm.png" at bounding box center [451, 88] width 168 height 19
type input "Maori Scarf No.1"
click at [472, 140] on button "Save" at bounding box center [485, 131] width 28 height 19
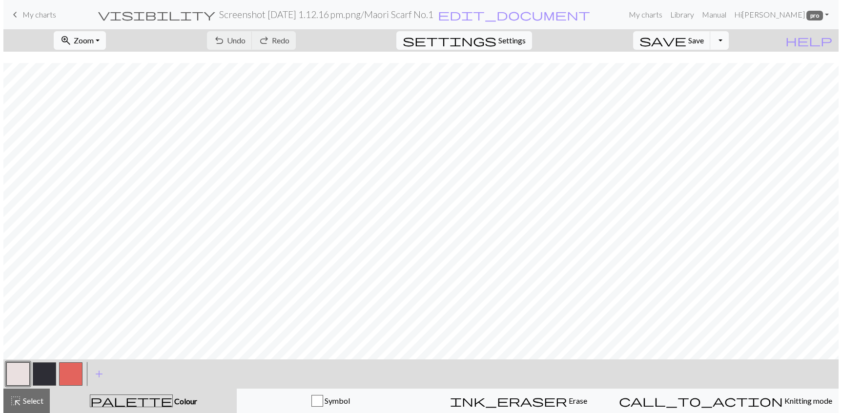
scroll to position [121, 0]
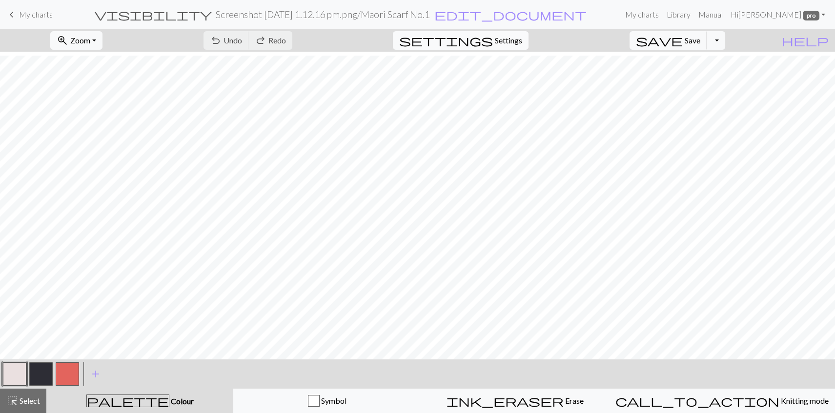
click at [516, 46] on span "Settings" at bounding box center [508, 41] width 27 height 12
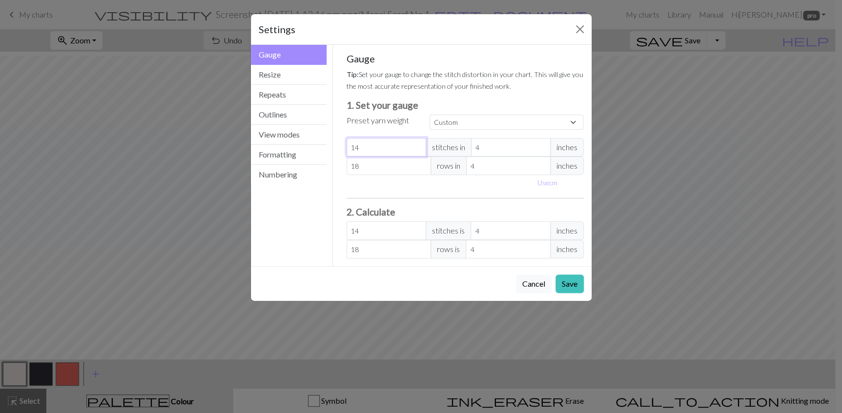
click at [348, 157] on input "14" at bounding box center [387, 147] width 80 height 19
type input "2"
type input "27"
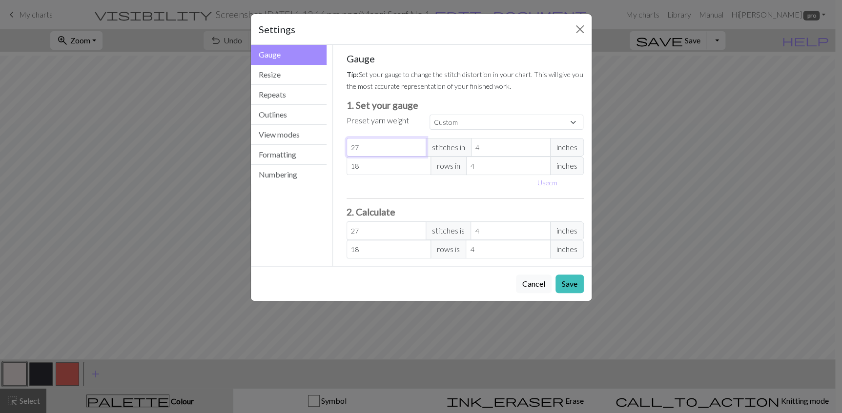
type input "27"
drag, startPoint x: 362, startPoint y: 237, endPoint x: 345, endPoint y: 238, distance: 17.1
click at [343, 238] on div "Gauge Tip: Set your gauge to change the stitch distortion in your chart. This w…" at bounding box center [465, 156] width 253 height 222
type input "3"
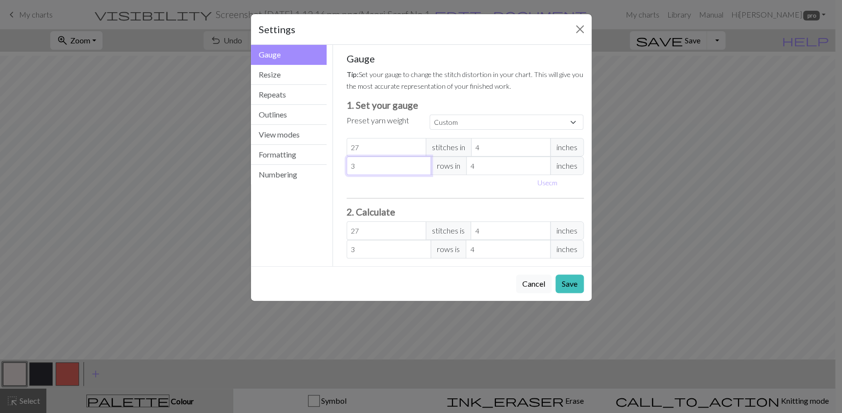
type input "33"
click at [274, 105] on button "Repeats" at bounding box center [289, 95] width 76 height 20
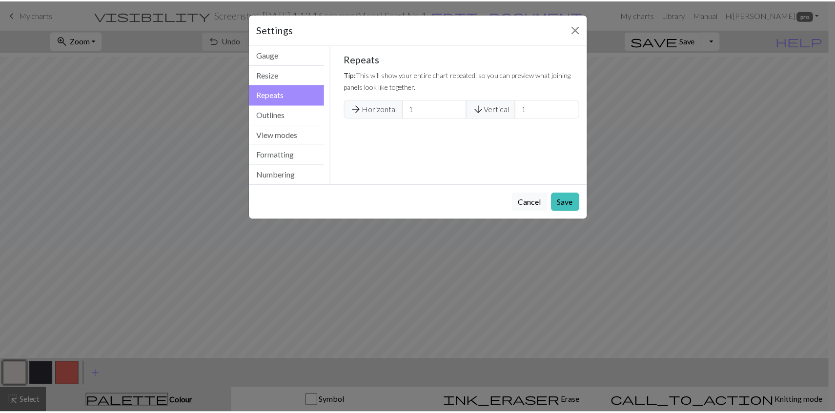
scroll to position [0, 0]
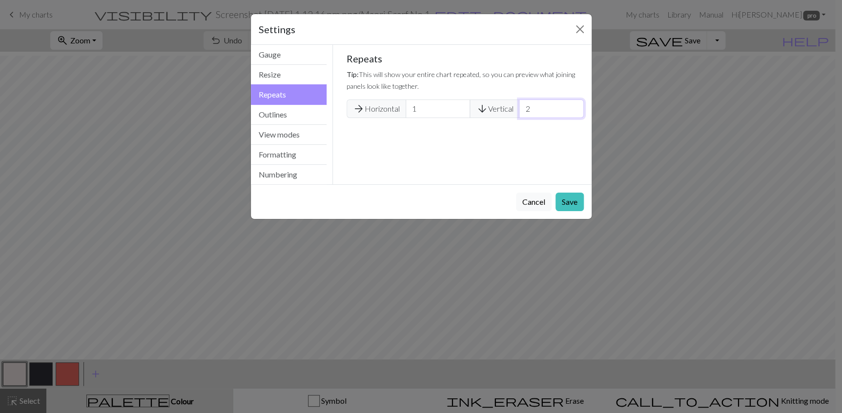
click at [569, 118] on input "2" at bounding box center [551, 109] width 64 height 19
click at [569, 118] on input "3" at bounding box center [551, 109] width 64 height 19
click at [569, 118] on input "4" at bounding box center [551, 109] width 64 height 19
type input "5"
click at [569, 118] on input "5" at bounding box center [551, 109] width 64 height 19
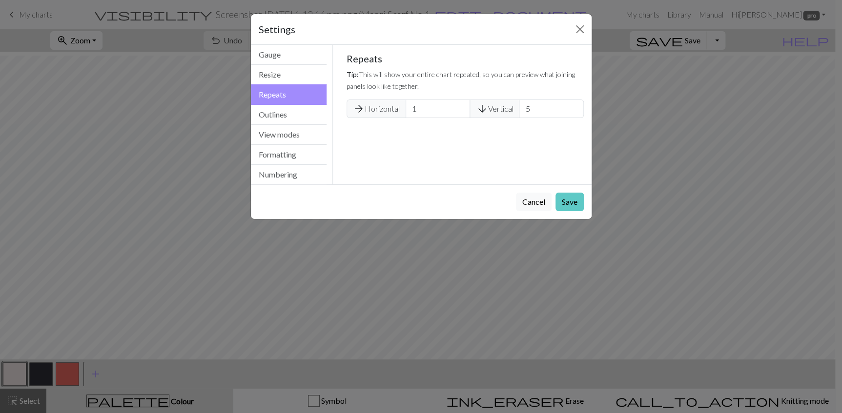
click at [568, 211] on button "Save" at bounding box center [569, 202] width 28 height 19
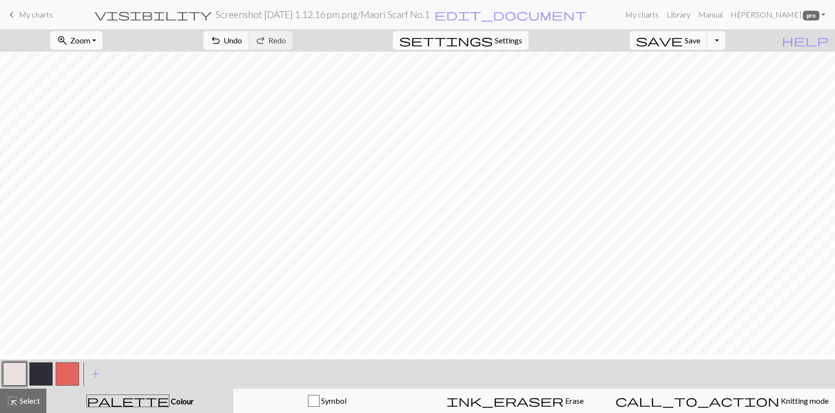
click at [90, 45] on span "Zoom" at bounding box center [80, 40] width 20 height 9
click at [95, 105] on button "Fit height" at bounding box center [89, 98] width 77 height 16
click at [242, 45] on span "Undo" at bounding box center [233, 40] width 19 height 9
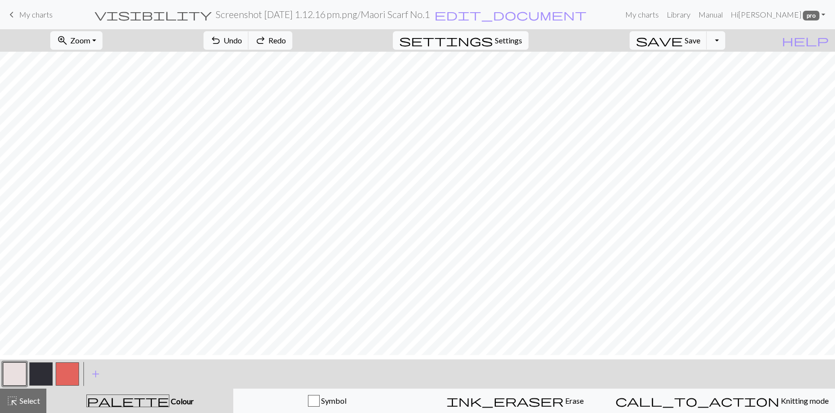
click at [523, 40] on button "settings Settings" at bounding box center [461, 40] width 136 height 19
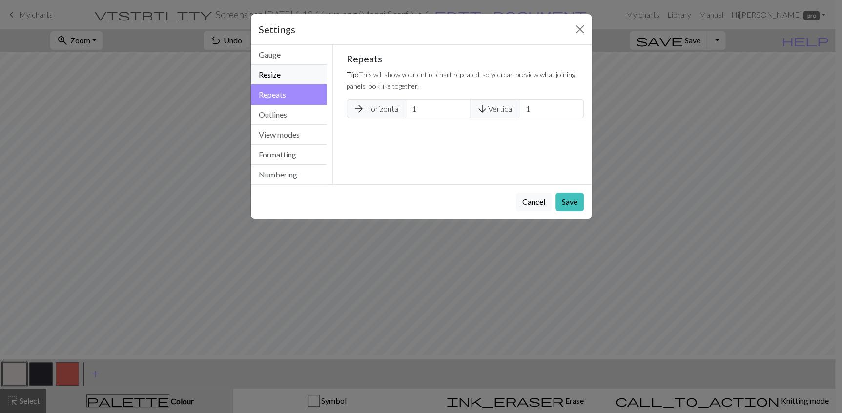
click at [283, 85] on button "Resize" at bounding box center [289, 75] width 76 height 20
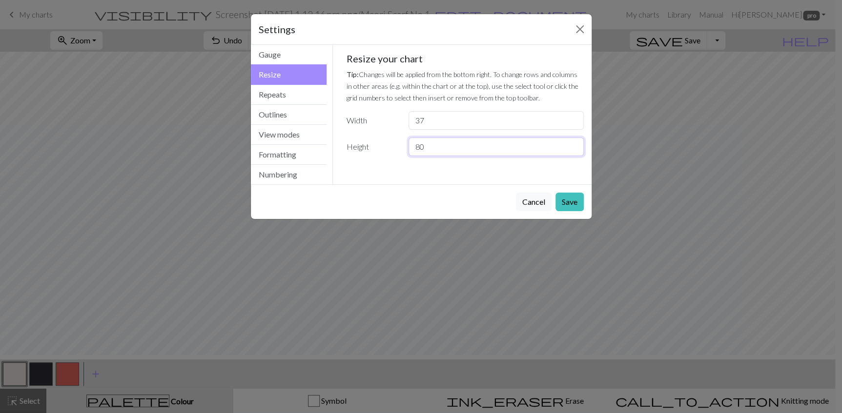
click at [436, 156] on input "80" at bounding box center [496, 147] width 175 height 19
click at [524, 211] on button "Cancel" at bounding box center [534, 202] width 36 height 19
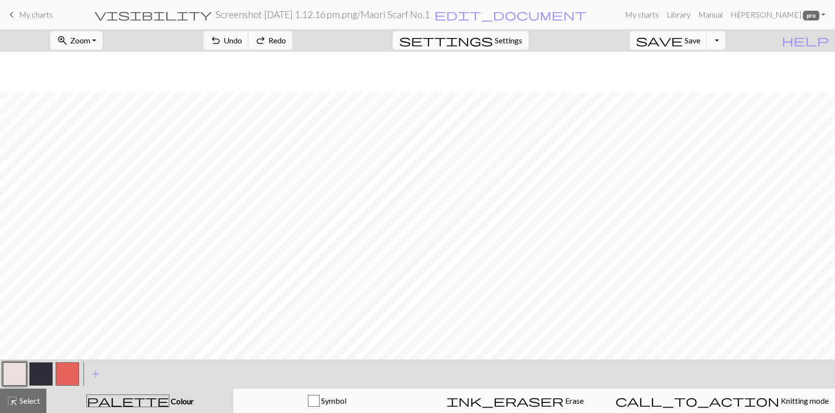
scroll to position [121, 0]
click at [242, 43] on span "Undo" at bounding box center [233, 40] width 19 height 9
click at [284, 44] on div "undo Undo Undo redo Redo Redo" at bounding box center [247, 40] width 103 height 22
click at [285, 44] on div "undo Undo Undo redo Redo Redo" at bounding box center [247, 40] width 103 height 22
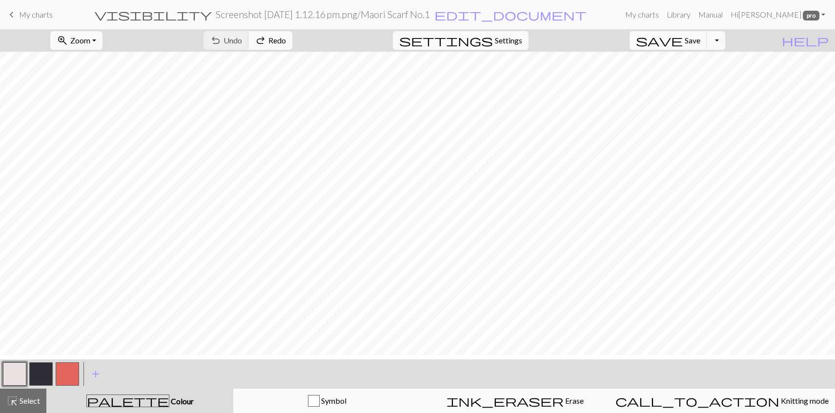
click at [282, 52] on div "undo Undo Undo redo Redo Redo" at bounding box center [247, 40] width 103 height 22
click at [273, 52] on div "undo Undo Undo redo Redo Redo" at bounding box center [247, 40] width 103 height 22
click at [509, 46] on span "Settings" at bounding box center [508, 41] width 27 height 12
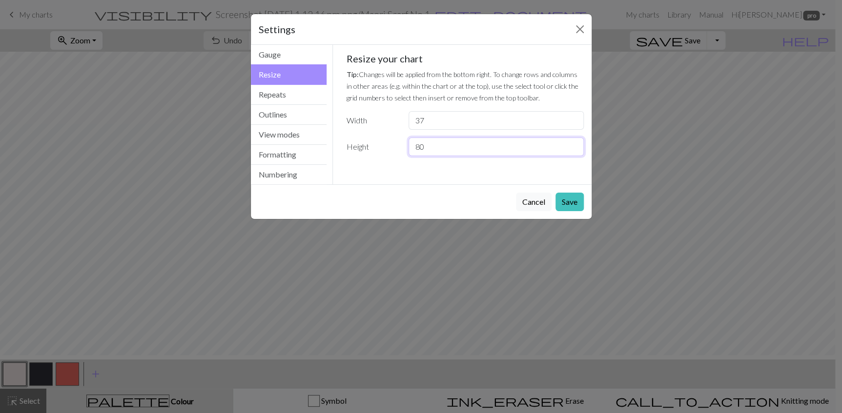
drag, startPoint x: 432, startPoint y: 202, endPoint x: 411, endPoint y: 201, distance: 21.0
click at [411, 156] on input "80" at bounding box center [496, 147] width 175 height 19
type input "81"
click at [556, 211] on button "Save" at bounding box center [569, 202] width 28 height 19
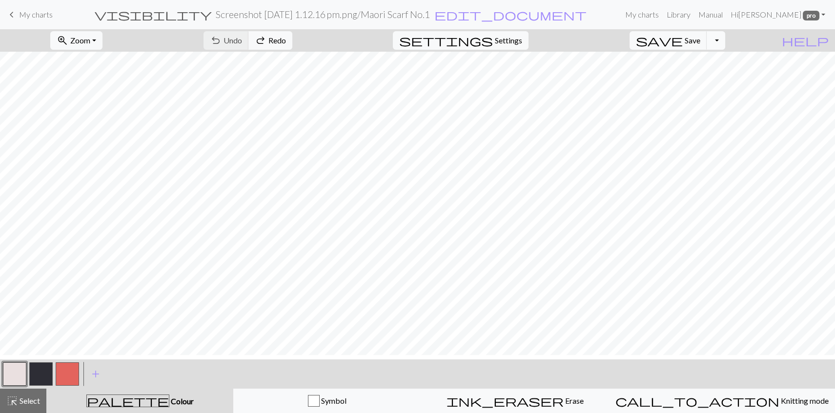
click at [725, 50] on button "Toggle Dropdown" at bounding box center [716, 40] width 19 height 19
click at [37, 19] on span "My charts" at bounding box center [36, 14] width 34 height 9
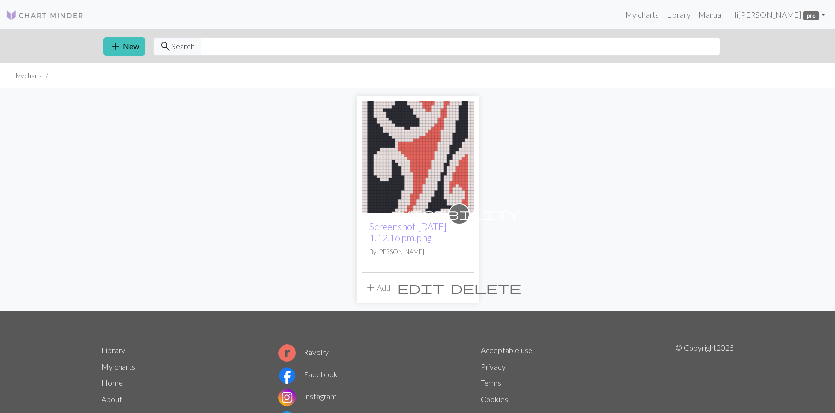
click at [466, 295] on span "delete" at bounding box center [486, 288] width 70 height 14
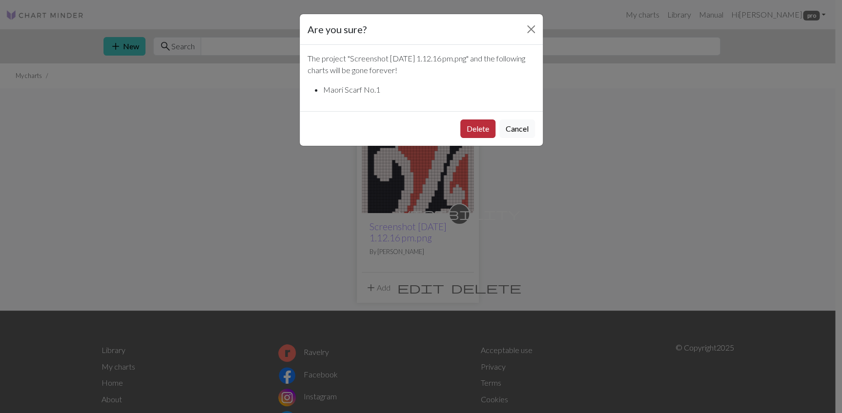
click at [460, 138] on button "Delete" at bounding box center [477, 129] width 35 height 19
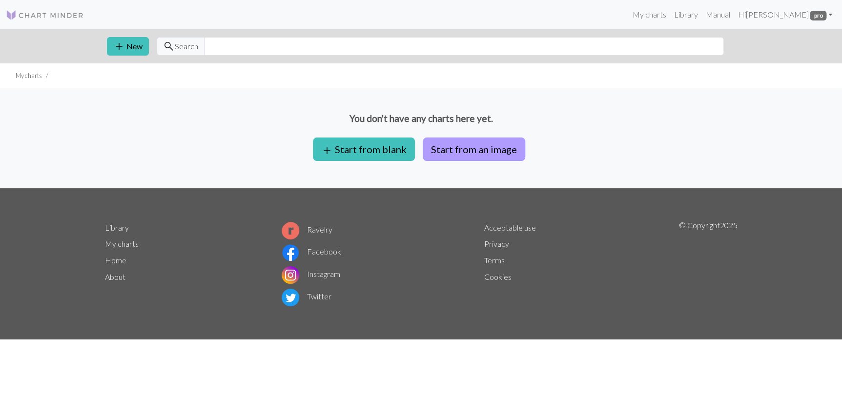
click at [483, 161] on button "Start from an image" at bounding box center [474, 149] width 103 height 23
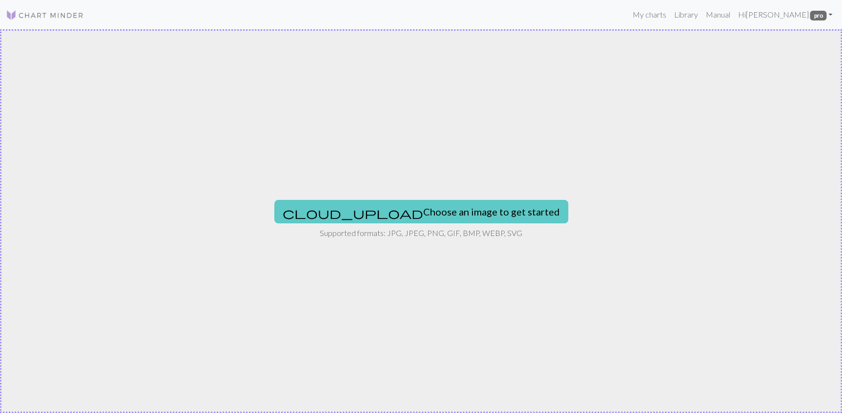
click at [368, 219] on button "cloud_upload Choose an image to get started" at bounding box center [421, 211] width 294 height 23
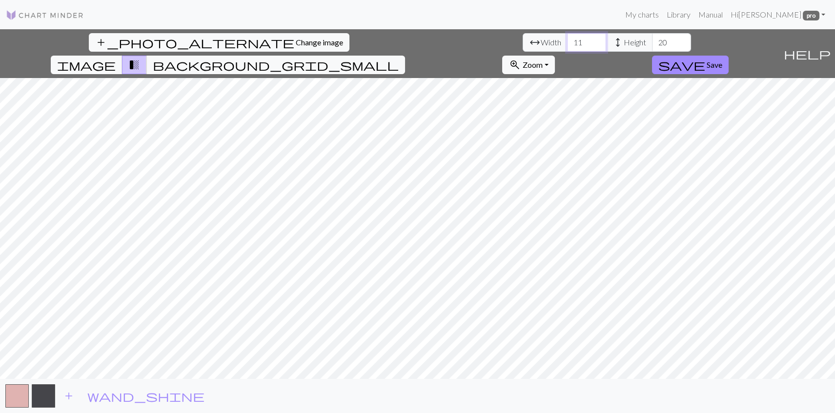
drag, startPoint x: 261, startPoint y: 54, endPoint x: 237, endPoint y: 53, distance: 23.9
click at [523, 52] on div "arrow_range Width 11 height Height 20" at bounding box center [607, 42] width 168 height 19
type input "37"
drag, startPoint x: 368, startPoint y: 52, endPoint x: 340, endPoint y: 52, distance: 28.3
click at [523, 52] on div "arrow_range Width 37 height Height 20" at bounding box center [607, 42] width 168 height 19
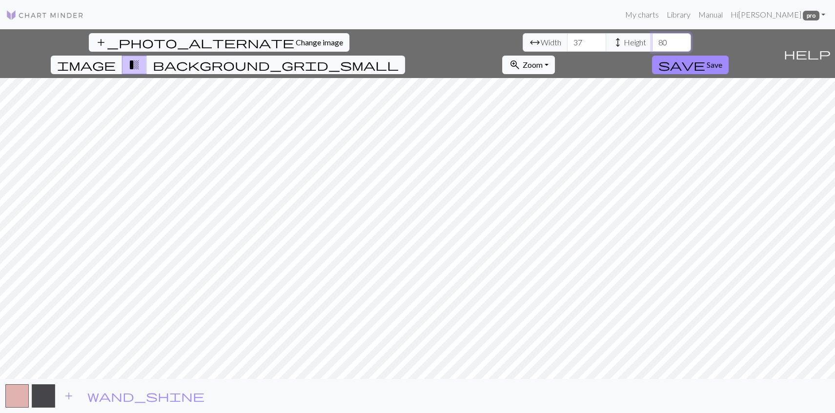
type input "80"
click at [69, 401] on span "add" at bounding box center [69, 397] width 12 height 14
click at [399, 58] on span "background_grid_small" at bounding box center [276, 65] width 246 height 14
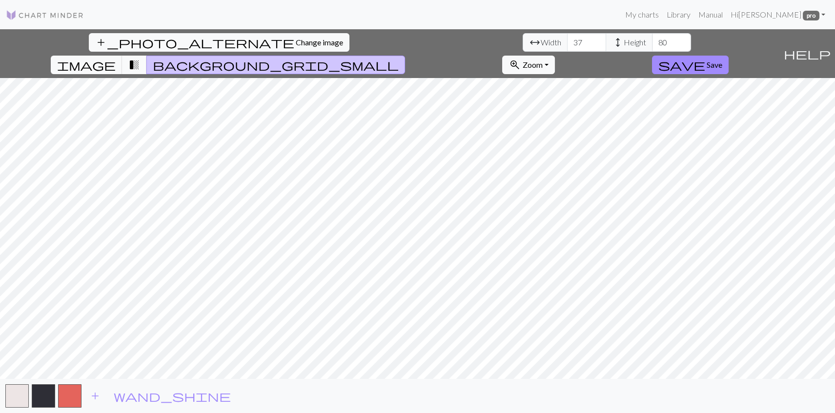
click at [140, 58] on span "transition_fade" at bounding box center [134, 65] width 12 height 14
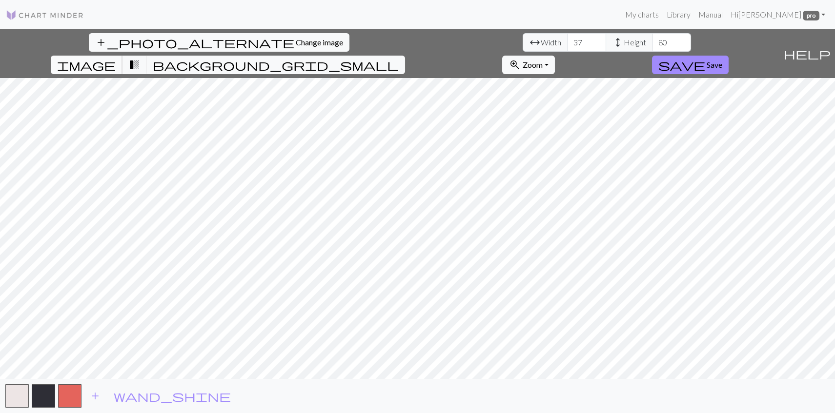
click at [116, 58] on span "image" at bounding box center [86, 65] width 59 height 14
click at [140, 58] on span "transition_fade" at bounding box center [134, 65] width 12 height 14
click at [399, 58] on span "background_grid_small" at bounding box center [276, 65] width 246 height 14
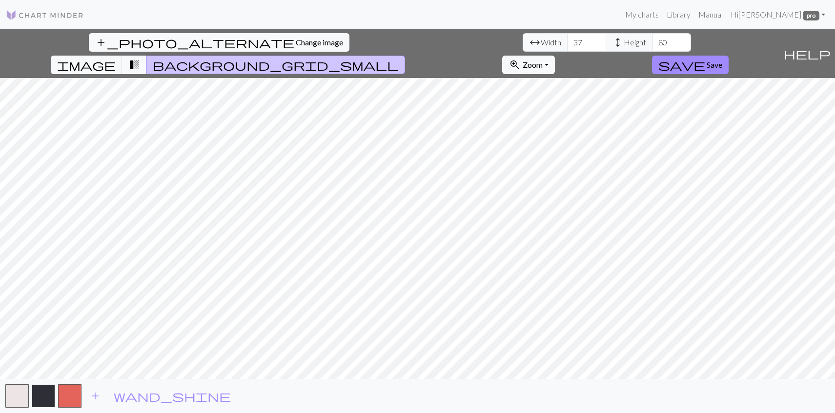
click at [42, 399] on button "button" at bounding box center [43, 396] width 23 height 23
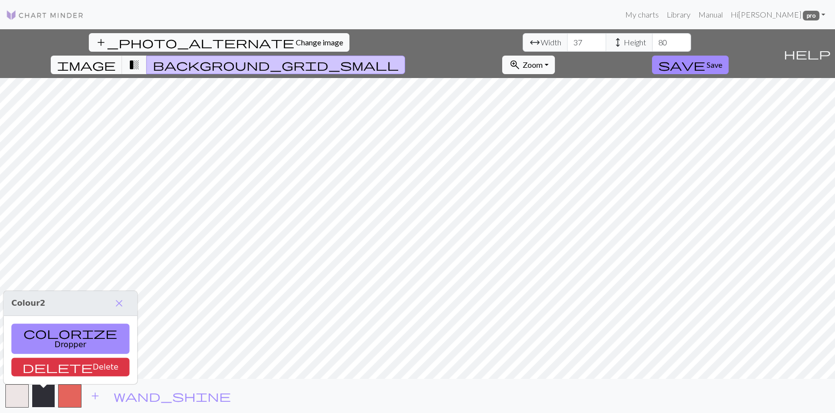
click at [47, 397] on button "button" at bounding box center [43, 396] width 23 height 23
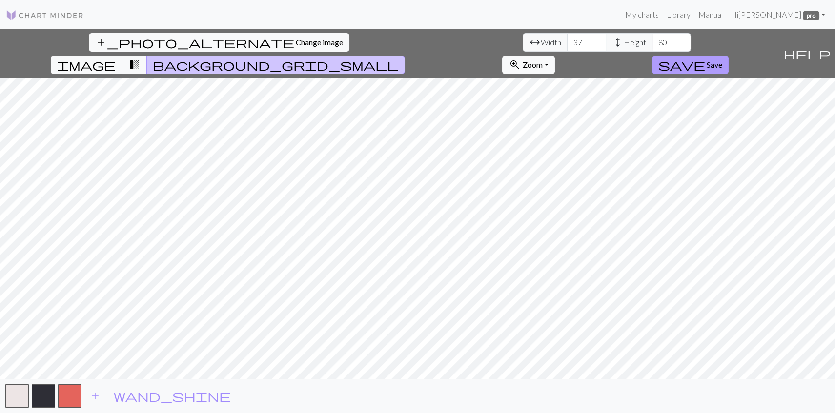
click at [722, 60] on span "Save" at bounding box center [715, 64] width 16 height 9
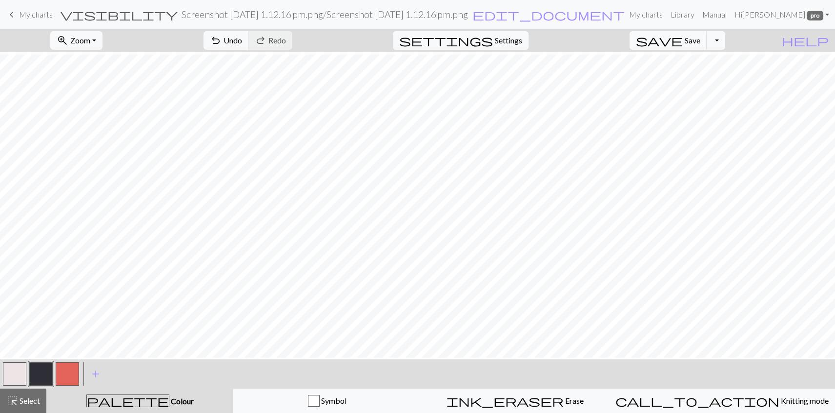
scroll to position [84, 0]
click at [90, 45] on span "Zoom" at bounding box center [80, 40] width 20 height 9
click at [99, 105] on button "Fit height" at bounding box center [89, 98] width 77 height 16
click at [90, 45] on span "Zoom" at bounding box center [80, 40] width 20 height 9
click at [93, 74] on button "Fit all" at bounding box center [89, 67] width 77 height 16
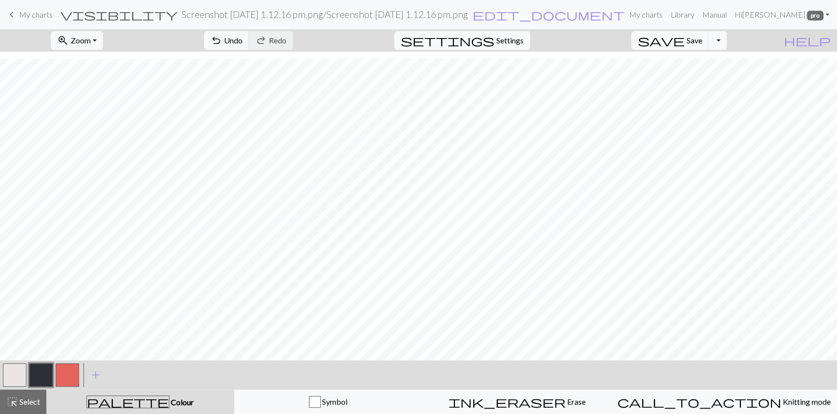
scroll to position [126, 0]
click at [17, 375] on button "button" at bounding box center [14, 375] width 23 height 23
click at [702, 45] on span "Save" at bounding box center [694, 40] width 16 height 9
click at [513, 46] on span "Settings" at bounding box center [509, 41] width 27 height 12
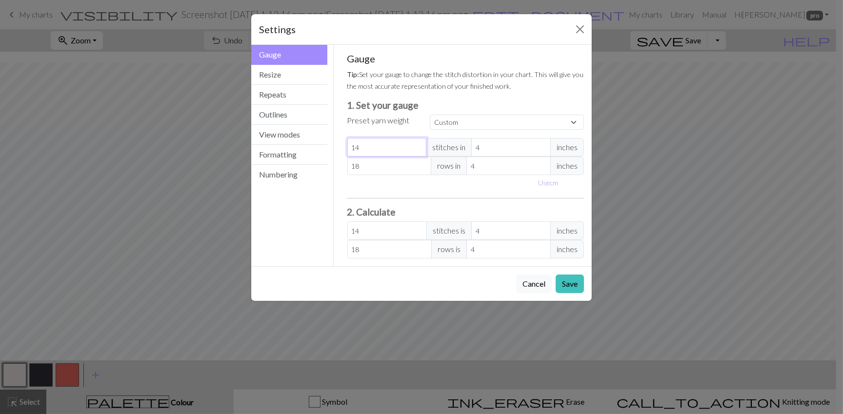
drag, startPoint x: 366, startPoint y: 217, endPoint x: 335, endPoint y: 217, distance: 31.2
click at [341, 216] on div "Gauge Tip: Set your gauge to change the stitch distortion in your chart. This w…" at bounding box center [466, 156] width 253 height 222
type input "2"
type input "27"
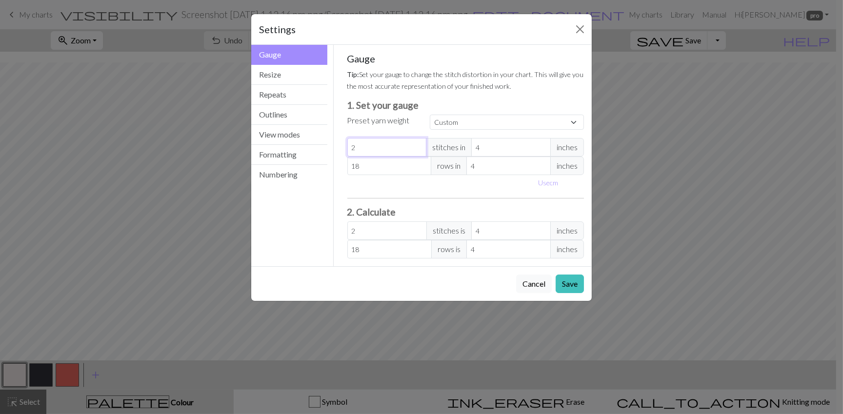
type input "27"
drag, startPoint x: 368, startPoint y: 237, endPoint x: 346, endPoint y: 233, distance: 22.8
click at [348, 175] on input "18" at bounding box center [390, 166] width 84 height 19
type input "3"
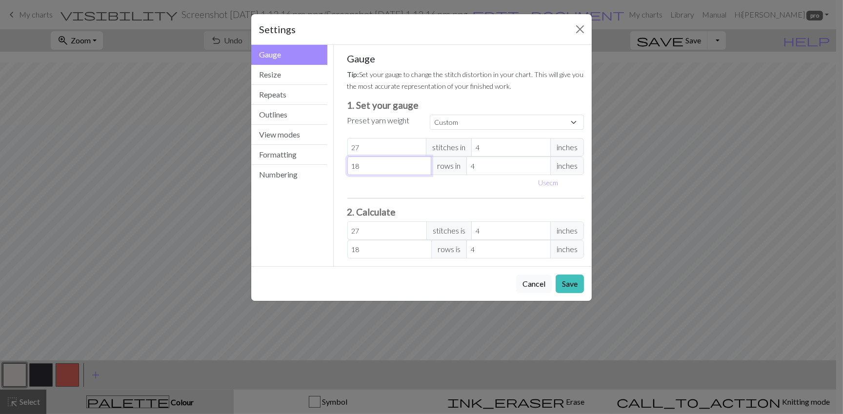
type input "3"
type input "33"
click at [563, 293] on button "Save" at bounding box center [570, 284] width 28 height 19
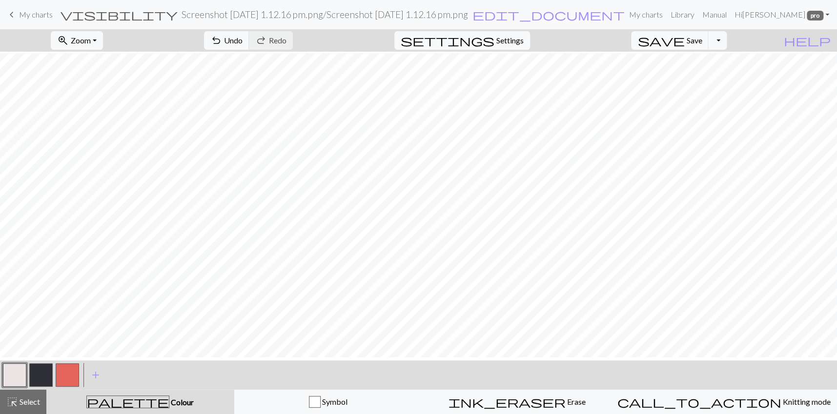
scroll to position [86, 0]
click at [13, 379] on button "button" at bounding box center [14, 375] width 23 height 23
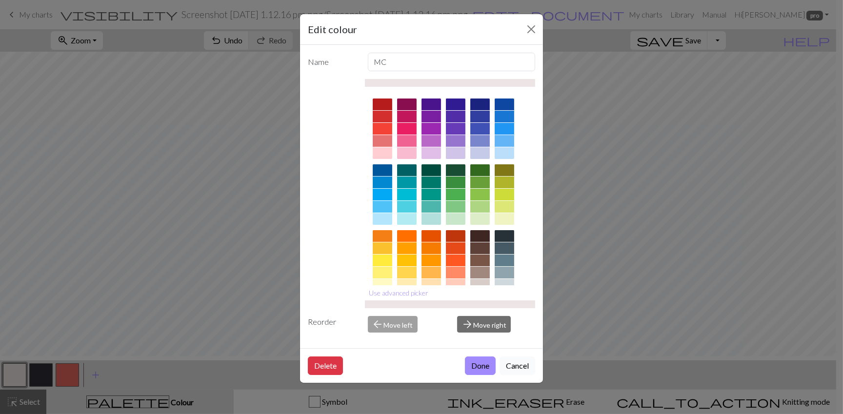
click at [508, 375] on button "Cancel" at bounding box center [518, 366] width 36 height 19
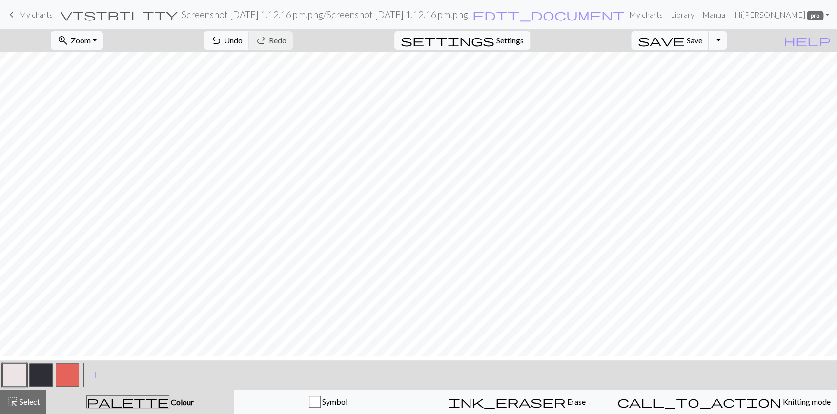
click at [702, 45] on span "Save" at bounding box center [694, 40] width 16 height 9
click at [524, 46] on span "Settings" at bounding box center [509, 41] width 27 height 12
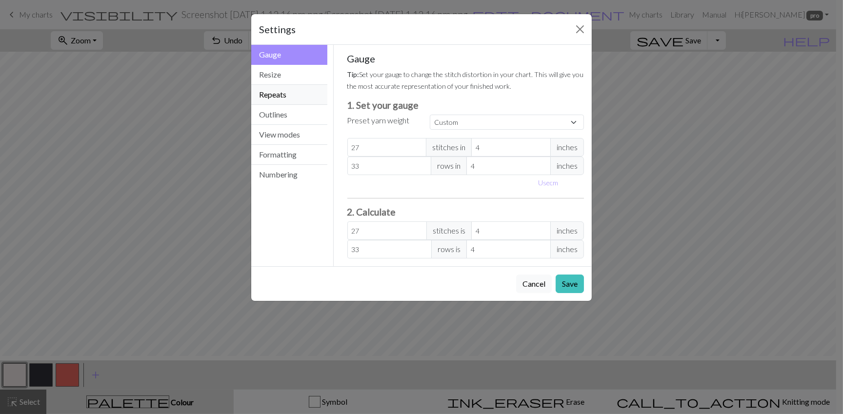
click at [272, 105] on button "Repeats" at bounding box center [289, 95] width 76 height 20
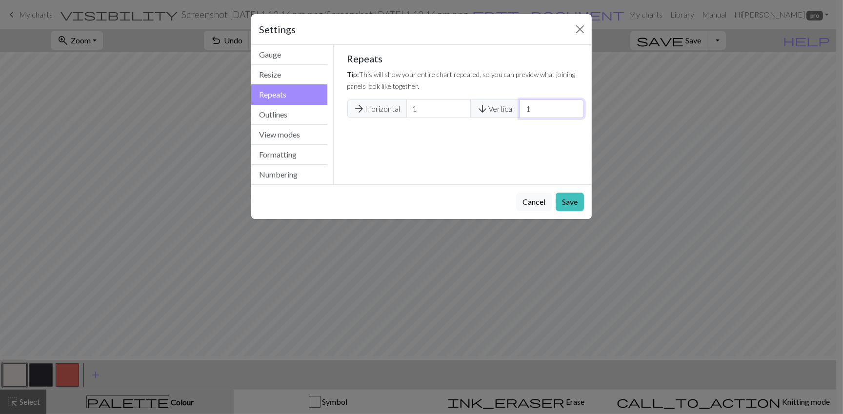
drag, startPoint x: 547, startPoint y: 136, endPoint x: 540, endPoint y: 136, distance: 7.3
click at [540, 118] on input "1" at bounding box center [552, 109] width 64 height 19
type input "5"
click at [564, 211] on button "Save" at bounding box center [570, 202] width 28 height 19
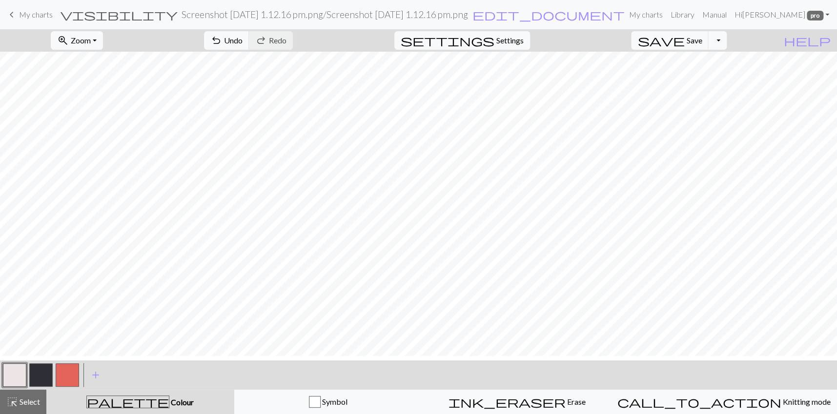
scroll to position [1215, 0]
click at [524, 46] on span "Settings" at bounding box center [509, 41] width 27 height 12
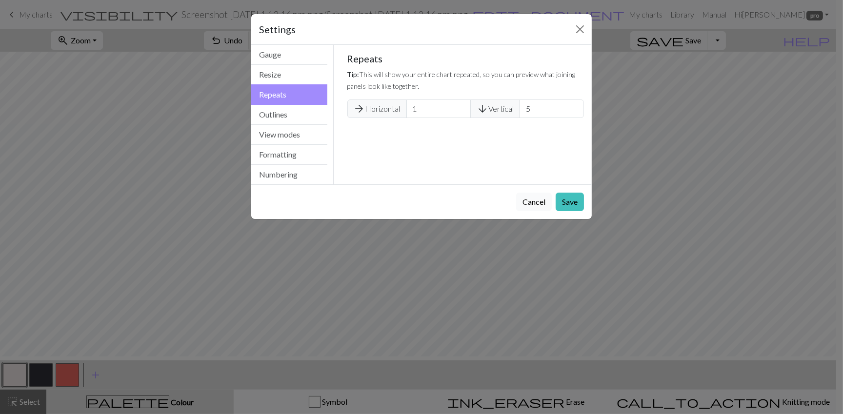
click at [520, 211] on button "Cancel" at bounding box center [534, 202] width 36 height 19
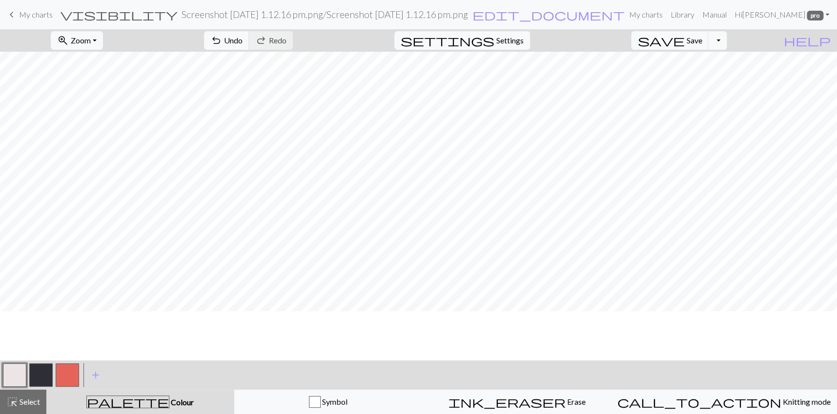
scroll to position [1010, 0]
click at [24, 16] on span "My charts" at bounding box center [36, 14] width 34 height 9
click at [38, 19] on span "My charts" at bounding box center [36, 14] width 34 height 9
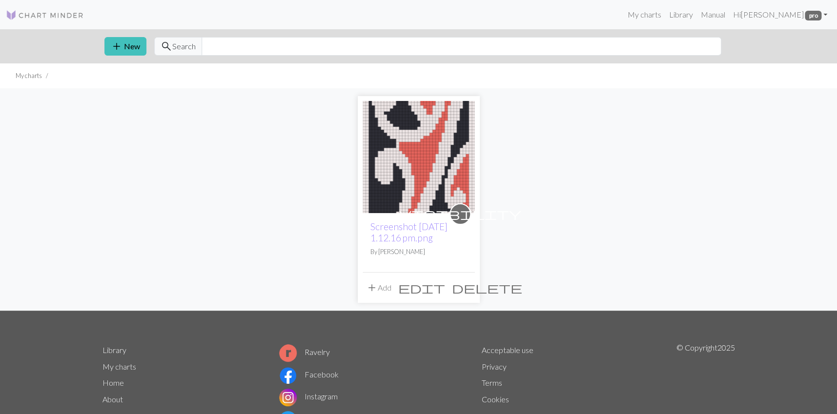
click at [463, 295] on span "delete" at bounding box center [487, 288] width 70 height 14
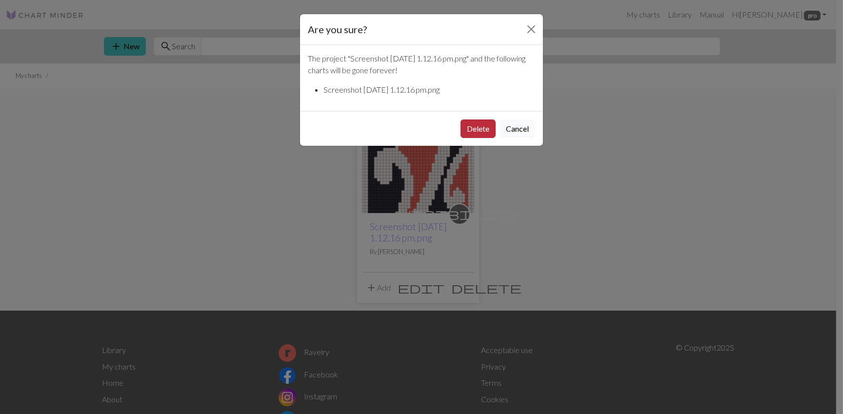
click at [466, 138] on button "Delete" at bounding box center [478, 129] width 35 height 19
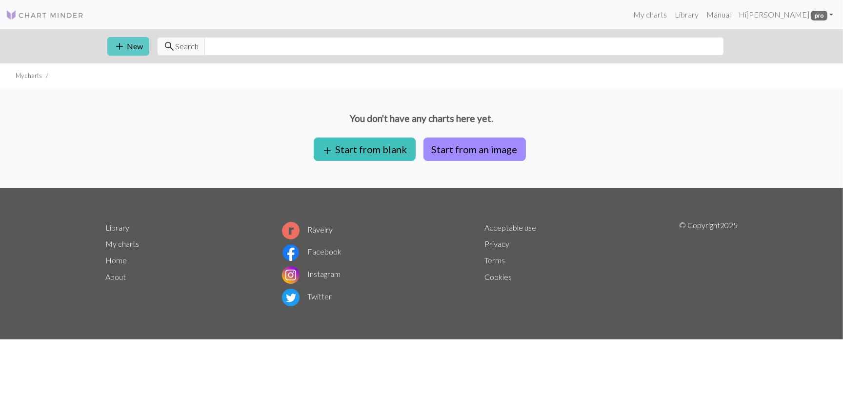
click at [138, 56] on button "add New" at bounding box center [128, 46] width 42 height 19
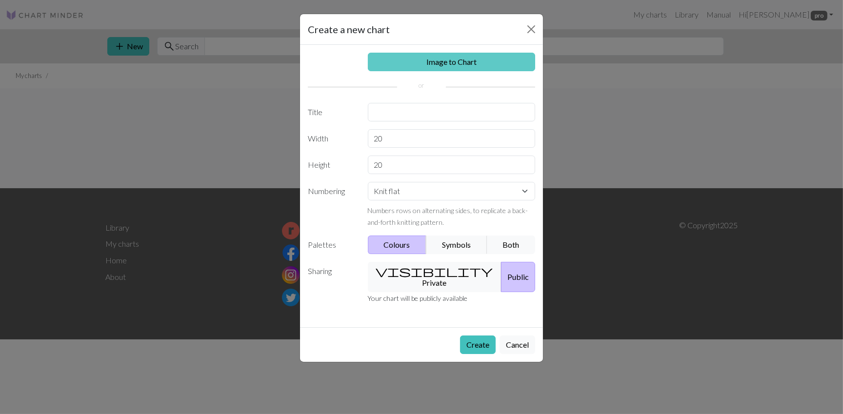
click at [418, 71] on link "Image to Chart" at bounding box center [452, 62] width 168 height 19
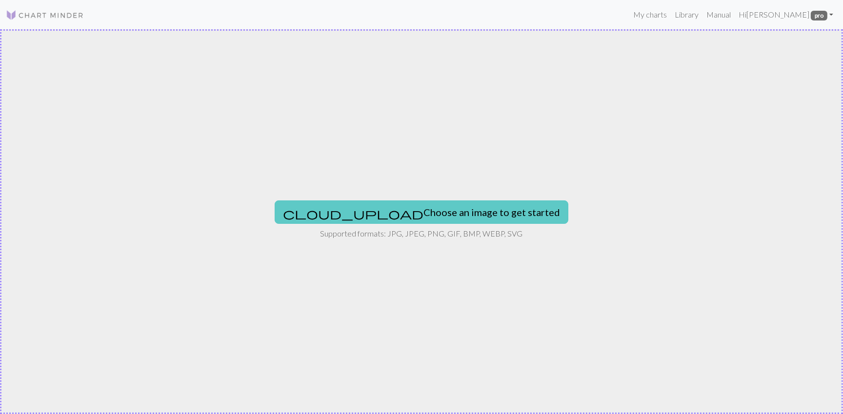
click at [390, 216] on button "cloud_upload Choose an image to get started" at bounding box center [422, 212] width 294 height 23
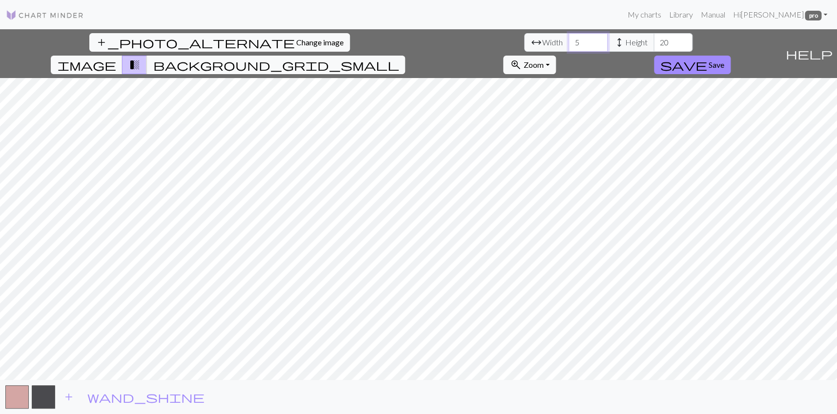
drag, startPoint x: 259, startPoint y: 51, endPoint x: 246, endPoint y: 45, distance: 13.8
click at [569, 48] on input "5" at bounding box center [588, 42] width 39 height 19
type input "33"
drag, startPoint x: 349, startPoint y: 50, endPoint x: 338, endPoint y: 51, distance: 11.2
click at [524, 51] on div "arrow_range Width 33 height Height 20" at bounding box center [608, 42] width 168 height 19
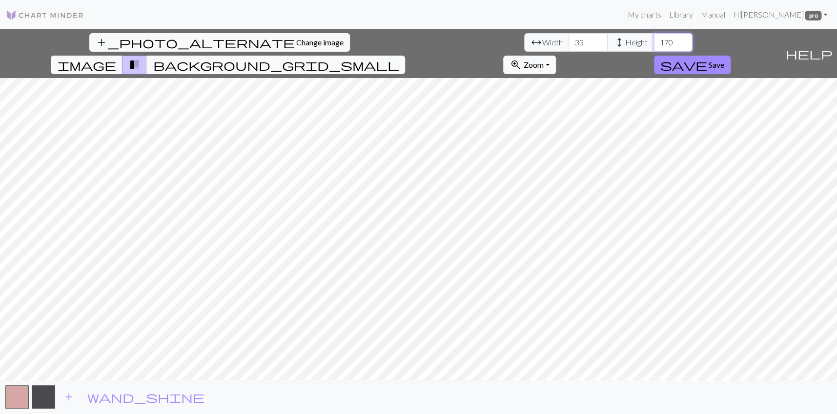
type input "170"
click at [239, 151] on div "add_photo_alternate Change image arrow_range Width 33 height Height 170 image t…" at bounding box center [418, 221] width 837 height 385
click at [543, 60] on span "Zoom" at bounding box center [533, 64] width 20 height 9
click at [581, 98] on button "Fit width" at bounding box center [542, 106] width 77 height 16
click at [555, 59] on button "zoom_in Zoom Zoom" at bounding box center [529, 65] width 52 height 19
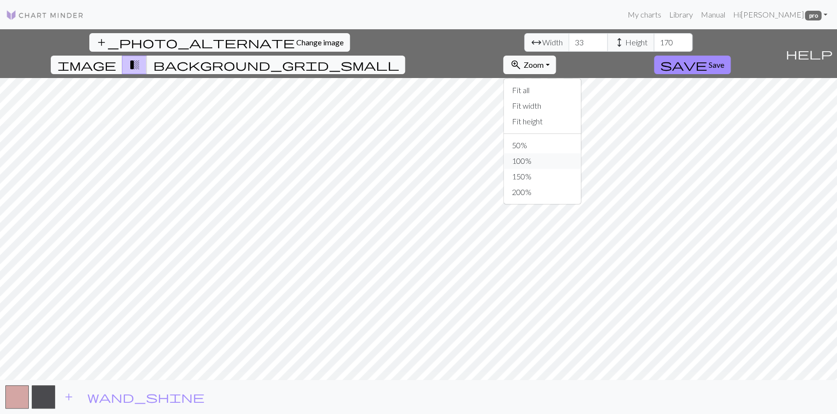
click at [581, 169] on button "100%" at bounding box center [542, 161] width 77 height 16
click at [555, 61] on button "zoom_in Zoom Zoom" at bounding box center [529, 65] width 52 height 19
click at [581, 199] on button "200%" at bounding box center [542, 193] width 77 height 16
click at [69, 399] on span "add" at bounding box center [69, 397] width 12 height 14
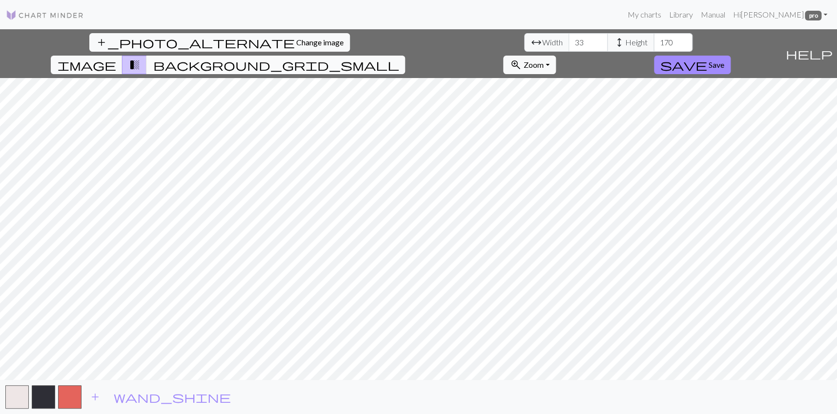
scroll to position [5, 0]
click at [707, 58] on span "save" at bounding box center [683, 65] width 47 height 14
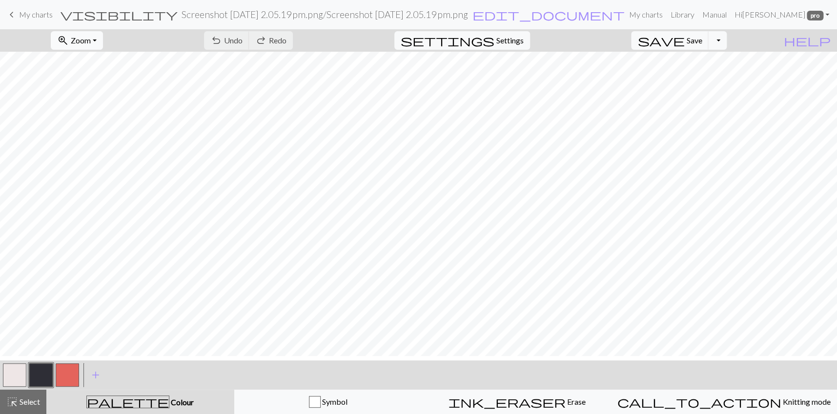
click at [91, 45] on span "Zoom" at bounding box center [81, 40] width 20 height 9
click at [95, 105] on button "Fit height" at bounding box center [89, 98] width 77 height 16
drag, startPoint x: 16, startPoint y: 380, endPoint x: 47, endPoint y: 367, distance: 34.4
click at [16, 382] on button "button" at bounding box center [14, 375] width 23 height 23
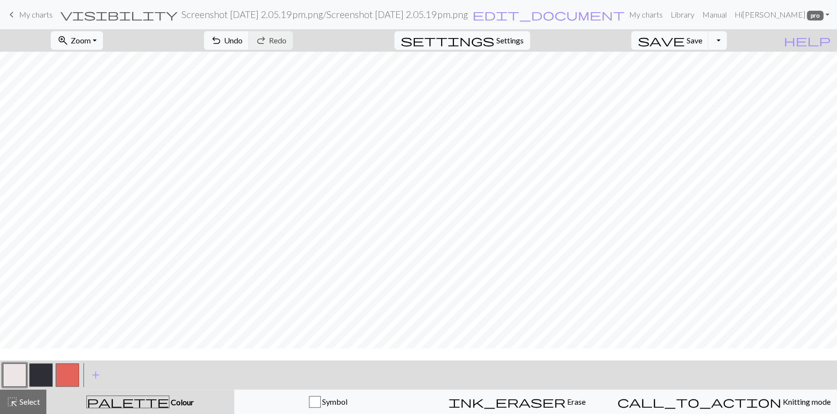
scroll to position [2, 0]
click at [41, 381] on button "button" at bounding box center [40, 375] width 23 height 23
click at [20, 382] on button "button" at bounding box center [14, 375] width 23 height 23
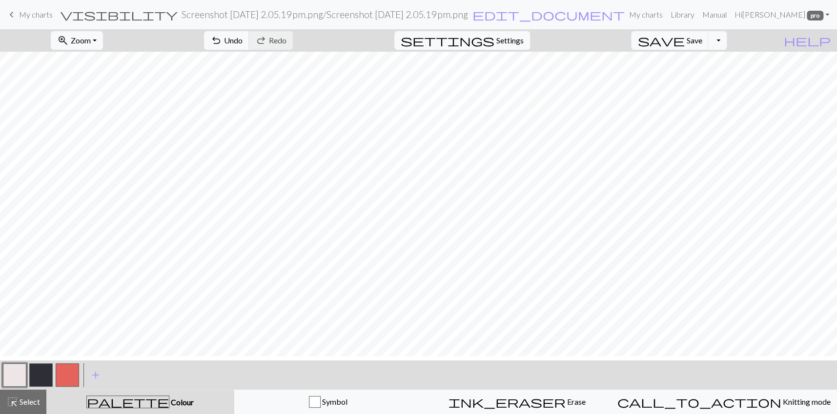
click at [39, 382] on button "button" at bounding box center [40, 375] width 23 height 23
click at [19, 378] on button "button" at bounding box center [14, 375] width 23 height 23
click at [44, 381] on button "button" at bounding box center [40, 375] width 23 height 23
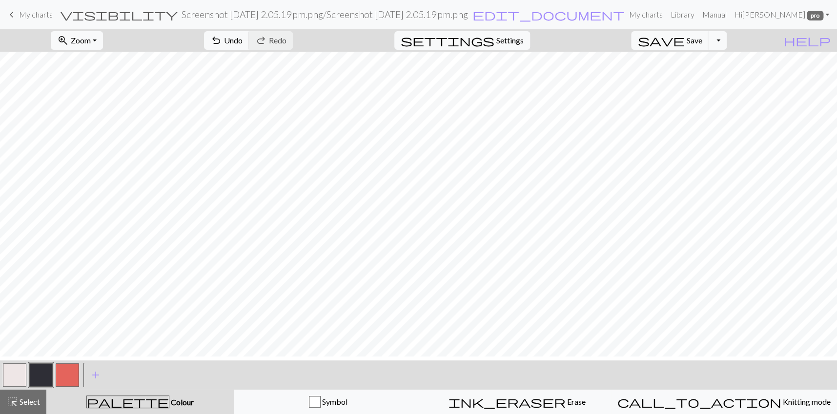
click at [17, 384] on button "button" at bounding box center [14, 375] width 23 height 23
drag, startPoint x: 42, startPoint y: 370, endPoint x: 114, endPoint y: 373, distance: 72.3
click at [42, 371] on button "button" at bounding box center [40, 375] width 23 height 23
click at [16, 372] on button "button" at bounding box center [14, 375] width 23 height 23
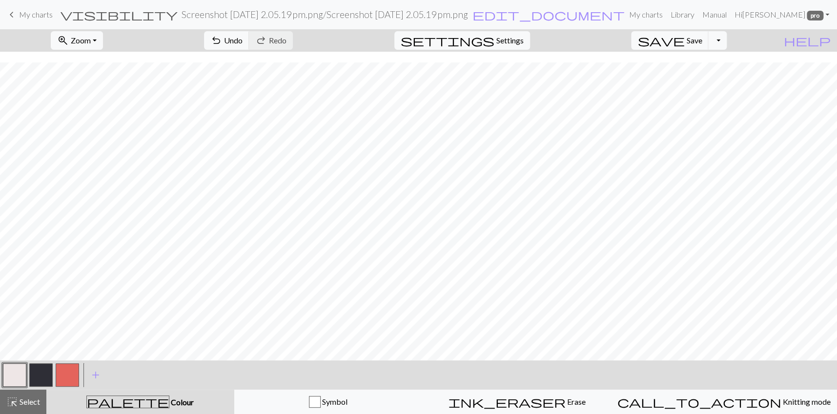
click at [74, 376] on button "button" at bounding box center [67, 375] width 23 height 23
click at [12, 378] on button "button" at bounding box center [14, 375] width 23 height 23
click at [524, 46] on span "Settings" at bounding box center [509, 41] width 27 height 12
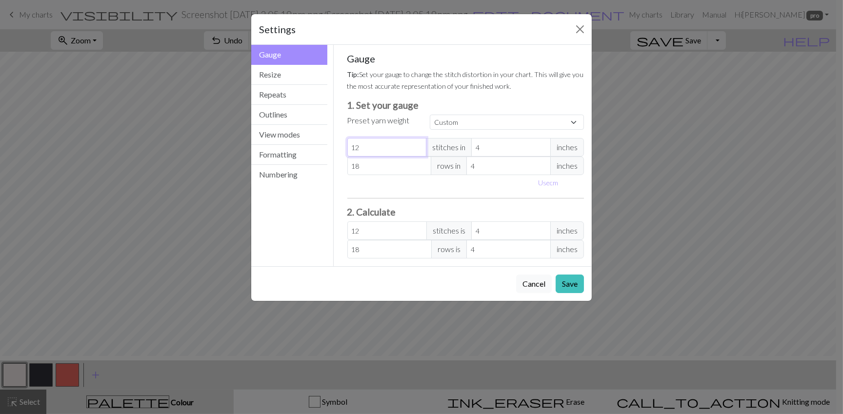
drag, startPoint x: 378, startPoint y: 217, endPoint x: 336, endPoint y: 217, distance: 41.5
click at [340, 217] on div "Gauge Tip: Set your gauge to change the stitch distortion in your chart. This w…" at bounding box center [466, 156] width 253 height 222
drag, startPoint x: 373, startPoint y: 217, endPoint x: 340, endPoint y: 215, distance: 33.2
click at [344, 214] on div "Gauge Tip: Set your gauge to change the stitch distortion in your chart. This w…" at bounding box center [466, 156] width 253 height 222
type input "2"
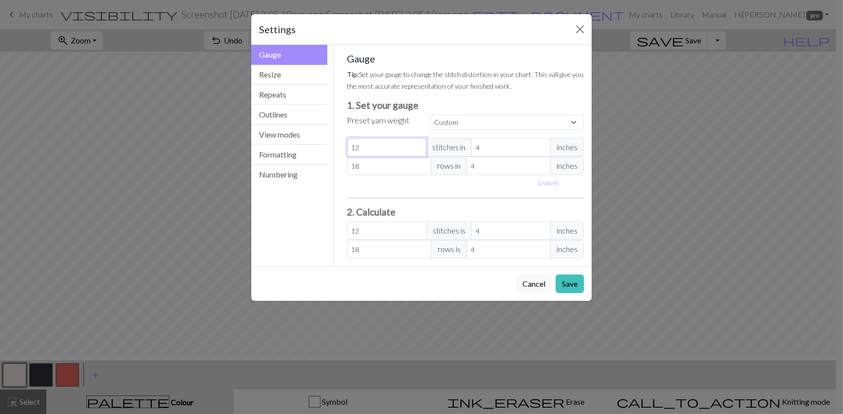
type input "2"
type input "27"
drag, startPoint x: 350, startPoint y: 236, endPoint x: 342, endPoint y: 236, distance: 8.8
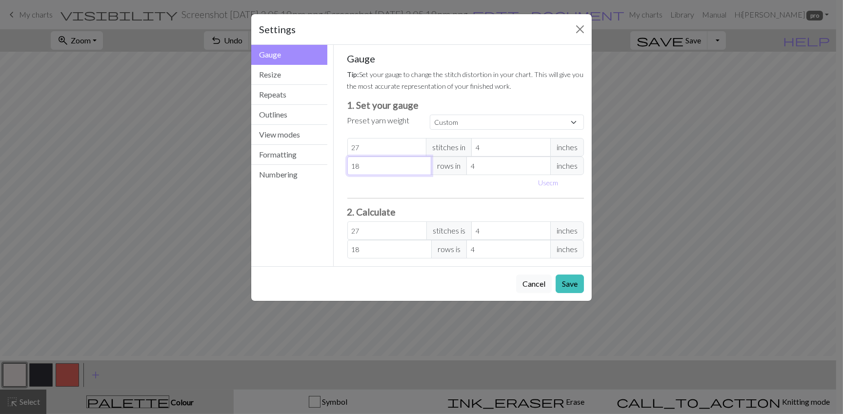
click at [342, 236] on div "Gauge Tip: Set your gauge to change the stitch distortion in your chart. This w…" at bounding box center [466, 156] width 253 height 222
type input "3"
type input "33"
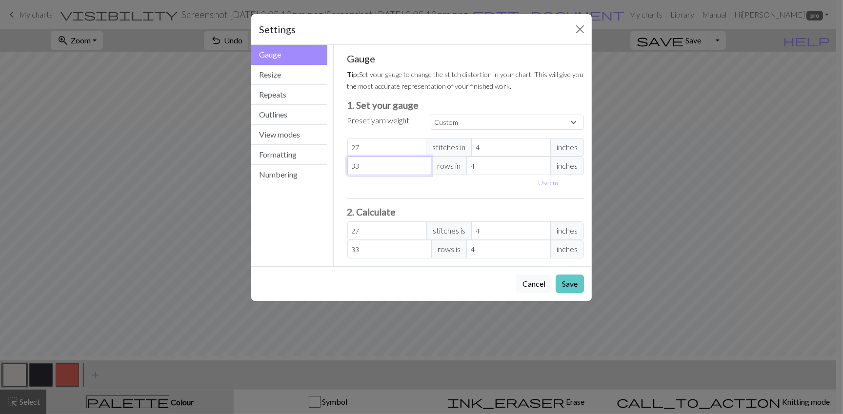
type input "33"
click at [565, 293] on button "Save" at bounding box center [570, 284] width 28 height 19
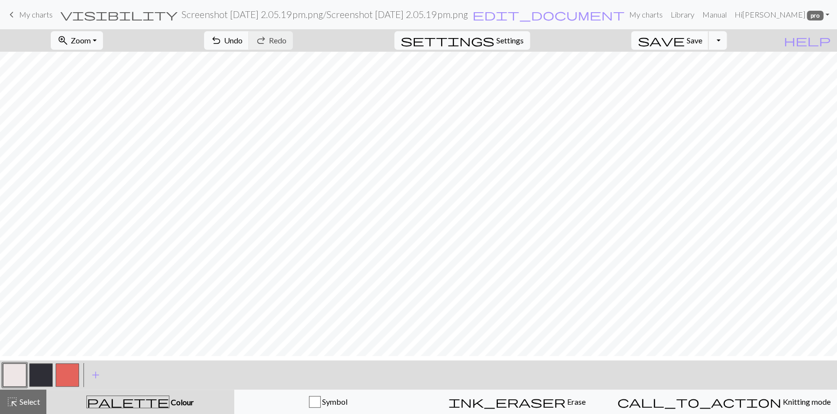
click at [699, 41] on span "Save" at bounding box center [694, 40] width 16 height 9
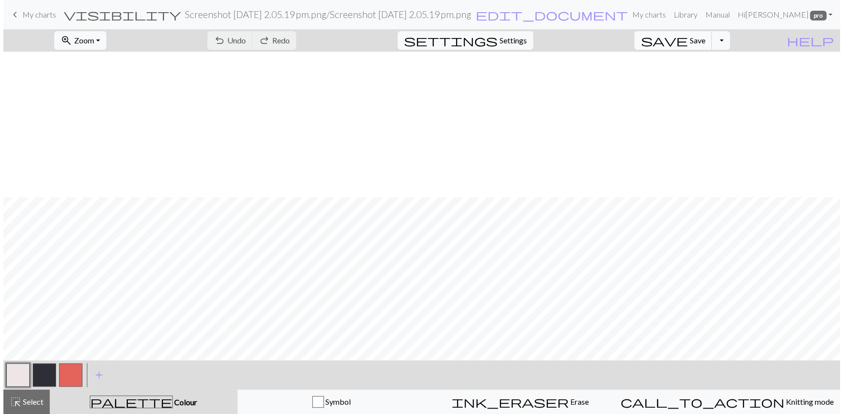
scroll to position [566, 0]
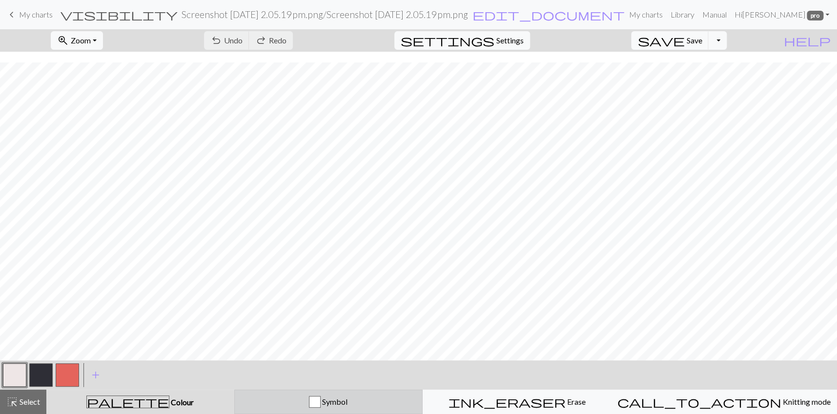
click at [321, 405] on div "button" at bounding box center [315, 402] width 12 height 12
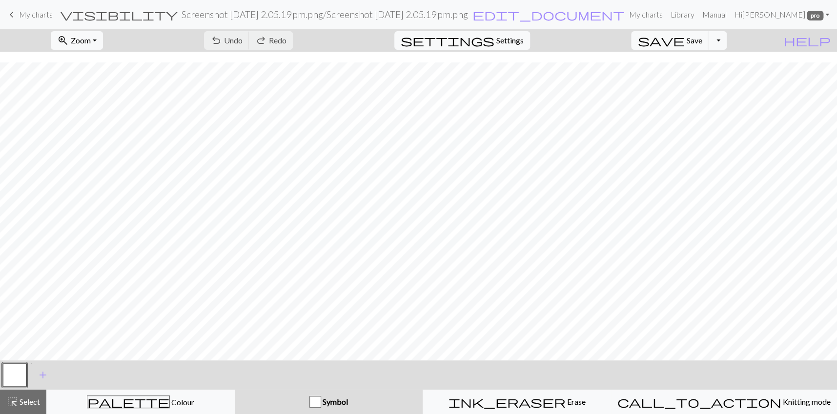
click at [20, 372] on button "button" at bounding box center [14, 375] width 23 height 23
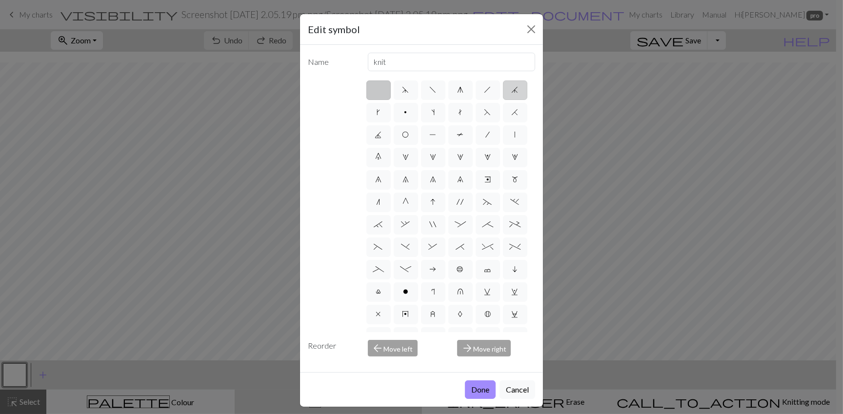
click at [512, 94] on span "j" at bounding box center [515, 90] width 7 height 8
click at [512, 90] on input "j" at bounding box center [515, 87] width 6 height 6
radio input "true"
type input "k3tog"
click at [485, 116] on span "F" at bounding box center [488, 112] width 7 height 8
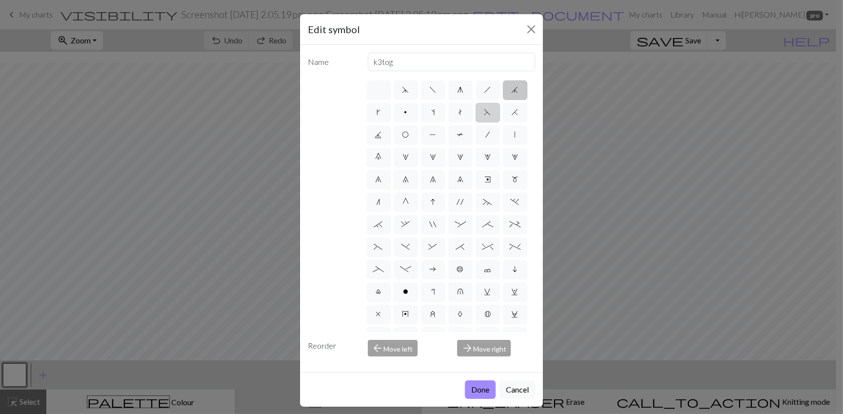
click at [485, 113] on input "F" at bounding box center [488, 109] width 6 height 6
radio input "true"
type input "ssk"
click at [503, 123] on label "H" at bounding box center [515, 113] width 24 height 20
click at [512, 113] on input "H" at bounding box center [515, 109] width 6 height 6
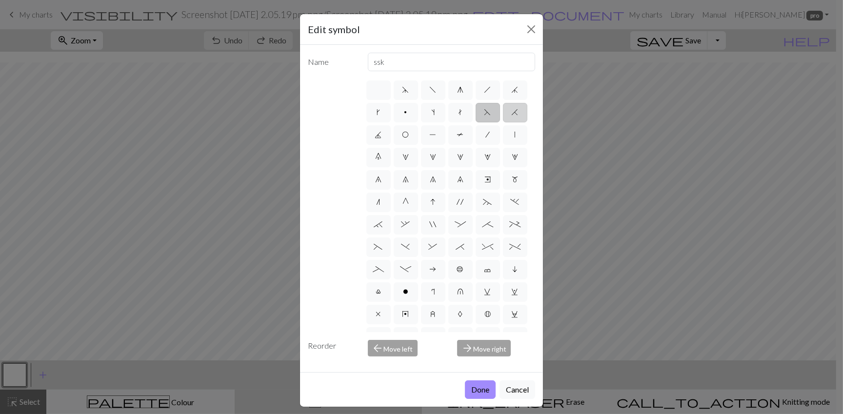
radio input "true"
type input "k2tog"
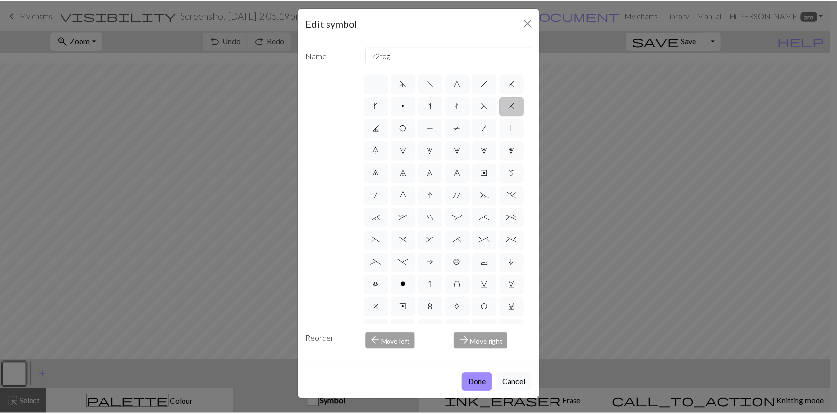
scroll to position [42, 0]
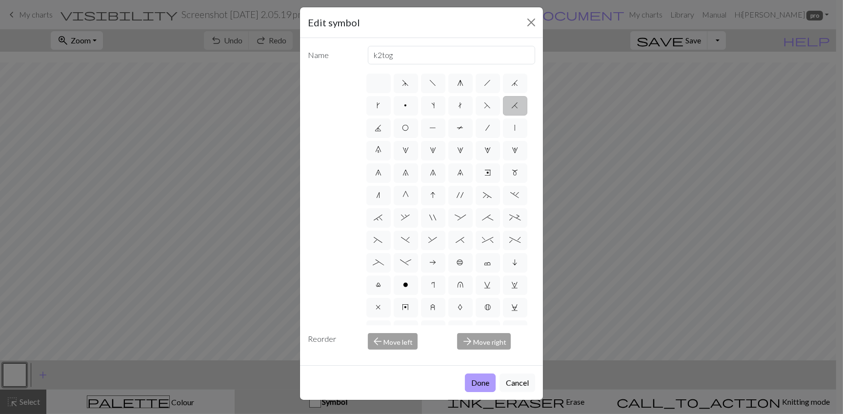
click at [465, 376] on button "Done" at bounding box center [480, 383] width 31 height 19
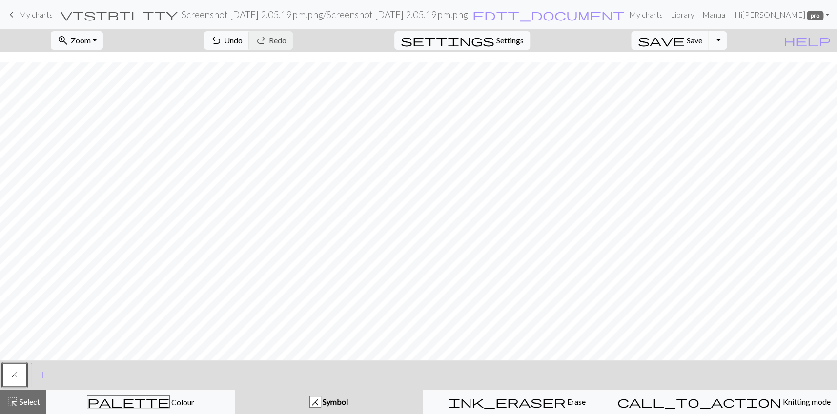
scroll to position [5, 0]
click at [699, 50] on button "save Save Save" at bounding box center [670, 40] width 78 height 19
click at [702, 44] on span "Save" at bounding box center [694, 40] width 16 height 9
click at [515, 43] on span "Settings" at bounding box center [509, 41] width 27 height 12
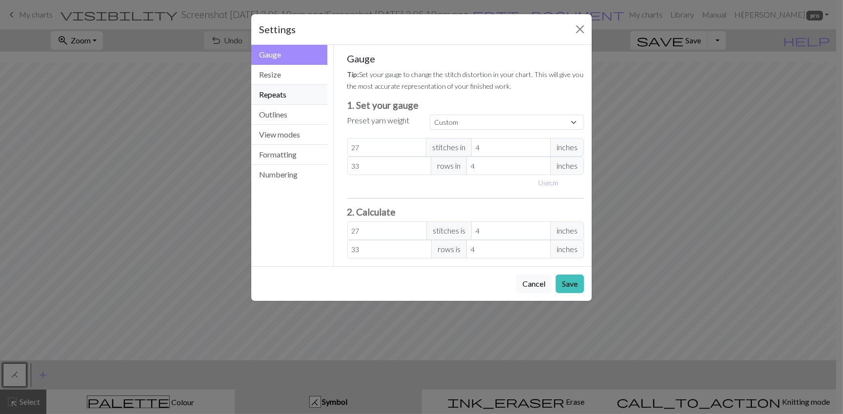
click at [263, 105] on button "Repeats" at bounding box center [289, 95] width 76 height 20
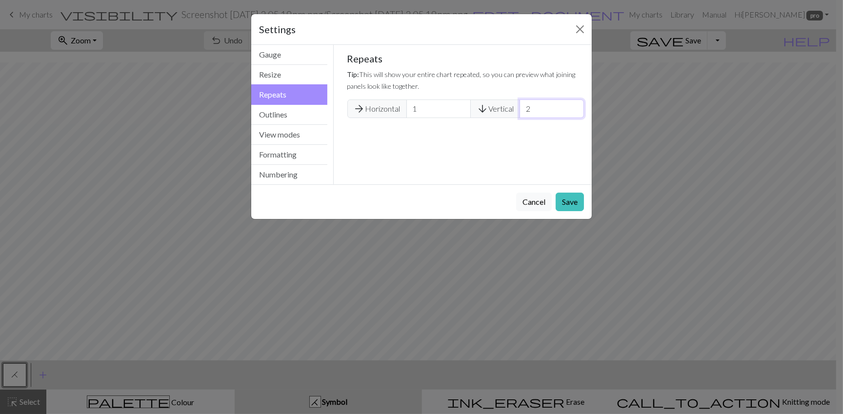
click at [571, 118] on input "2" at bounding box center [552, 109] width 64 height 19
type input "3"
click at [570, 118] on input "3" at bounding box center [552, 109] width 64 height 19
click at [565, 211] on button "Save" at bounding box center [570, 202] width 28 height 19
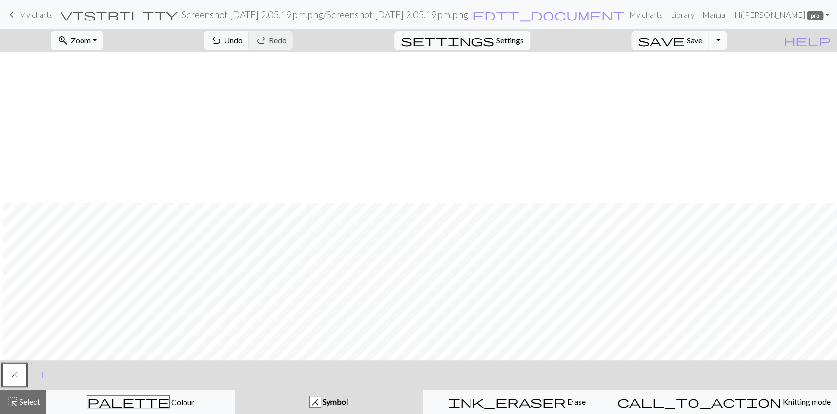
scroll to position [2225, 3]
click at [170, 407] on span "Colour" at bounding box center [182, 402] width 24 height 9
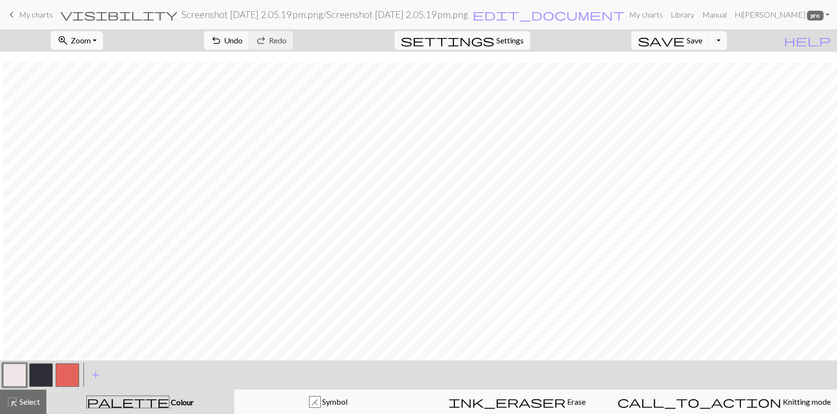
click at [43, 383] on button "button" at bounding box center [40, 375] width 23 height 23
click at [699, 45] on span "Save" at bounding box center [694, 40] width 16 height 9
click at [727, 49] on button "Toggle Dropdown" at bounding box center [717, 40] width 19 height 19
click at [690, 90] on button "save_alt Download" at bounding box center [646, 82] width 161 height 16
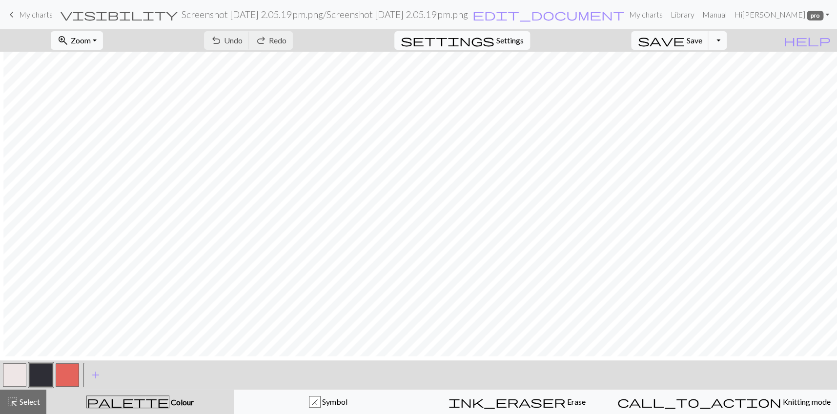
click at [510, 45] on span "Settings" at bounding box center [509, 41] width 27 height 12
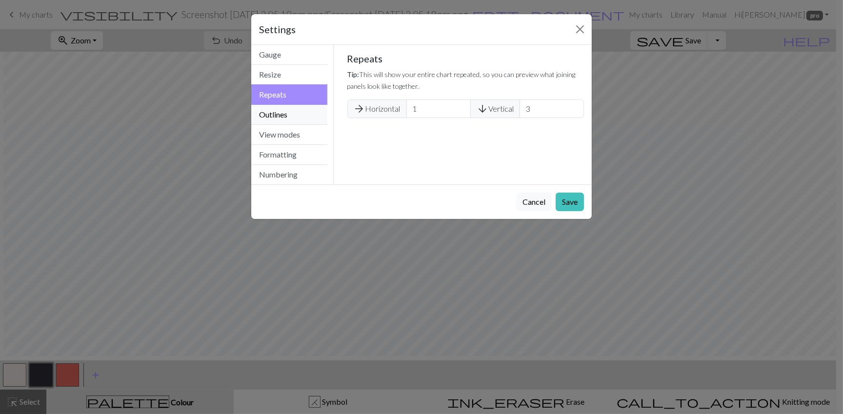
click at [286, 125] on button "Outlines" at bounding box center [289, 115] width 76 height 20
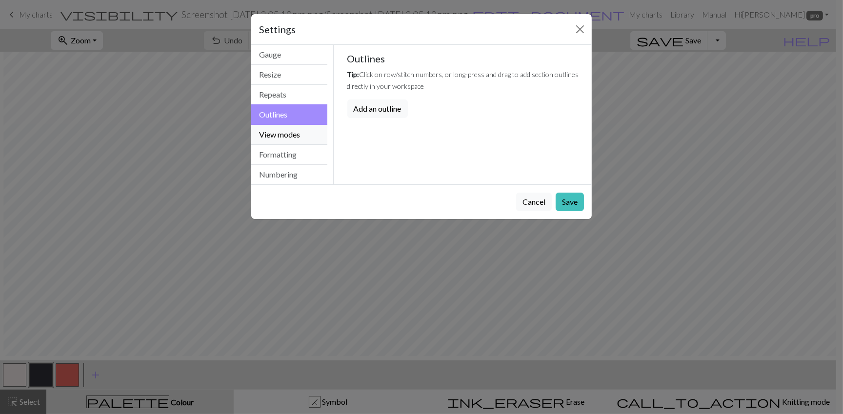
click at [287, 145] on button "View modes" at bounding box center [289, 135] width 76 height 20
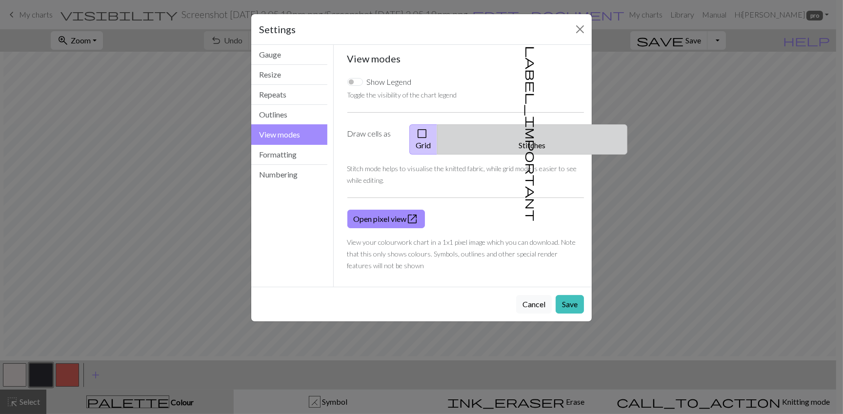
click at [530, 155] on button "label_important Stitches" at bounding box center [532, 139] width 190 height 30
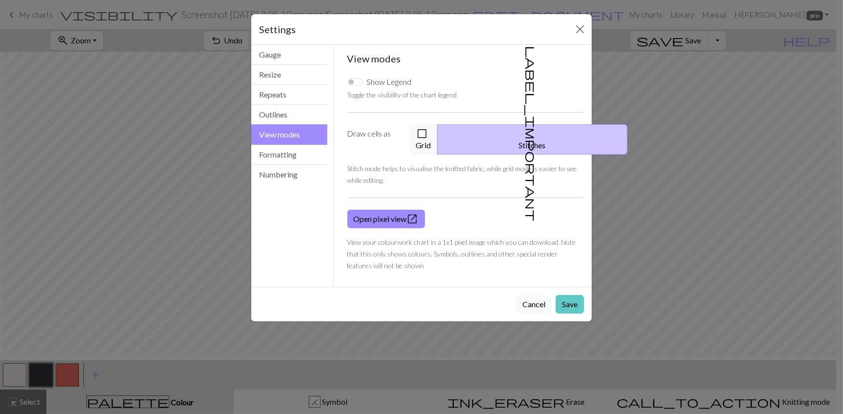
click at [561, 314] on button "Save" at bounding box center [570, 304] width 28 height 19
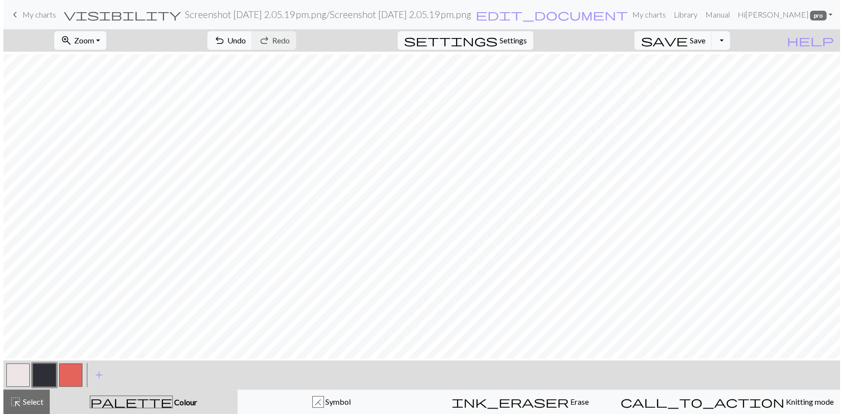
scroll to position [431, 0]
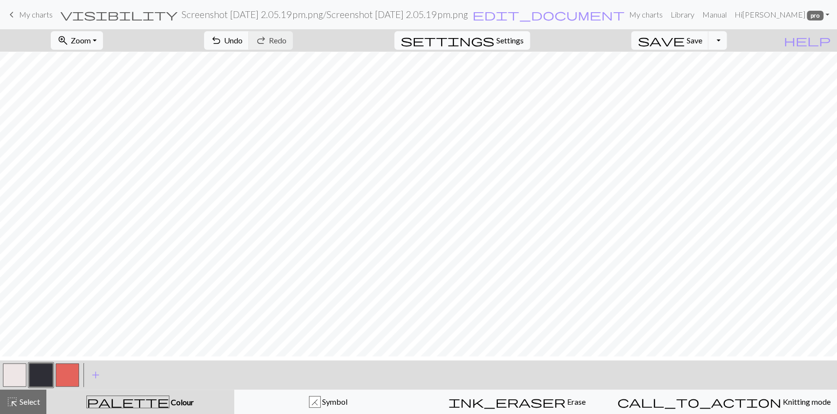
click at [511, 46] on span "Settings" at bounding box center [509, 41] width 27 height 12
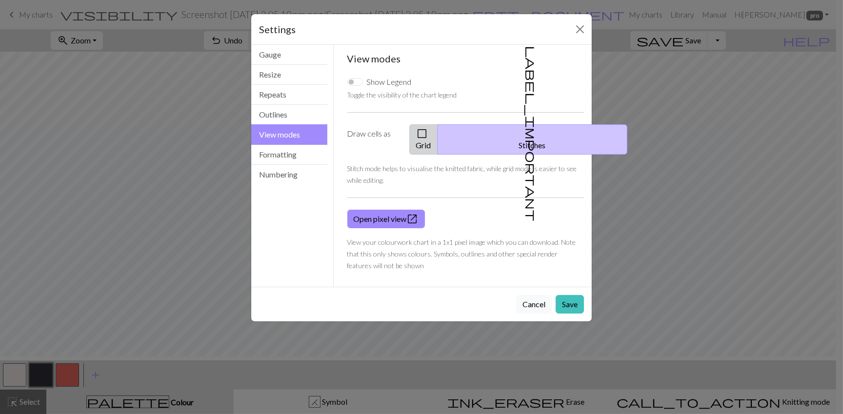
click at [438, 155] on button "check_box_outline_blank Grid" at bounding box center [424, 139] width 28 height 30
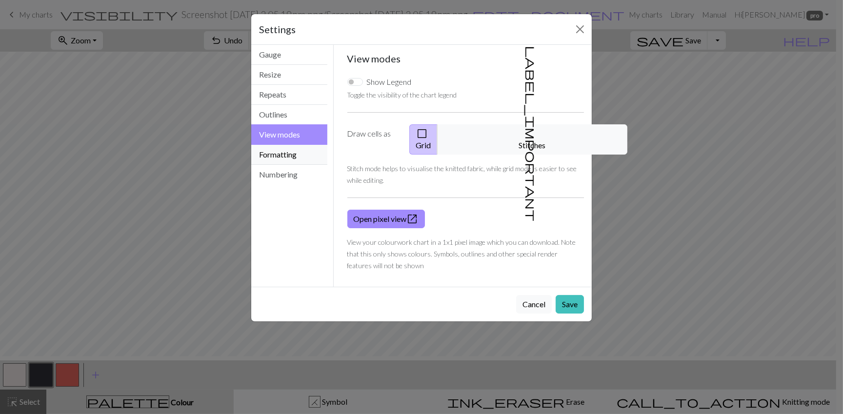
click at [298, 165] on button "Formatting" at bounding box center [289, 155] width 76 height 20
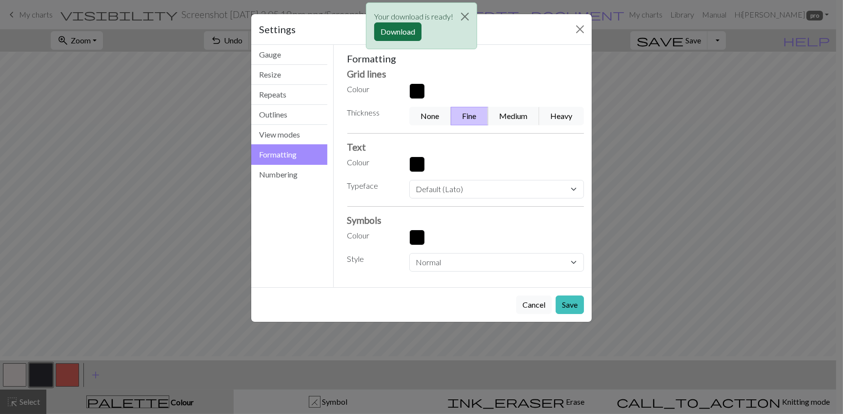
drag, startPoint x: 534, startPoint y: 23, endPoint x: 400, endPoint y: 39, distance: 134.6
click at [400, 39] on div "Your download is ready! Download" at bounding box center [421, 28] width 843 height 57
click at [400, 39] on button "Download" at bounding box center [397, 31] width 47 height 19
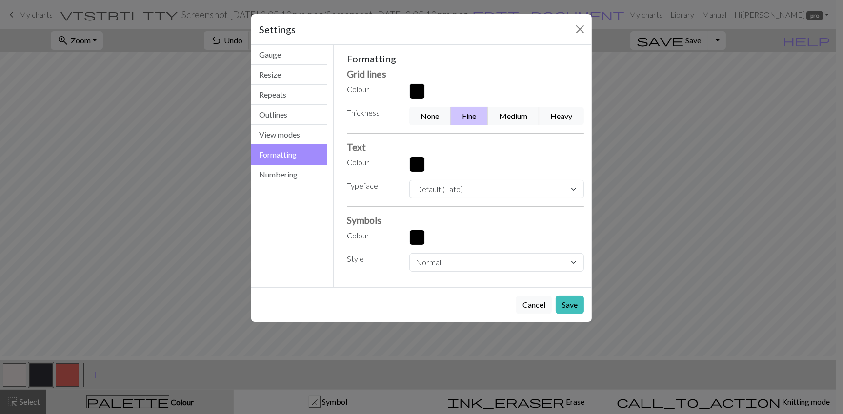
drag, startPoint x: 404, startPoint y: 39, endPoint x: 491, endPoint y: 48, distance: 87.4
click at [491, 45] on div "Settings" at bounding box center [421, 29] width 341 height 31
click at [415, 99] on button "button" at bounding box center [418, 91] width 16 height 16
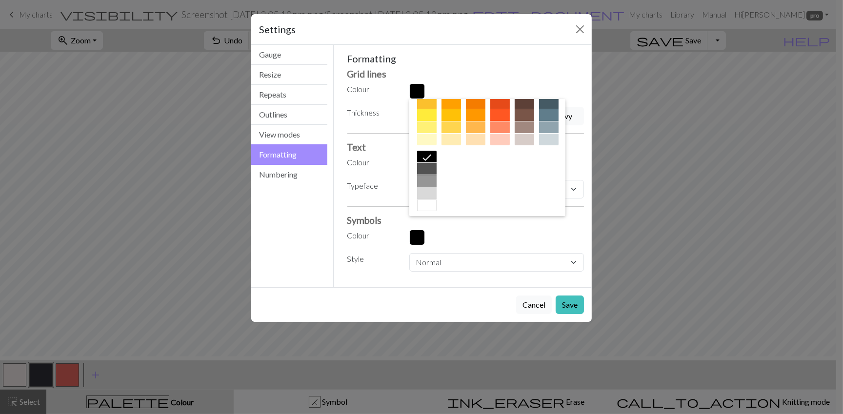
scroll to position [157, 0]
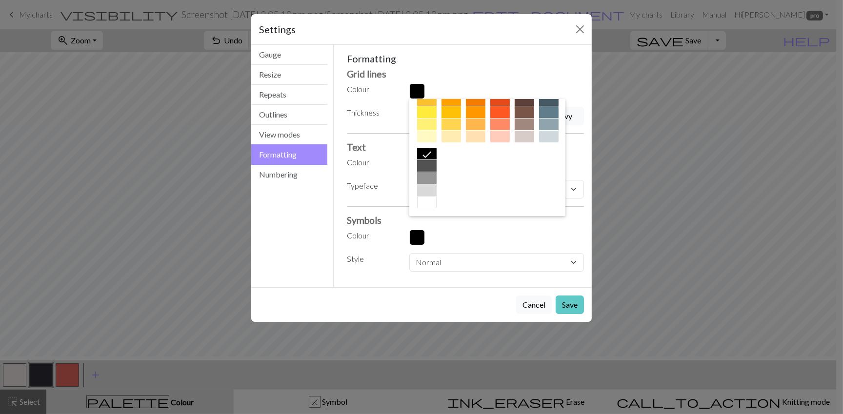
click at [556, 314] on button "Save" at bounding box center [570, 305] width 28 height 19
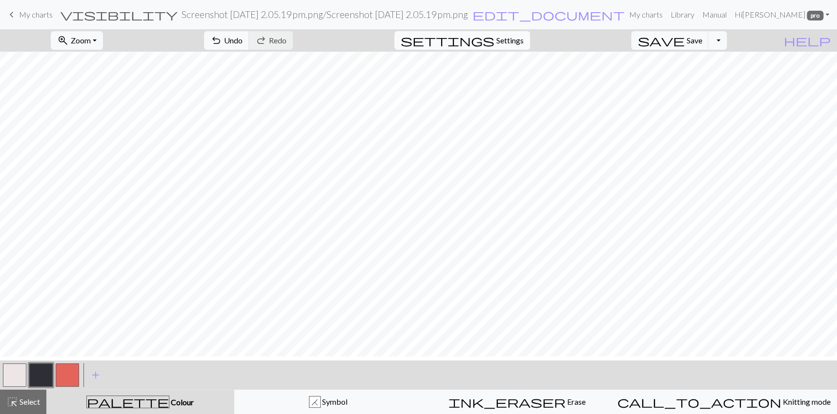
click at [517, 46] on span "Settings" at bounding box center [509, 41] width 27 height 12
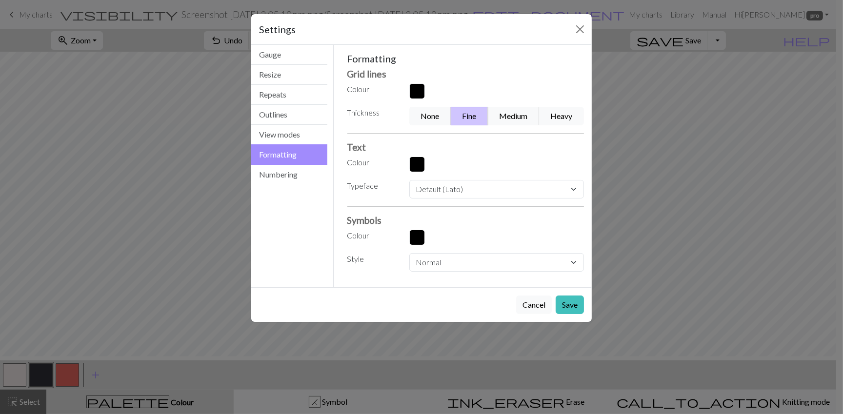
click at [418, 99] on button "button" at bounding box center [418, 91] width 16 height 16
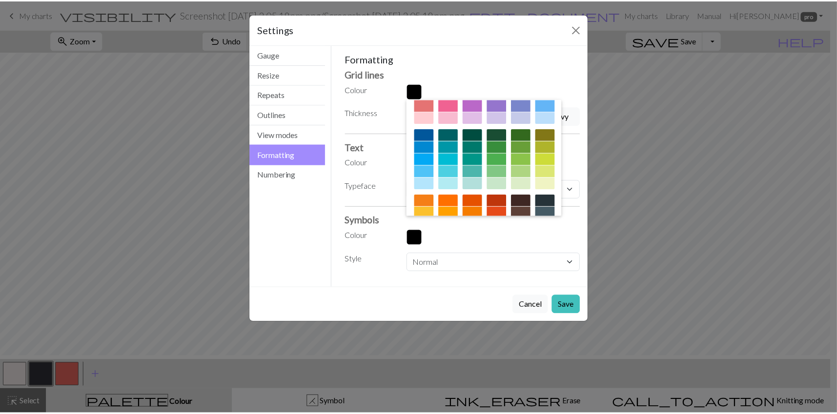
scroll to position [38, 0]
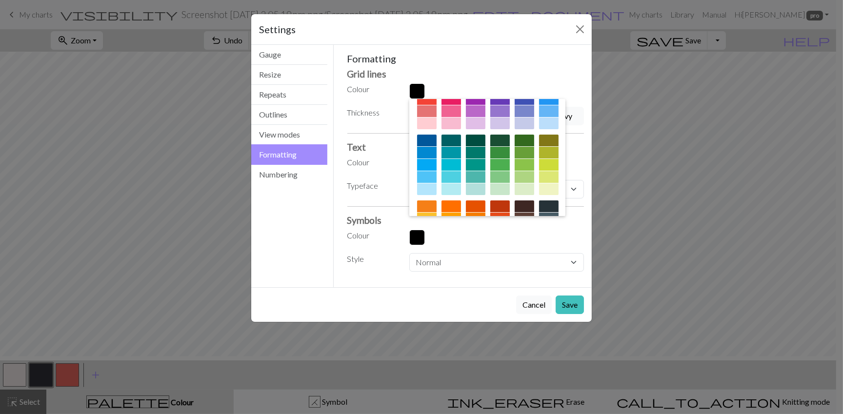
click at [437, 183] on div at bounding box center [427, 177] width 20 height 12
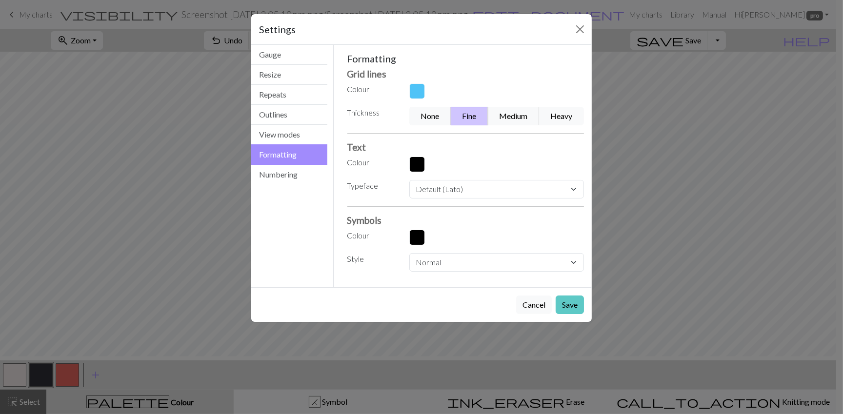
click at [558, 314] on button "Save" at bounding box center [570, 305] width 28 height 19
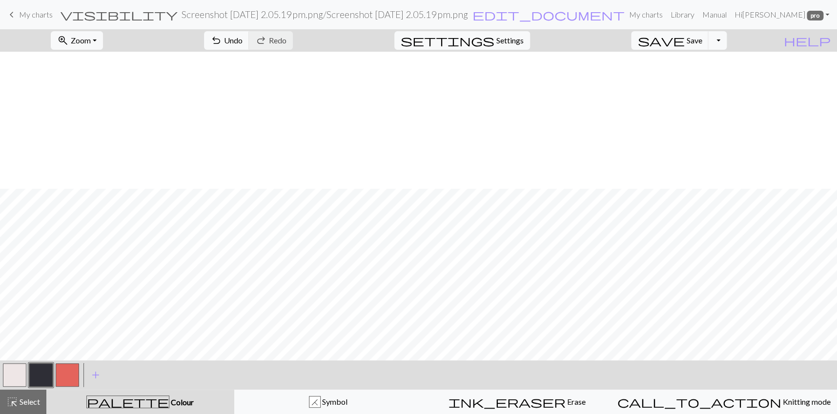
scroll to position [2225, 0]
click at [708, 50] on button "save Save Save" at bounding box center [670, 40] width 78 height 19
click at [40, 14] on span "My charts" at bounding box center [36, 14] width 34 height 9
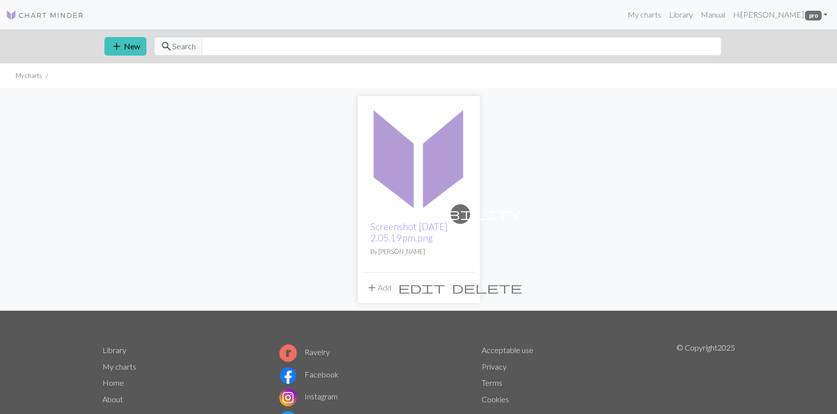
click at [462, 222] on span "visibility" at bounding box center [460, 213] width 122 height 15
click at [443, 295] on span "edit" at bounding box center [421, 288] width 47 height 14
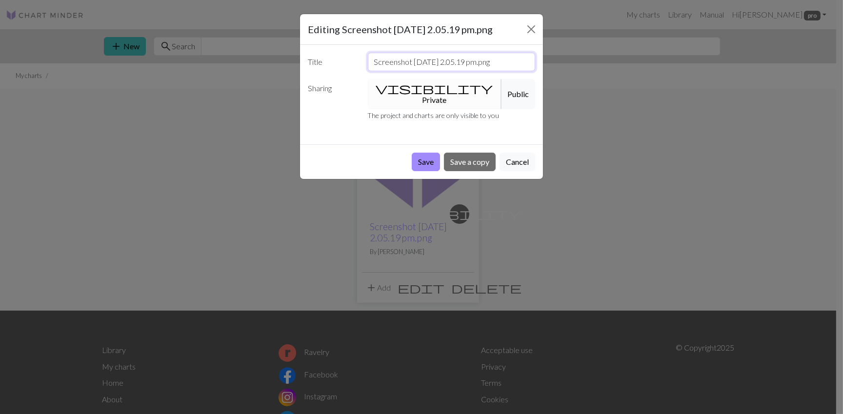
click at [391, 71] on input "Screenshot 2025-10-02 at 2.05.19 pm.png" at bounding box center [452, 62] width 168 height 19
type input "Maori Scarf_1"
click at [412, 109] on button "visibility Private" at bounding box center [435, 94] width 134 height 30
click at [412, 171] on button "Save" at bounding box center [426, 162] width 28 height 19
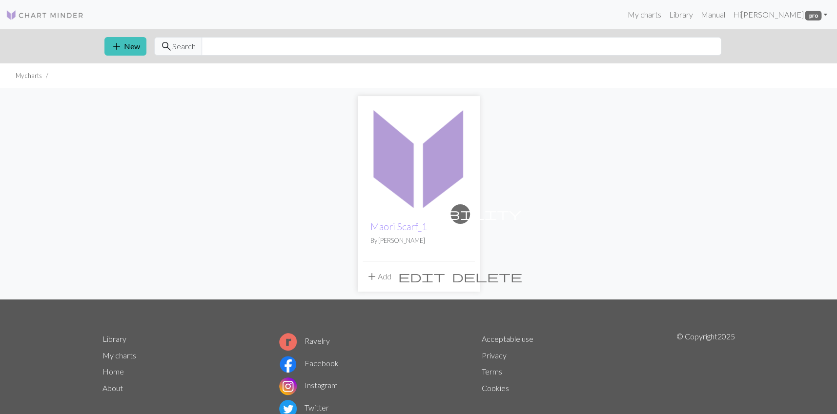
click at [461, 222] on span "visibility" at bounding box center [460, 213] width 122 height 15
click at [441, 203] on img at bounding box center [419, 157] width 112 height 112
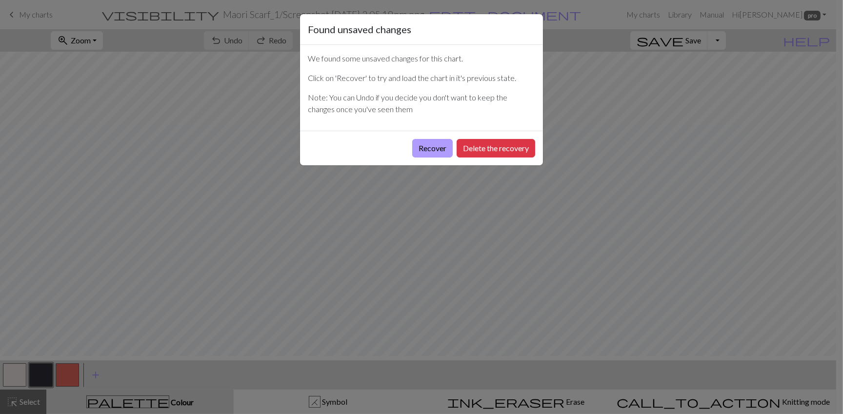
click at [413, 158] on button "Recover" at bounding box center [432, 148] width 41 height 19
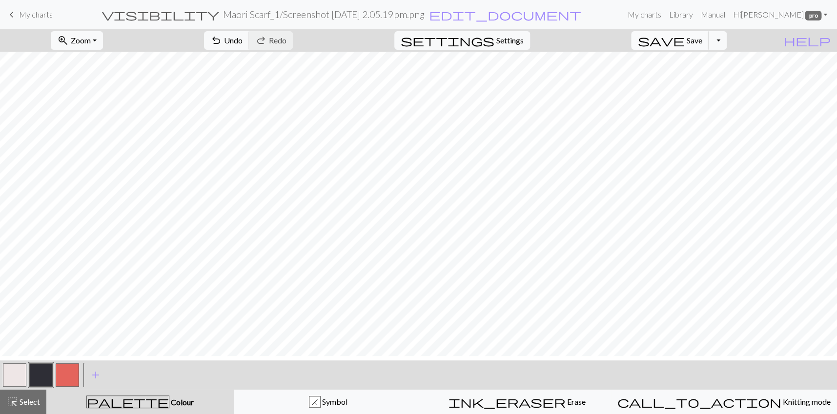
click at [700, 45] on span "Save" at bounding box center [694, 40] width 16 height 9
click at [29, 14] on div "Chart saved" at bounding box center [418, 19] width 837 height 39
click at [29, 15] on span "My charts" at bounding box center [36, 14] width 34 height 9
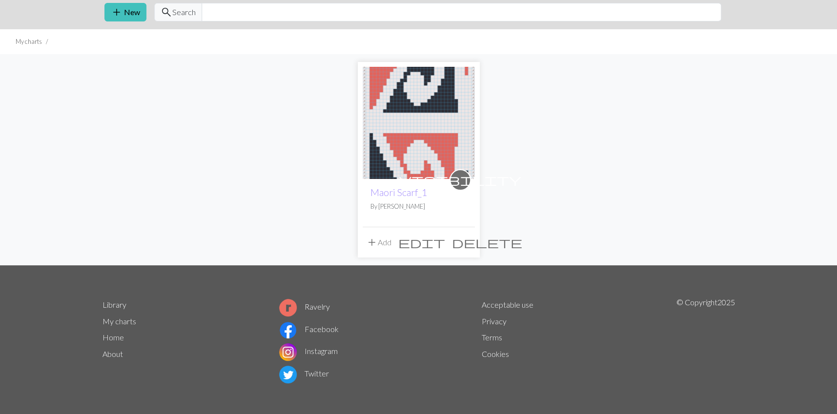
scroll to position [25, 0]
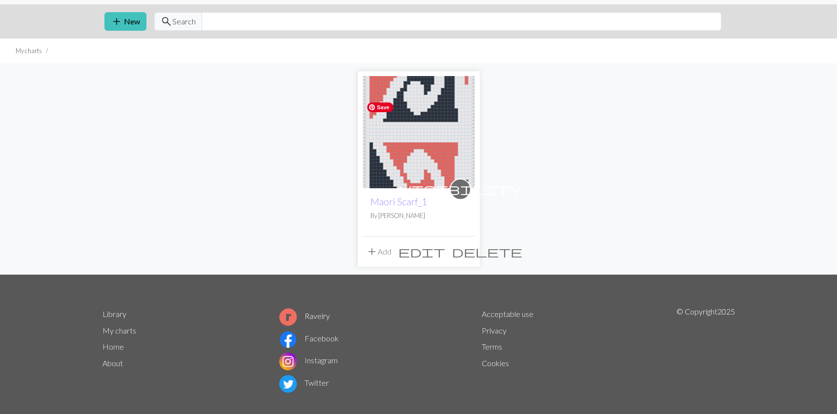
click at [428, 171] on img at bounding box center [419, 132] width 112 height 112
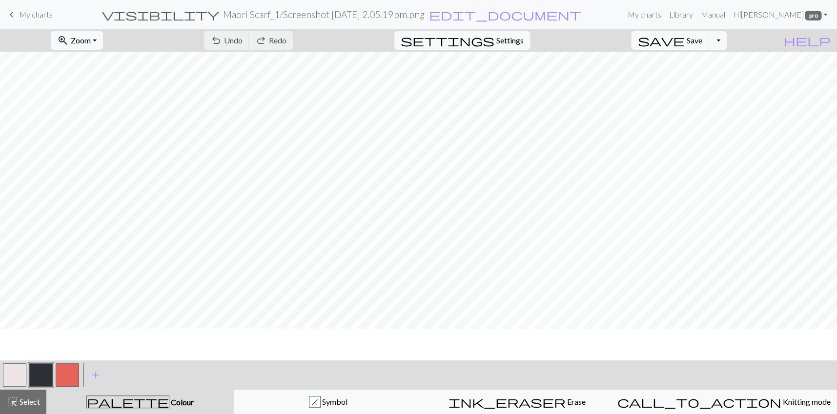
scroll to position [165, 0]
click at [70, 369] on button "button" at bounding box center [67, 375] width 23 height 23
click at [91, 38] on span "Zoom" at bounding box center [81, 40] width 20 height 9
click at [106, 101] on button "Fit height" at bounding box center [89, 98] width 77 height 16
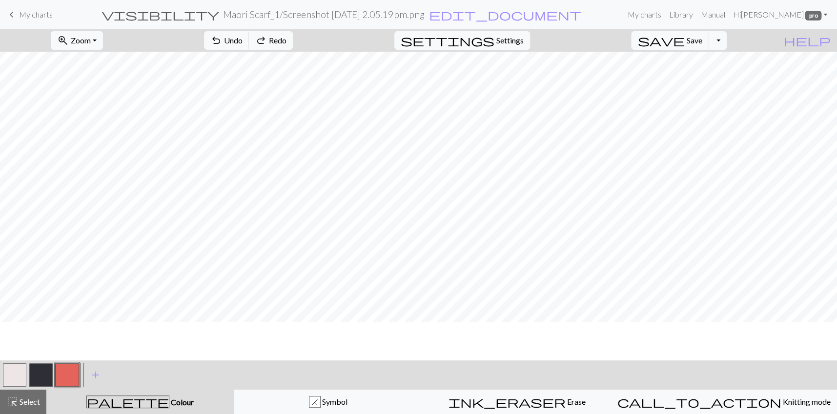
scroll to position [550, 0]
click at [40, 370] on button "button" at bounding box center [40, 375] width 23 height 23
click at [73, 379] on button "button" at bounding box center [67, 375] width 23 height 23
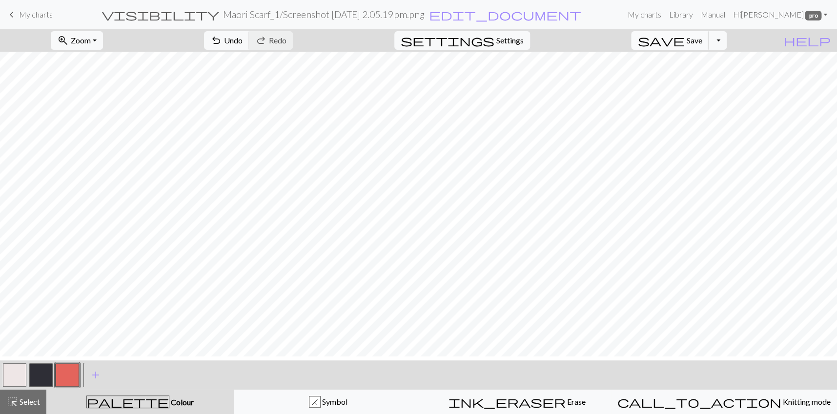
click at [700, 45] on span "Save" at bounding box center [694, 40] width 16 height 9
click at [41, 19] on span "My charts" at bounding box center [36, 14] width 34 height 9
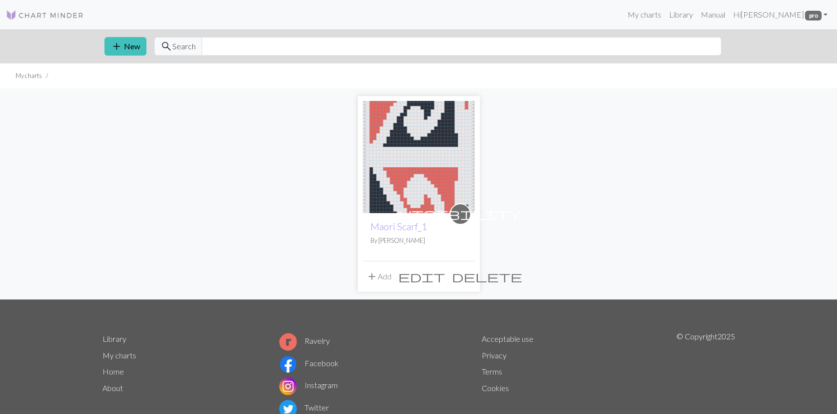
click at [465, 284] on span "delete" at bounding box center [487, 277] width 70 height 14
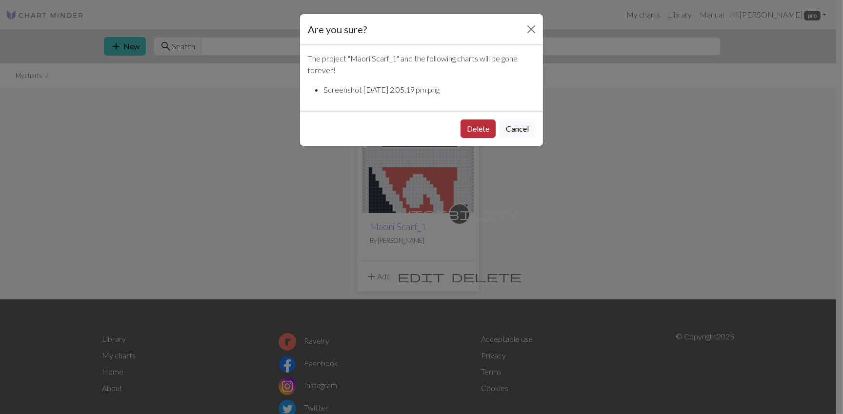
click at [469, 138] on button "Delete" at bounding box center [478, 129] width 35 height 19
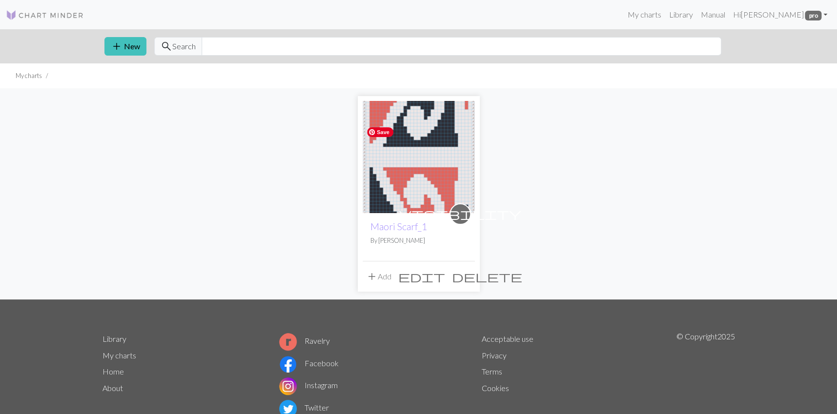
click at [462, 160] on img at bounding box center [419, 157] width 112 height 112
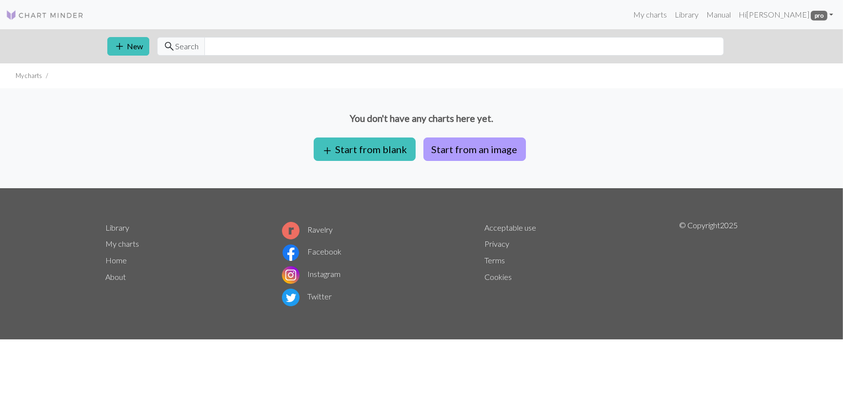
click at [465, 161] on button "Start from an image" at bounding box center [475, 149] width 103 height 23
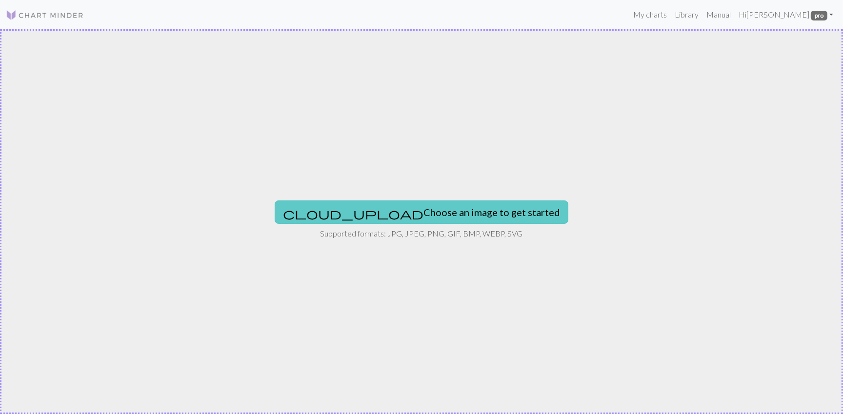
click at [390, 218] on button "cloud_upload Choose an image to get started" at bounding box center [422, 212] width 294 height 23
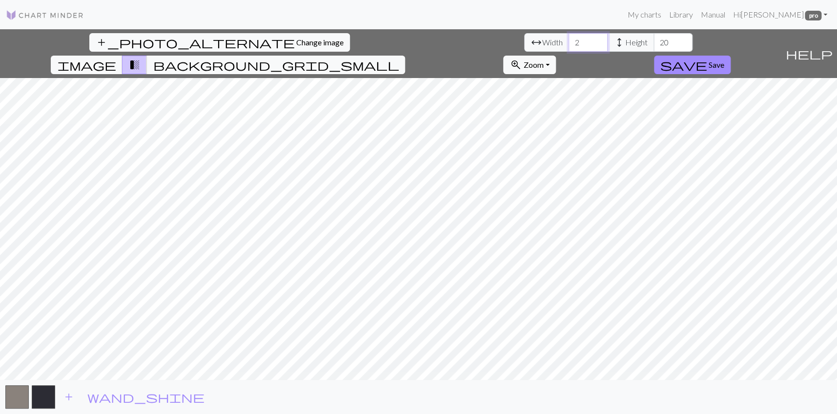
drag, startPoint x: 255, startPoint y: 52, endPoint x: 239, endPoint y: 51, distance: 16.6
click at [524, 51] on div "arrow_range Width 2 height Height 20" at bounding box center [608, 42] width 168 height 19
type input "37"
drag, startPoint x: 355, startPoint y: 53, endPoint x: 347, endPoint y: 53, distance: 7.8
click at [654, 52] on input "20" at bounding box center [673, 42] width 39 height 19
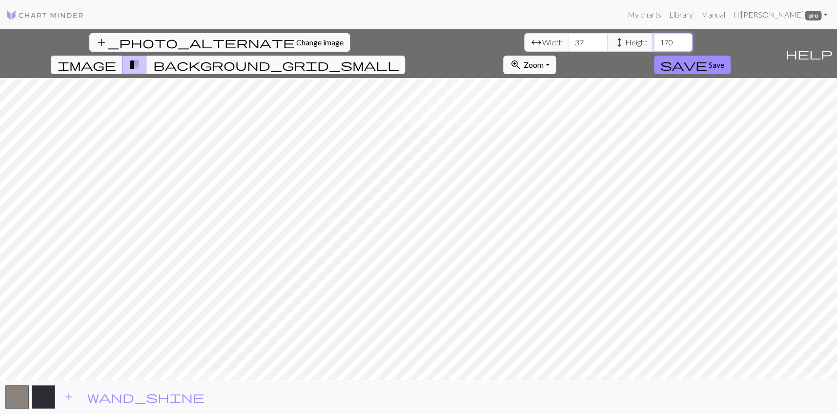
type input "170"
click at [569, 52] on input "37" at bounding box center [588, 42] width 39 height 19
click at [555, 56] on button "zoom_in Zoom Zoom" at bounding box center [529, 65] width 52 height 19
click at [581, 98] on button "Fit width" at bounding box center [542, 106] width 77 height 16
click at [399, 58] on span "background_grid_small" at bounding box center [276, 65] width 246 height 14
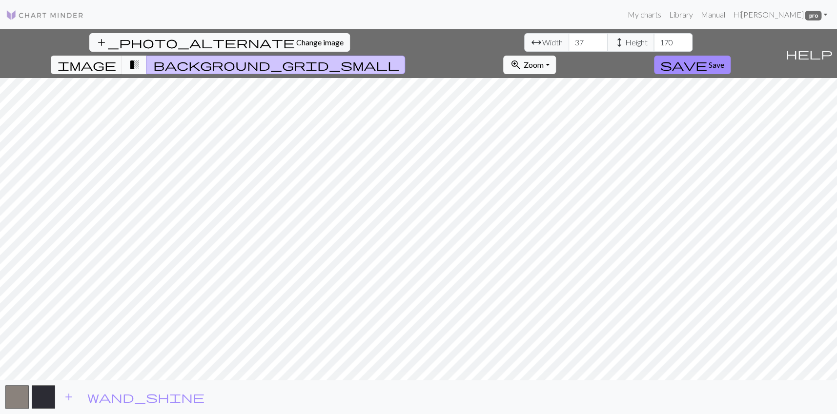
click at [140, 58] on span "transition_fade" at bounding box center [134, 65] width 12 height 14
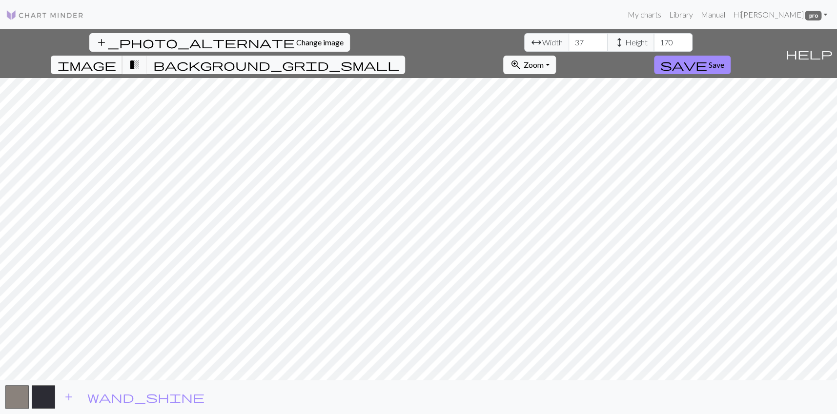
click at [116, 58] on span "image" at bounding box center [86, 65] width 59 height 14
click at [140, 58] on span "transition_fade" at bounding box center [134, 65] width 12 height 14
click at [837, 218] on html "This website uses cookies to ensure you get the best experience on our website.…" at bounding box center [418, 207] width 837 height 414
click at [543, 60] on span "Zoom" at bounding box center [533, 64] width 20 height 9
click at [581, 98] on button "Fit width" at bounding box center [542, 106] width 77 height 16
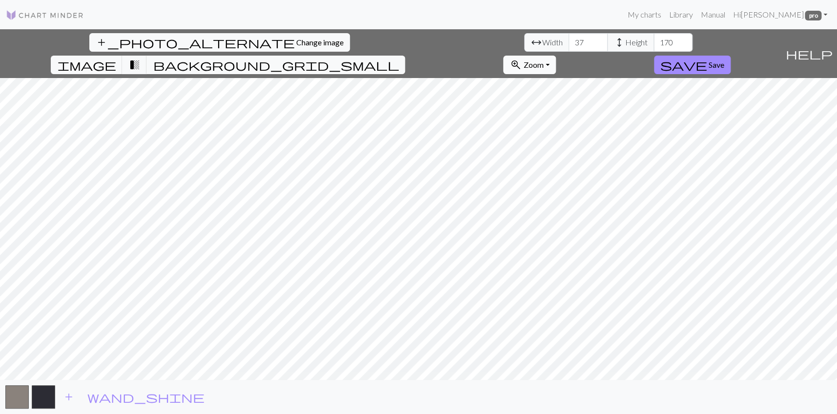
click at [543, 60] on span "Zoom" at bounding box center [533, 64] width 20 height 9
click at [581, 183] on button "150%" at bounding box center [542, 177] width 77 height 16
click at [543, 60] on span "Zoom" at bounding box center [533, 64] width 20 height 9
click at [581, 200] on button "200%" at bounding box center [542, 193] width 77 height 16
click at [543, 60] on span "Zoom" at bounding box center [533, 64] width 20 height 9
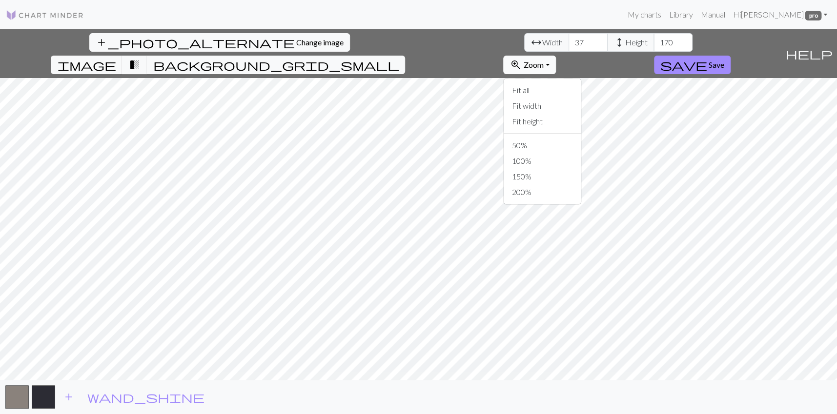
click at [543, 60] on span "Zoom" at bounding box center [533, 64] width 20 height 9
click at [521, 58] on span "zoom_in" at bounding box center [516, 65] width 12 height 14
click at [581, 82] on button "Fit all" at bounding box center [542, 90] width 77 height 16
click at [543, 60] on span "Zoom" at bounding box center [533, 64] width 20 height 9
click at [581, 115] on button "Fit height" at bounding box center [542, 122] width 77 height 16
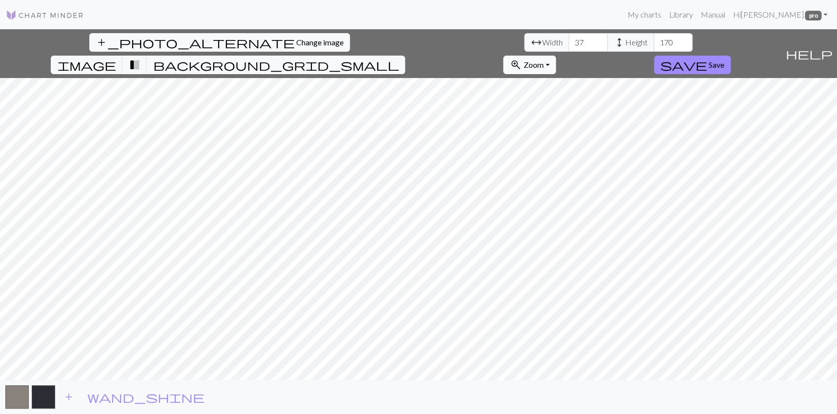
click at [555, 58] on button "zoom_in Zoom Zoom" at bounding box center [529, 65] width 52 height 19
click at [581, 98] on button "Fit width" at bounding box center [542, 106] width 77 height 16
click at [543, 60] on span "Zoom" at bounding box center [533, 64] width 20 height 9
click at [581, 98] on button "Fit width" at bounding box center [542, 106] width 77 height 16
click at [543, 60] on span "Zoom" at bounding box center [533, 64] width 20 height 9
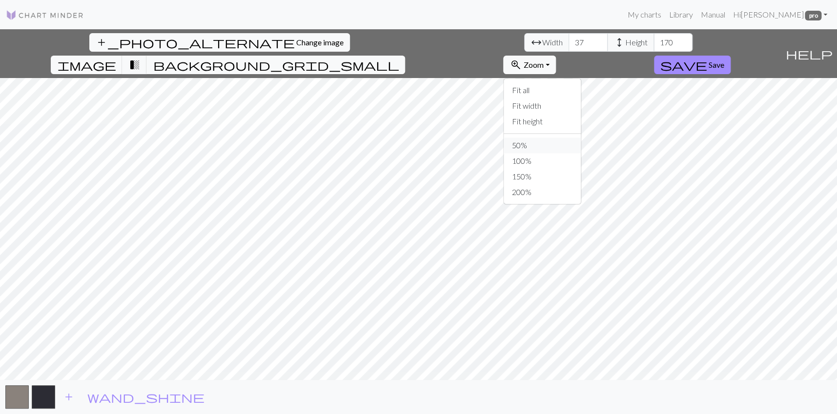
click at [581, 144] on button "50%" at bounding box center [542, 146] width 77 height 16
click at [543, 60] on span "Zoom" at bounding box center [533, 64] width 20 height 9
click at [581, 164] on button "100%" at bounding box center [542, 161] width 77 height 16
click at [543, 60] on span "Zoom" at bounding box center [533, 64] width 20 height 9
click at [581, 200] on button "200%" at bounding box center [542, 193] width 77 height 16
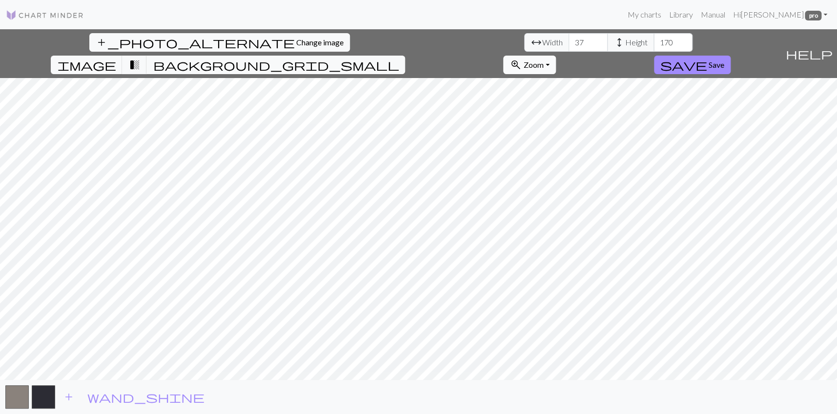
click at [543, 60] on span "Zoom" at bounding box center [533, 64] width 20 height 9
click at [581, 98] on button "Fit width" at bounding box center [542, 106] width 77 height 16
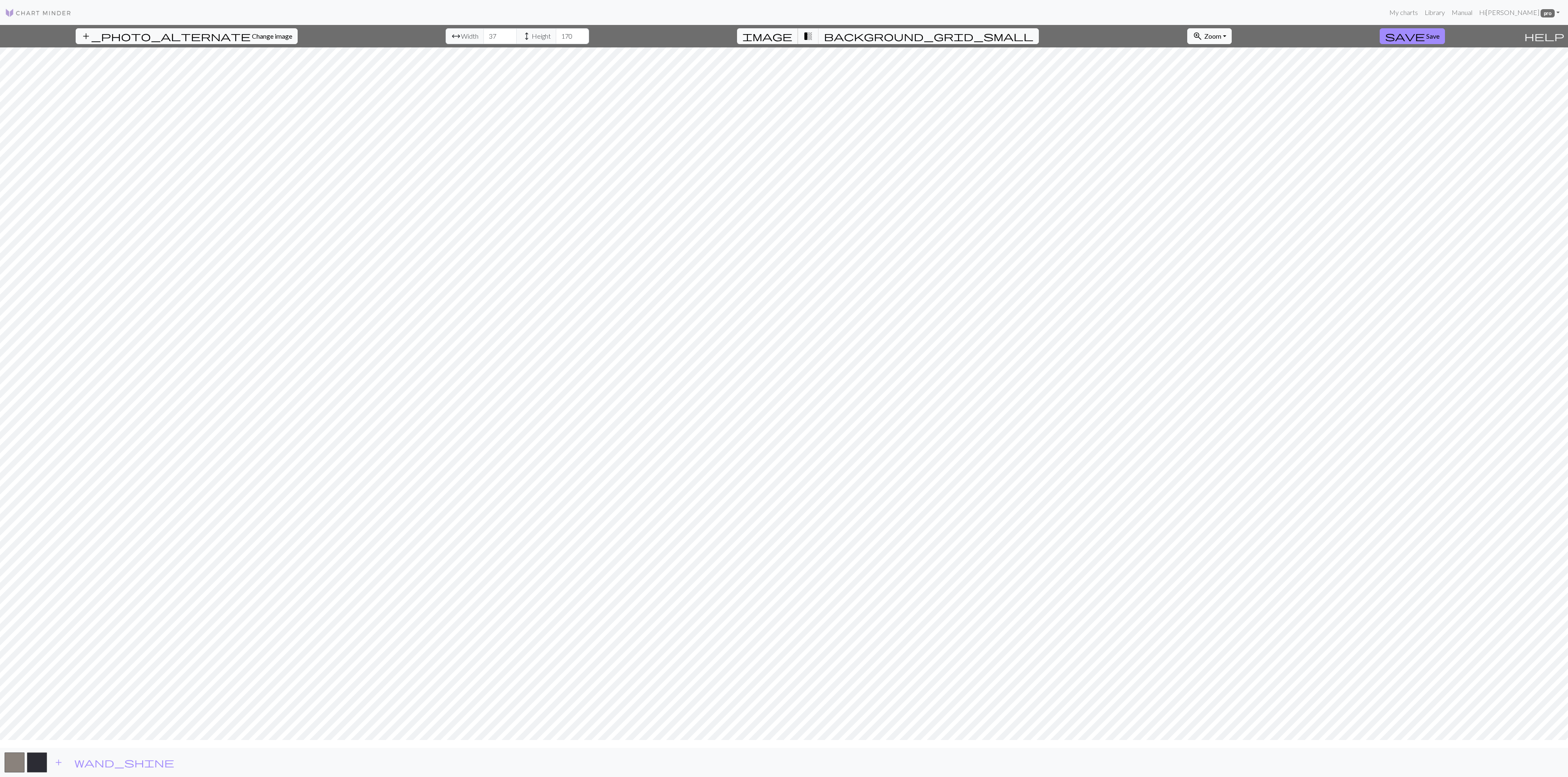
click at [718, 42] on span "image" at bounding box center [767, 37] width 50 height 12
click at [718, 40] on span "Save" at bounding box center [1433, 36] width 14 height 8
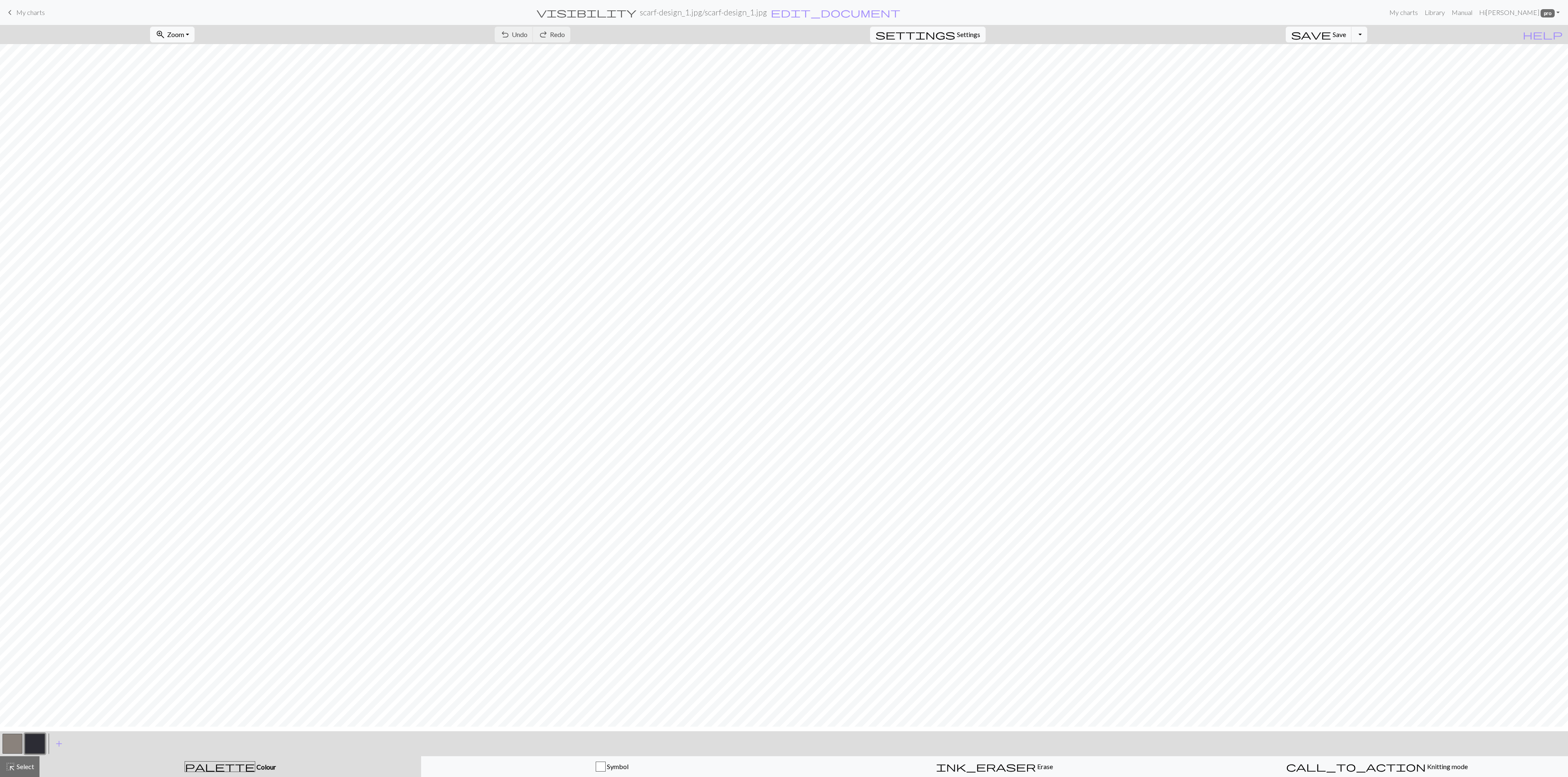
click at [560, 39] on div "undo Undo Undo redo Redo Redo" at bounding box center [532, 34] width 88 height 19
click at [563, 44] on div "undo Undo Undo redo Redo Redo" at bounding box center [532, 34] width 88 height 19
click at [551, 43] on div "undo Undo Undo redo Redo Redo" at bounding box center [532, 34] width 88 height 19
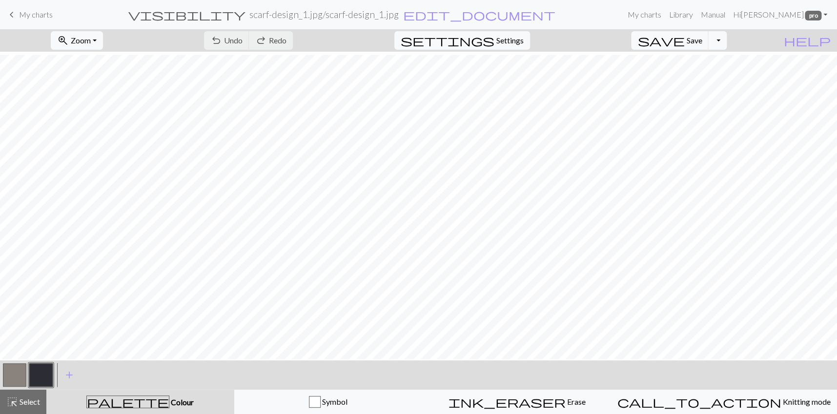
scroll to position [1576, 0]
click at [51, 15] on span "My charts" at bounding box center [36, 14] width 34 height 9
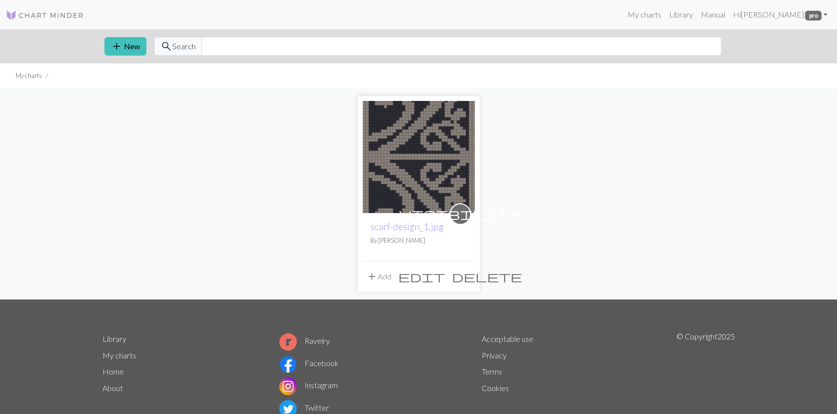
click at [465, 284] on span "delete" at bounding box center [487, 277] width 70 height 14
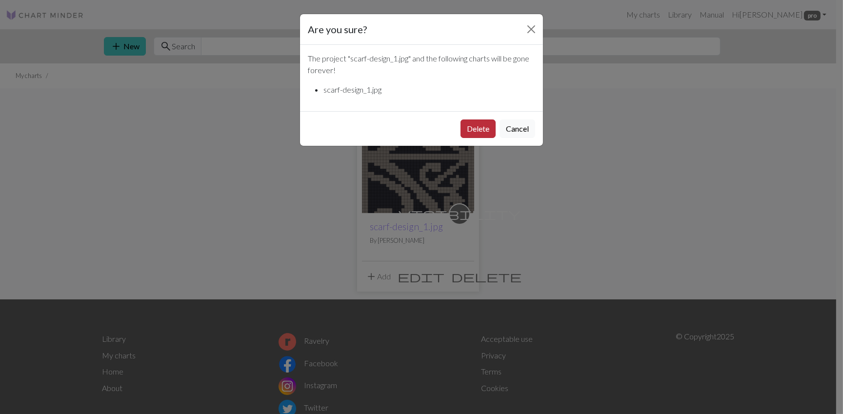
click at [467, 138] on button "Delete" at bounding box center [478, 129] width 35 height 19
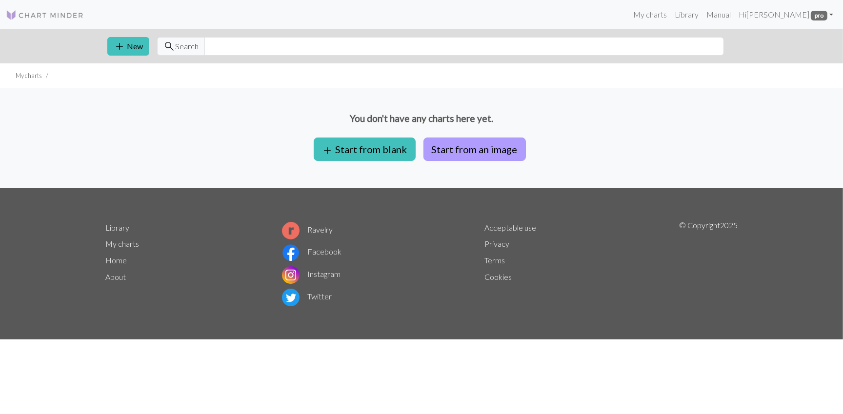
click at [480, 161] on button "Start from an image" at bounding box center [475, 149] width 103 height 23
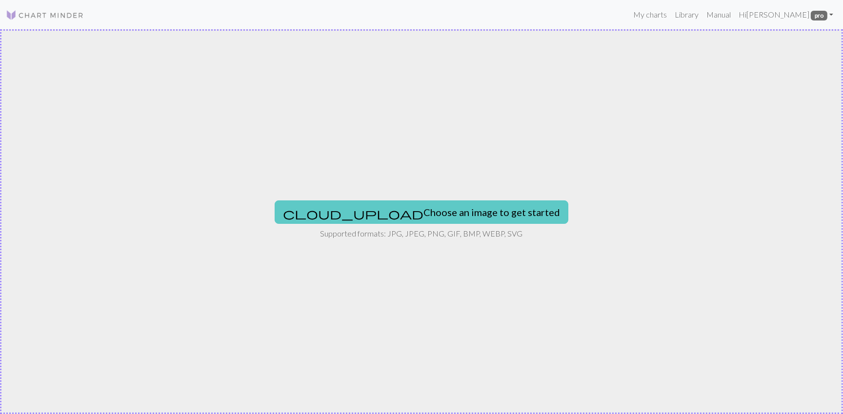
click at [392, 218] on button "cloud_upload Choose an image to get started" at bounding box center [422, 212] width 294 height 23
click at [407, 214] on button "cloud_upload Choose an image to get started" at bounding box center [422, 212] width 294 height 23
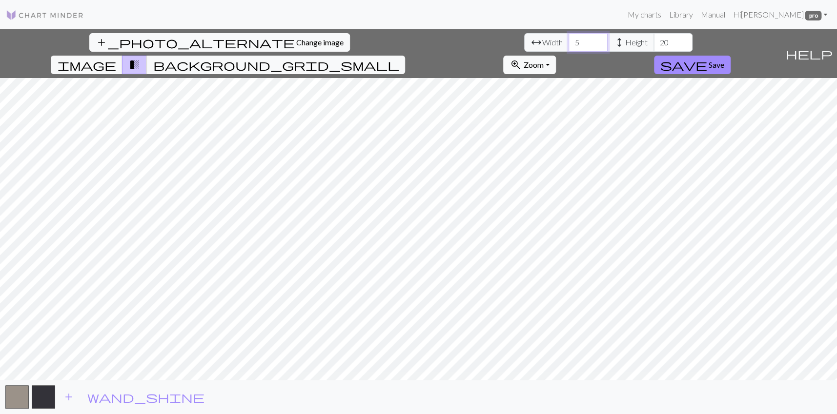
drag, startPoint x: 249, startPoint y: 51, endPoint x: 242, endPoint y: 50, distance: 7.9
click at [569, 50] on input "5" at bounding box center [588, 42] width 39 height 19
type input "37"
drag, startPoint x: 365, startPoint y: 53, endPoint x: 342, endPoint y: 53, distance: 22.9
click at [524, 52] on div "arrow_range Width 37 height Height 20" at bounding box center [608, 42] width 168 height 19
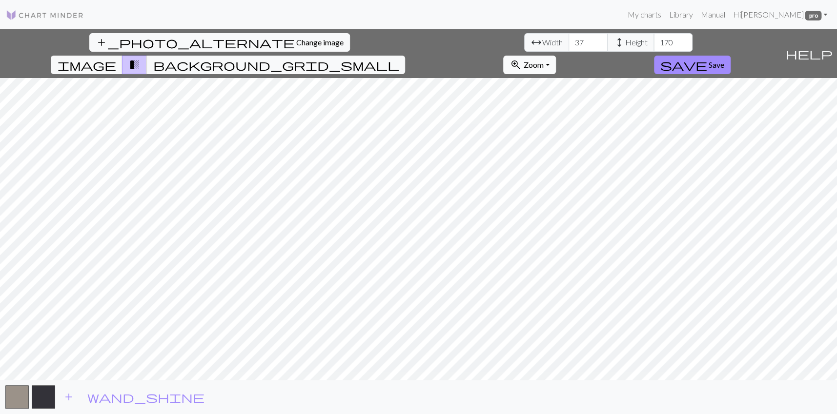
click at [543, 60] on span "Zoom" at bounding box center [533, 64] width 20 height 9
click at [581, 100] on button "Fit width" at bounding box center [542, 106] width 77 height 16
drag, startPoint x: 369, startPoint y: 50, endPoint x: 342, endPoint y: 50, distance: 26.8
click at [524, 49] on div "arrow_range Width 37 height Height 20" at bounding box center [608, 42] width 168 height 19
type input "170"
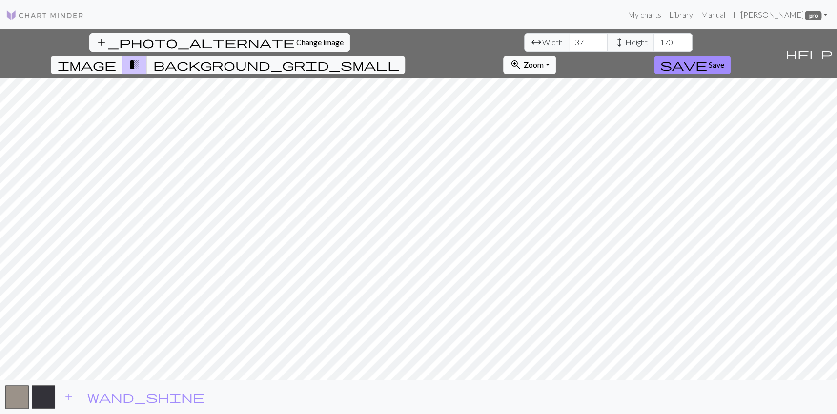
click at [555, 56] on button "zoom_in Zoom Zoom" at bounding box center [529, 65] width 52 height 19
click at [581, 98] on button "Fit width" at bounding box center [542, 106] width 77 height 16
click at [777, 62] on div "add_photo_alternate Change image arrow_range Width 37 height Height 170 image t…" at bounding box center [418, 221] width 837 height 385
click at [543, 60] on span "Zoom" at bounding box center [533, 64] width 20 height 9
click at [581, 114] on button "Fit height" at bounding box center [542, 122] width 77 height 16
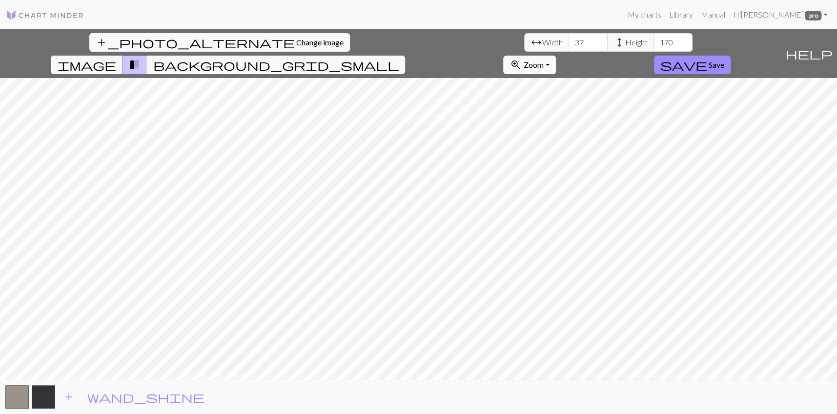
click at [555, 56] on button "zoom_in Zoom Zoom" at bounding box center [529, 65] width 52 height 19
click at [581, 98] on button "Fit width" at bounding box center [542, 106] width 77 height 16
click at [399, 58] on span "background_grid_small" at bounding box center [276, 65] width 246 height 14
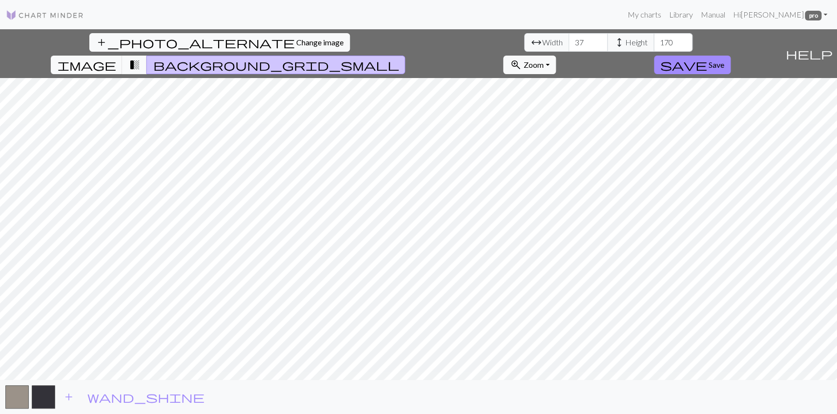
drag, startPoint x: 507, startPoint y: 51, endPoint x: 495, endPoint y: 52, distance: 11.3
click at [147, 56] on button "transition_fade" at bounding box center [134, 65] width 25 height 19
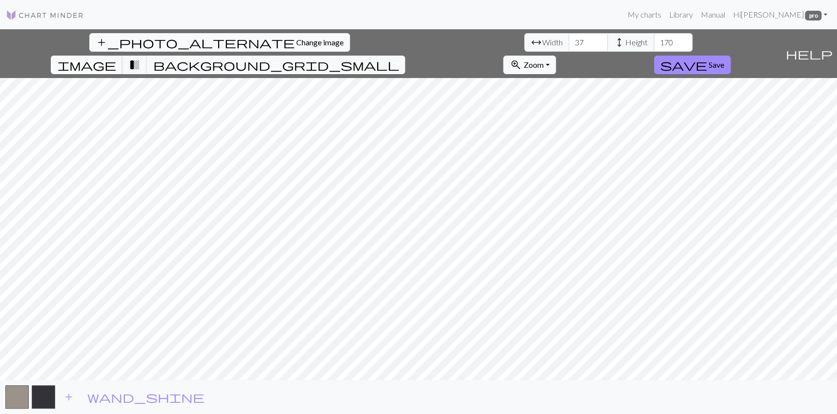
click at [116, 58] on span "image" at bounding box center [86, 65] width 59 height 14
click at [774, 63] on div "add_photo_alternate Change image arrow_range Width 37 height Height 170 image t…" at bounding box center [418, 221] width 837 height 385
click at [759, 62] on div "add_photo_alternate Change image arrow_range Width 37 height Height 170 image t…" at bounding box center [418, 221] width 837 height 385
click at [759, 63] on div "add_photo_alternate Change image arrow_range Width 37 height Height 170 image t…" at bounding box center [418, 221] width 837 height 385
click at [399, 58] on span "background_grid_small" at bounding box center [276, 65] width 246 height 14
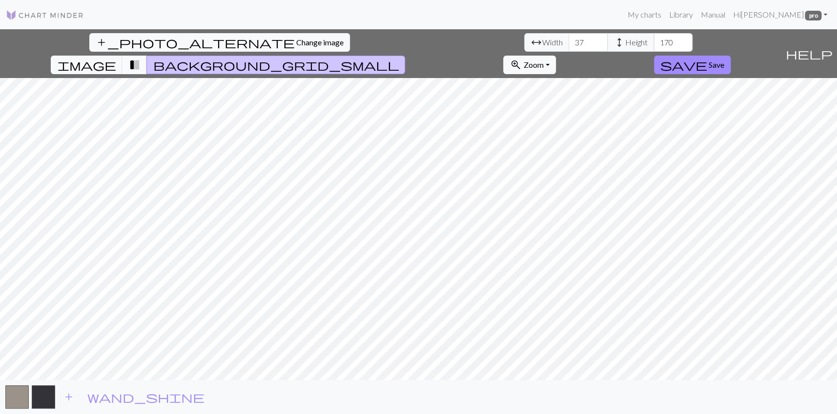
click at [140, 58] on span "transition_fade" at bounding box center [134, 65] width 12 height 14
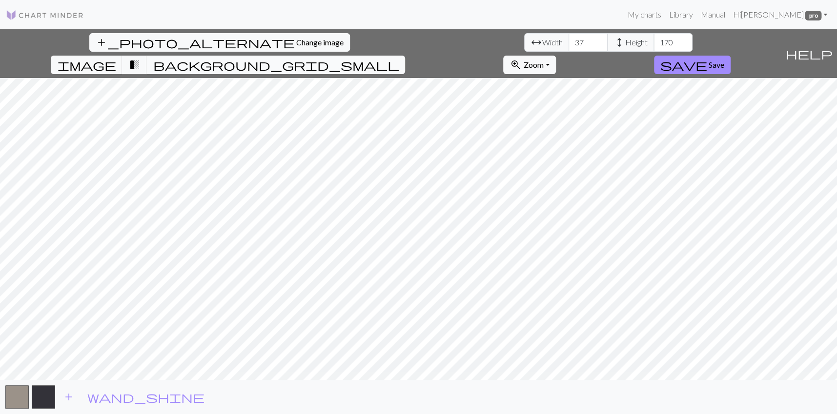
click at [399, 58] on span "background_grid_small" at bounding box center [276, 65] width 246 height 14
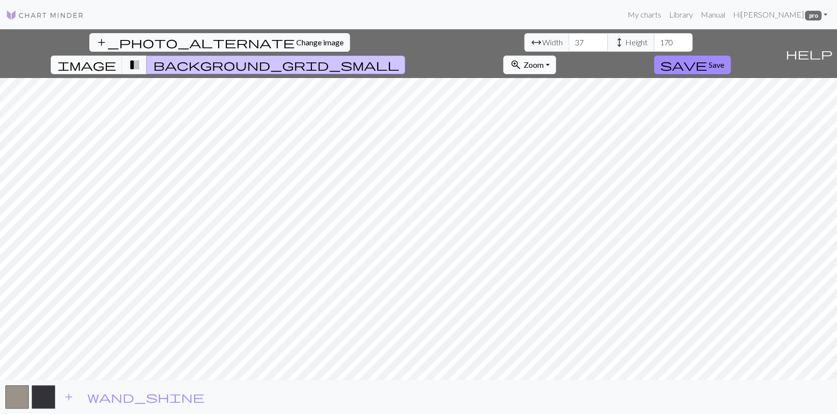
click at [543, 60] on span "Zoom" at bounding box center [533, 64] width 20 height 9
click at [581, 114] on button "Fit height" at bounding box center [542, 122] width 77 height 16
click at [543, 60] on span "Zoom" at bounding box center [533, 64] width 20 height 9
click at [581, 98] on button "Fit width" at bounding box center [542, 106] width 77 height 16
click at [724, 60] on span "Save" at bounding box center [717, 64] width 16 height 9
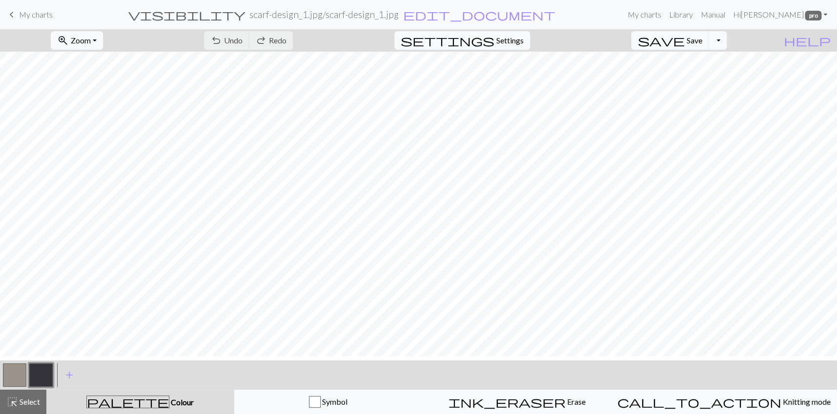
scroll to position [1405, 0]
click at [524, 46] on span "Settings" at bounding box center [509, 41] width 27 height 12
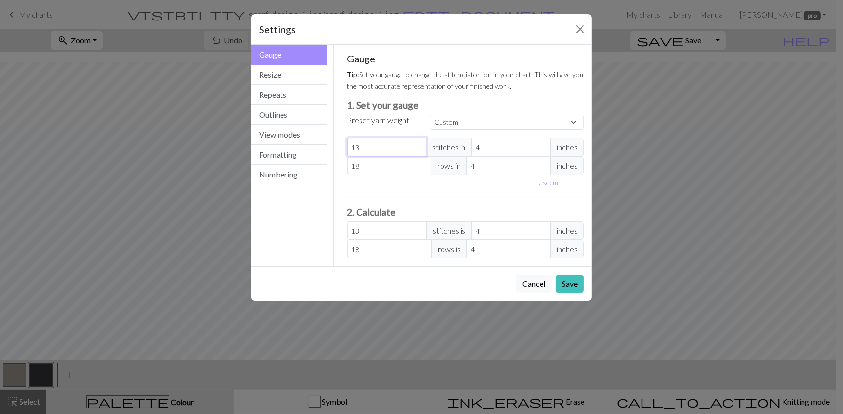
drag, startPoint x: 376, startPoint y: 212, endPoint x: 337, endPoint y: 212, distance: 38.6
click at [340, 212] on div "Gauge Tip: Set your gauge to change the stitch distortion in your chart. This w…" at bounding box center [466, 156] width 253 height 222
type input "2"
type input "27"
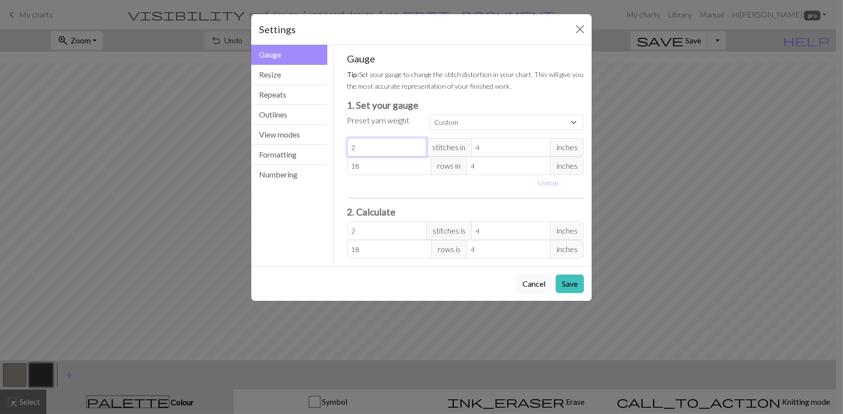
type input "27"
drag, startPoint x: 370, startPoint y: 238, endPoint x: 335, endPoint y: 237, distance: 35.2
click at [335, 237] on div "Gauge Tip: Set your gauge to change the stitch distortion in your chart. This w…" at bounding box center [466, 156] width 265 height 222
type input "3"
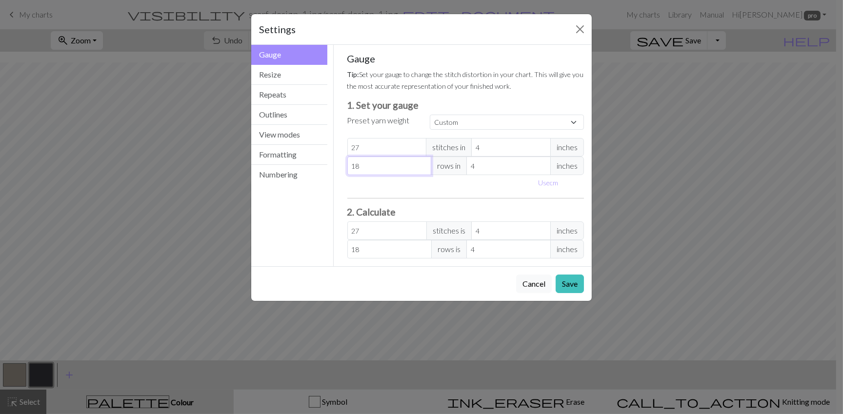
type input "3"
type input "33"
click at [558, 293] on button "Save" at bounding box center [570, 284] width 28 height 19
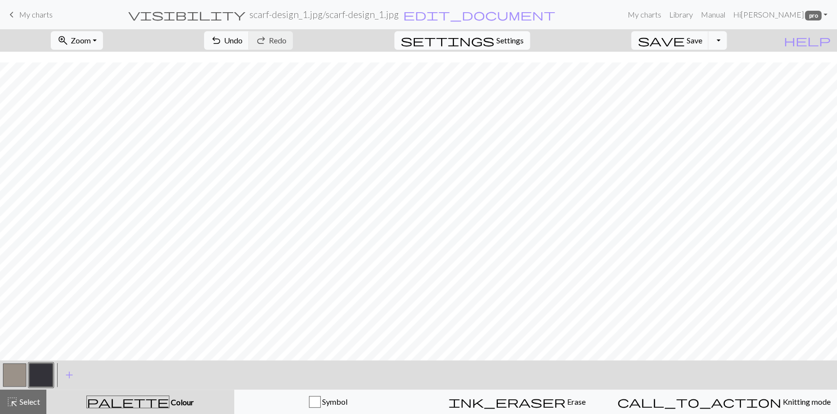
click at [524, 46] on span "Settings" at bounding box center [509, 41] width 27 height 12
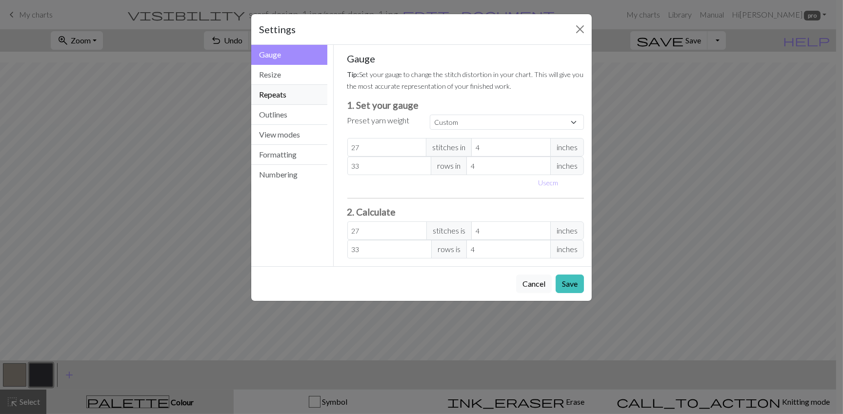
click at [275, 105] on button "Repeats" at bounding box center [289, 95] width 76 height 20
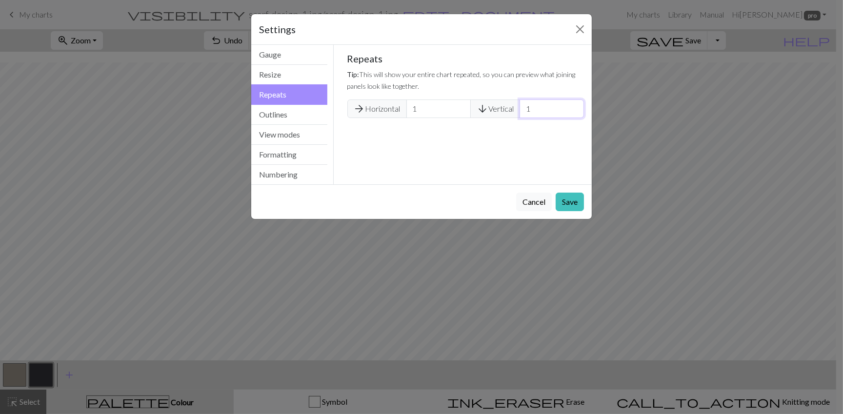
click at [541, 118] on input "1" at bounding box center [552, 109] width 64 height 19
type input "3"
click at [564, 211] on button "Save" at bounding box center [570, 202] width 28 height 19
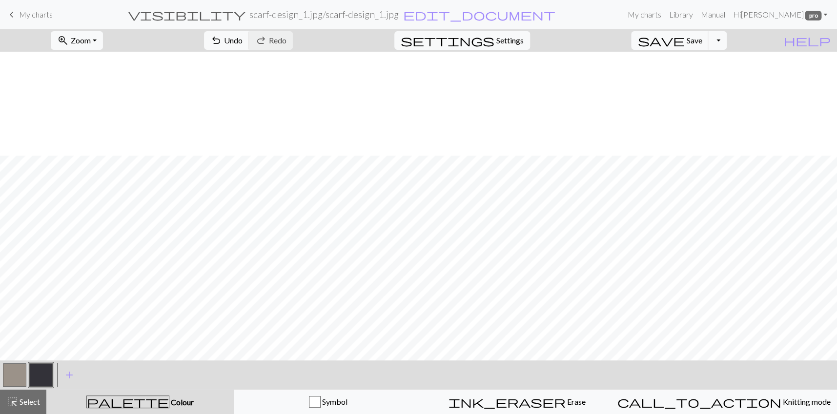
scroll to position [0, 0]
click at [524, 46] on span "Settings" at bounding box center [509, 41] width 27 height 12
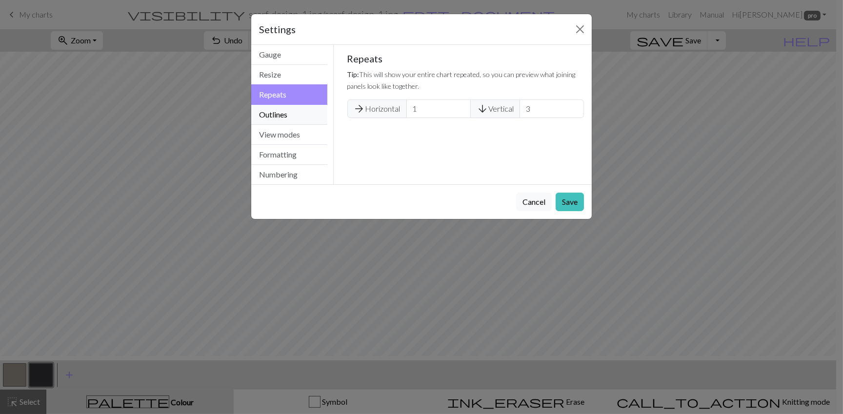
click at [287, 125] on button "Outlines" at bounding box center [289, 115] width 76 height 20
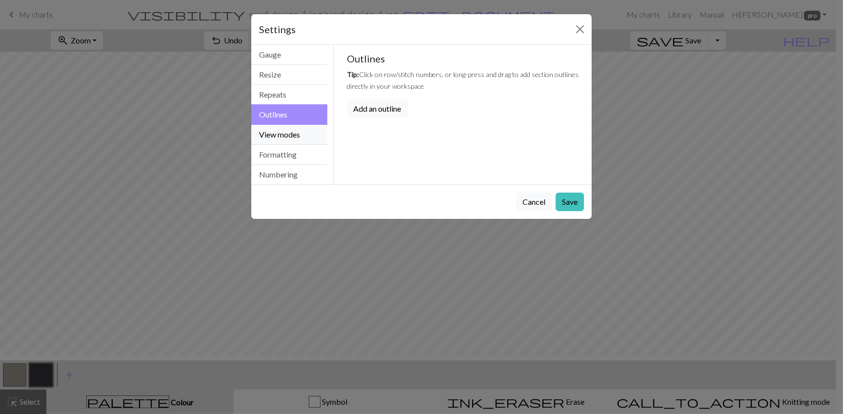
click at [286, 145] on button "View modes" at bounding box center [289, 135] width 76 height 20
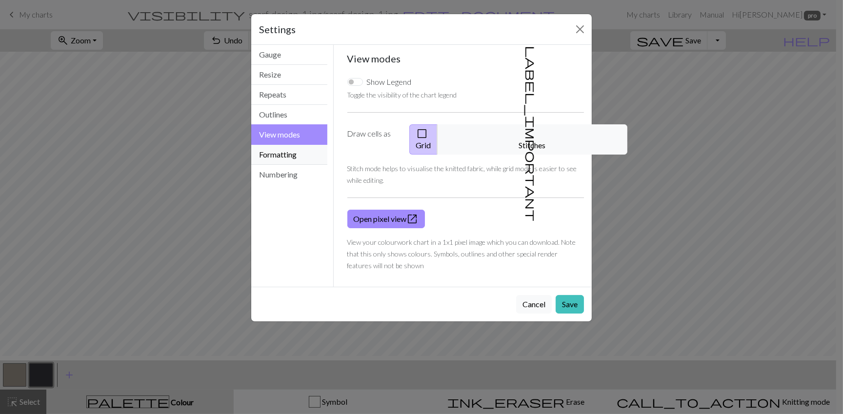
click at [282, 165] on button "Formatting" at bounding box center [289, 155] width 76 height 20
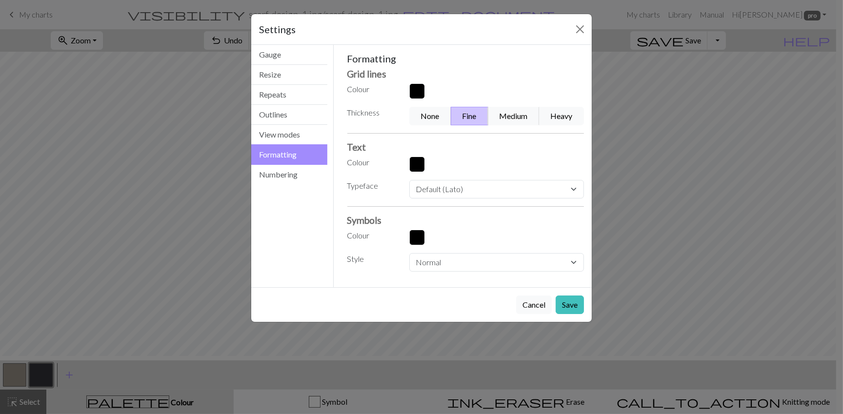
click at [413, 99] on button "button" at bounding box center [418, 91] width 16 height 16
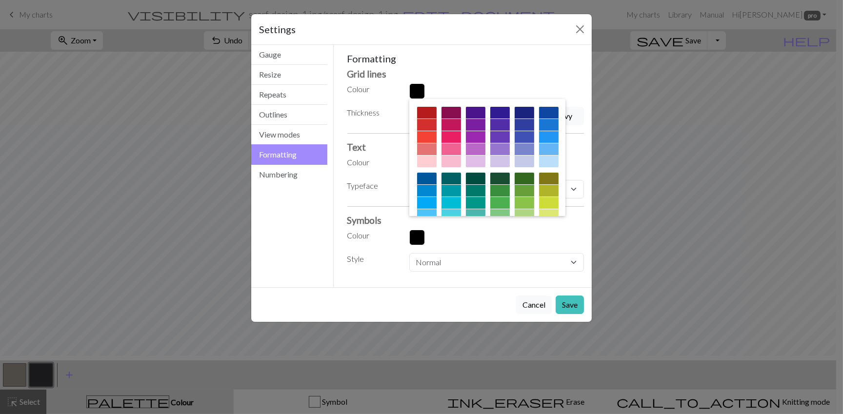
click at [448, 155] on div at bounding box center [452, 150] width 20 height 12
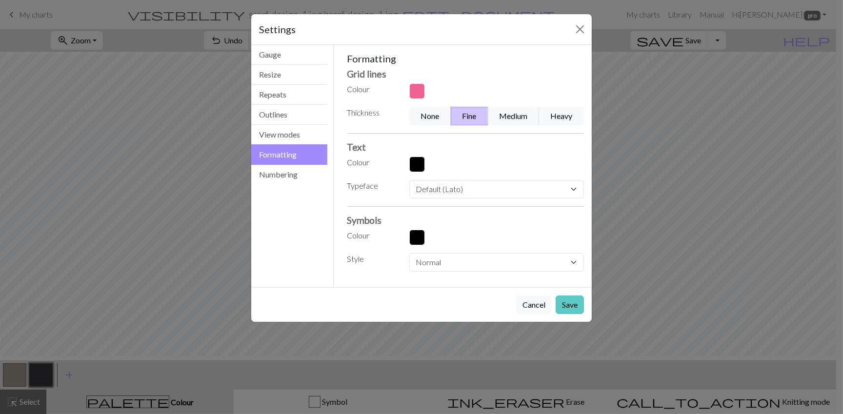
click at [556, 314] on button "Save" at bounding box center [570, 305] width 28 height 19
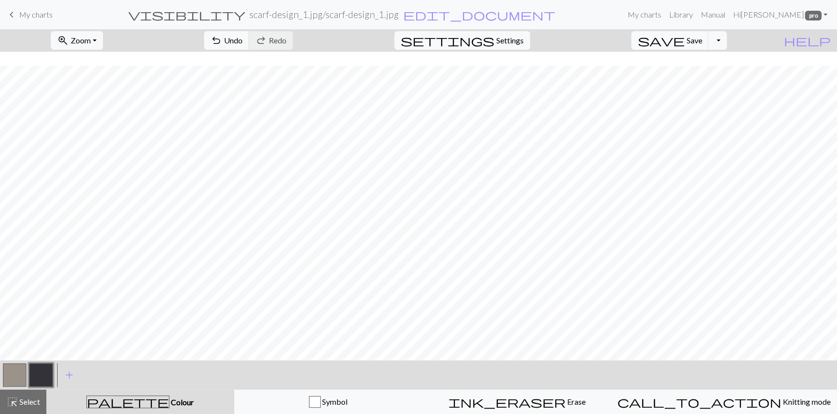
scroll to position [3092, 0]
click at [321, 406] on div "button" at bounding box center [315, 402] width 12 height 12
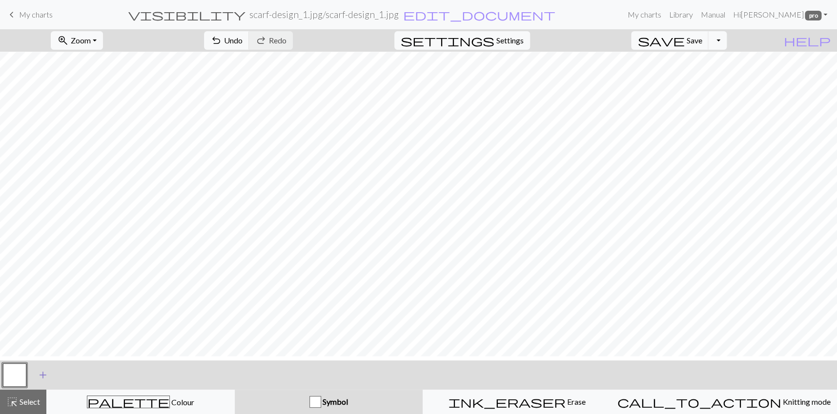
click at [42, 378] on span "add" at bounding box center [43, 376] width 12 height 14
click at [35, 378] on button "button" at bounding box center [40, 375] width 23 height 23
click at [39, 377] on button "button" at bounding box center [40, 375] width 23 height 23
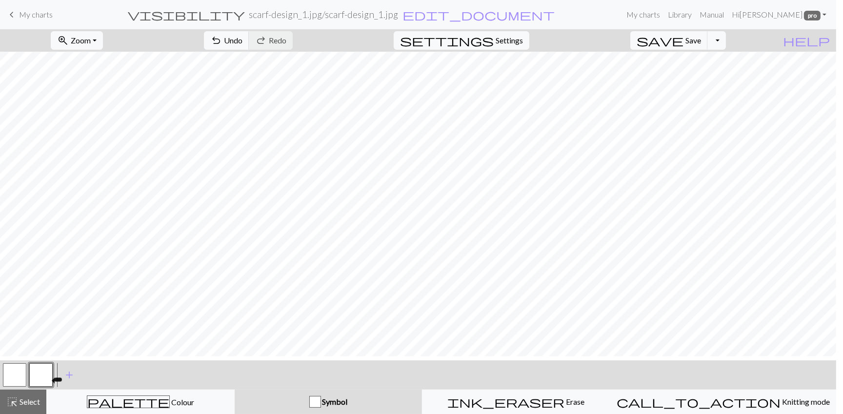
click at [39, 377] on div "Edit symbol Name d f g h j k p s t F H J O P T / | 0 1 2 3 4 5 6 7 8 9 e m n G …" at bounding box center [421, 207] width 843 height 414
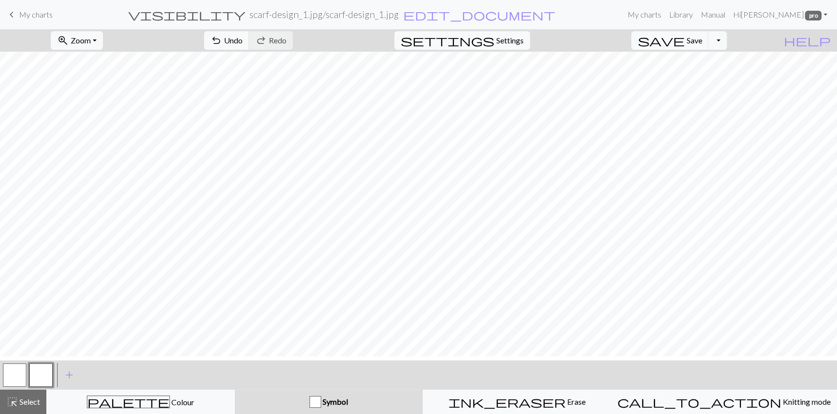
click at [50, 369] on button "button" at bounding box center [40, 375] width 23 height 23
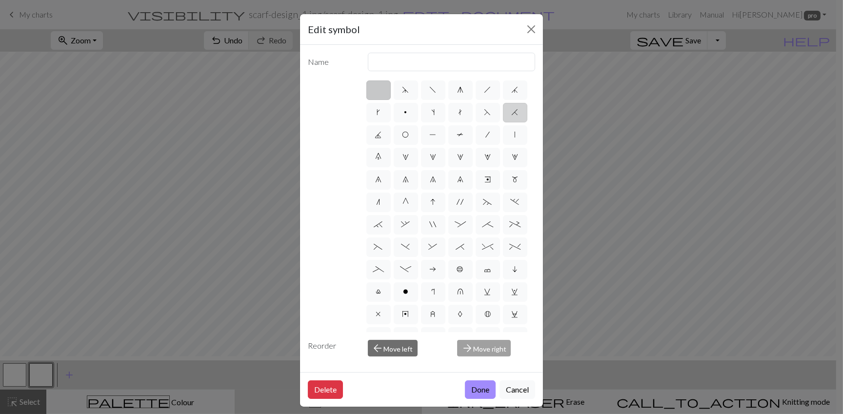
click at [512, 116] on span "H" at bounding box center [515, 112] width 7 height 8
click at [512, 113] on input "H" at bounding box center [515, 109] width 6 height 6
radio input "true"
type input "k2tog"
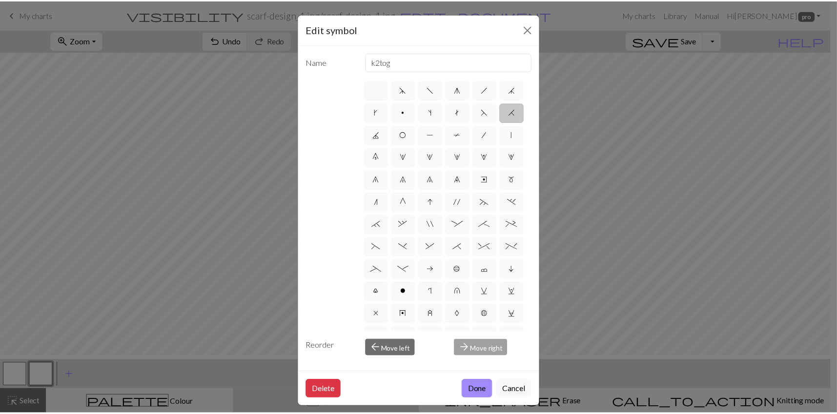
scroll to position [29, 0]
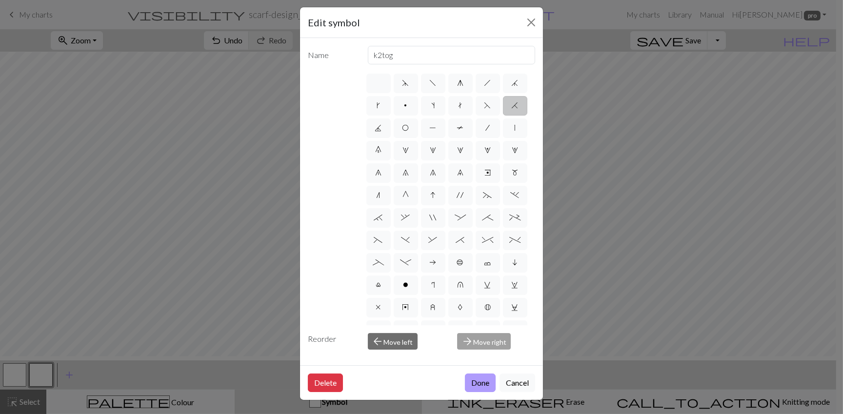
click at [465, 388] on button "Done" at bounding box center [480, 383] width 31 height 19
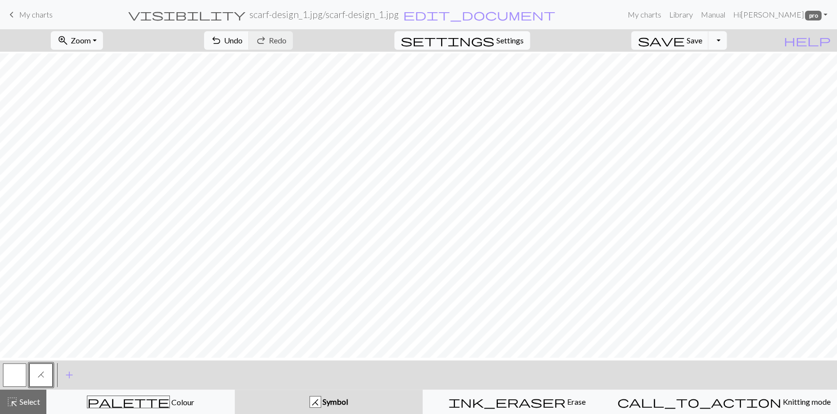
scroll to position [239, 0]
click at [18, 373] on button "button" at bounding box center [14, 375] width 23 height 23
click at [40, 371] on span "H" at bounding box center [41, 375] width 7 height 8
click at [17, 372] on button "button" at bounding box center [14, 375] width 23 height 23
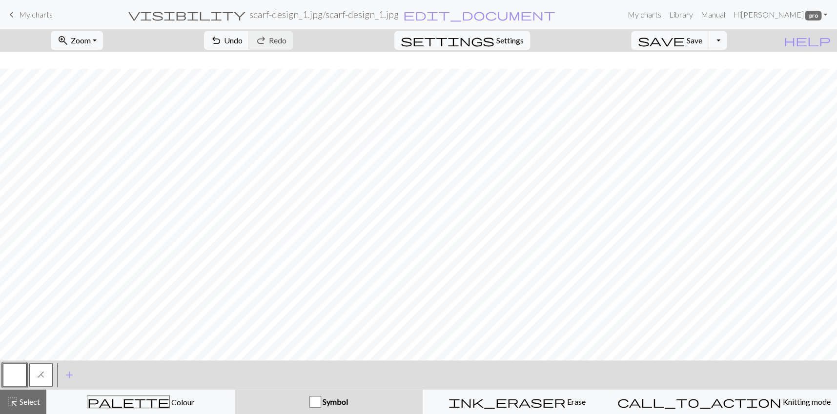
scroll to position [820, 0]
click at [38, 378] on span "H" at bounding box center [41, 375] width 7 height 8
drag, startPoint x: 10, startPoint y: 380, endPoint x: 35, endPoint y: 358, distance: 32.8
click at [10, 380] on button "button" at bounding box center [14, 375] width 23 height 23
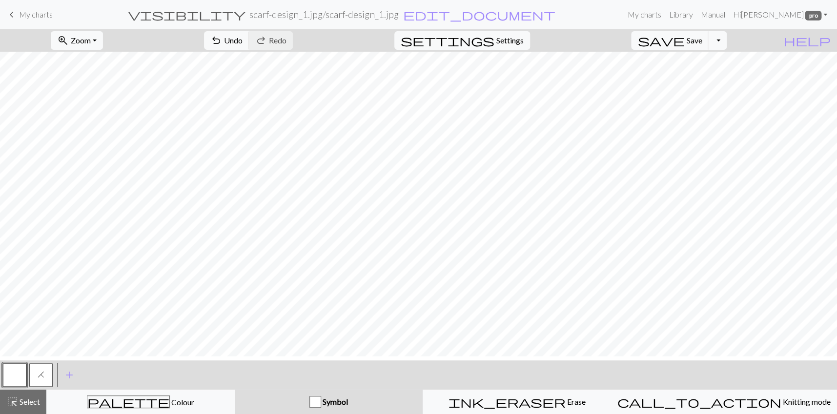
drag, startPoint x: 43, startPoint y: 375, endPoint x: 47, endPoint y: 369, distance: 6.8
click at [43, 375] on span "H" at bounding box center [41, 375] width 7 height 8
click at [19, 376] on button "button" at bounding box center [14, 375] width 23 height 23
click at [38, 376] on span "H" at bounding box center [41, 375] width 7 height 8
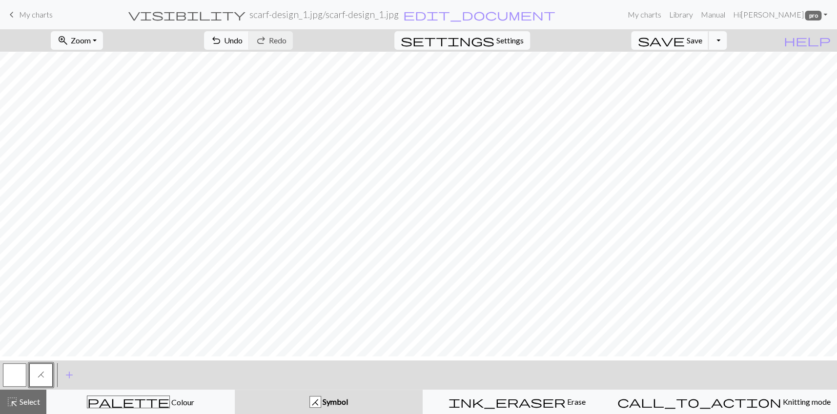
click at [702, 45] on span "Save" at bounding box center [694, 40] width 16 height 9
click at [20, 369] on button "button" at bounding box center [14, 375] width 23 height 23
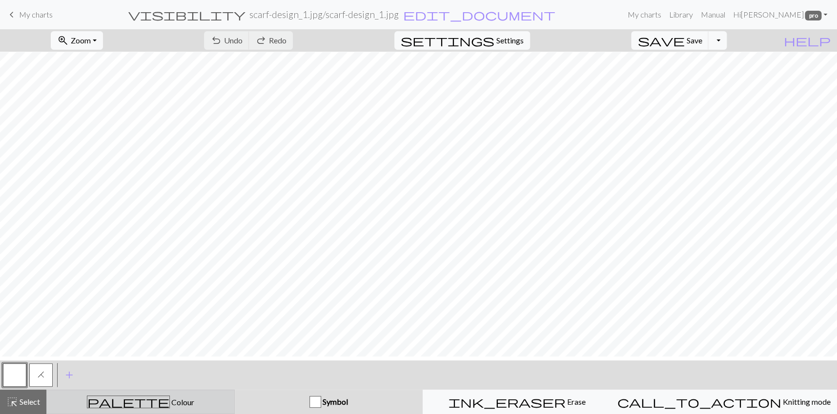
click at [96, 392] on button "palette Colour Colour" at bounding box center [140, 402] width 188 height 24
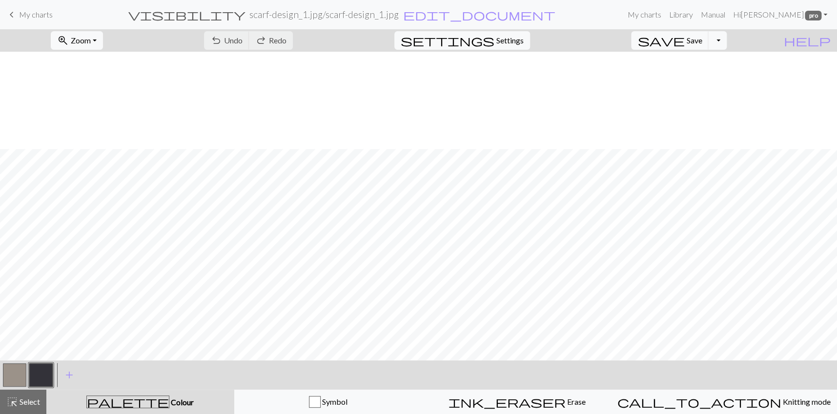
scroll to position [518, 0]
click at [14, 383] on button "button" at bounding box center [14, 375] width 23 height 23
click at [48, 377] on button "button" at bounding box center [40, 375] width 23 height 23
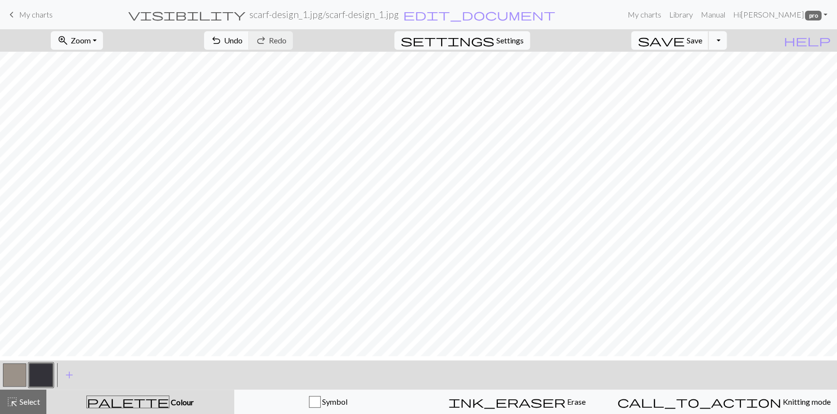
click at [702, 45] on span "Save" at bounding box center [694, 40] width 16 height 9
click at [699, 45] on span "Save" at bounding box center [694, 40] width 16 height 9
click at [732, 39] on div "Chart saved" at bounding box center [418, 19] width 837 height 39
click at [727, 46] on button "Toggle Dropdown" at bounding box center [717, 40] width 19 height 19
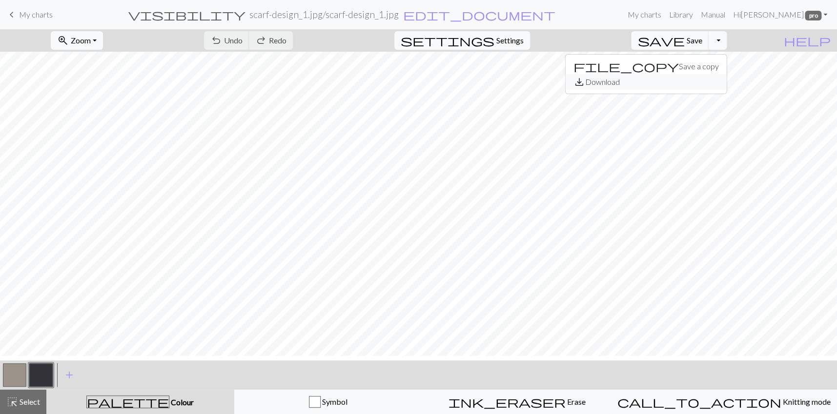
click at [696, 87] on button "save_alt Download" at bounding box center [646, 82] width 161 height 16
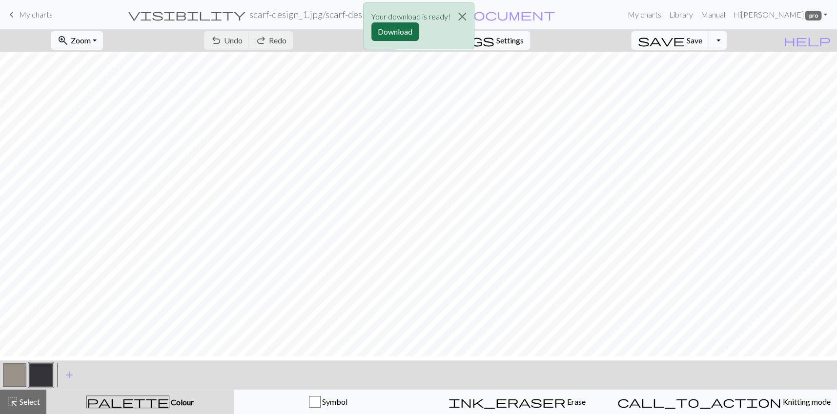
click at [390, 40] on button "Download" at bounding box center [394, 31] width 47 height 19
